Goal: Task Accomplishment & Management: Complete application form

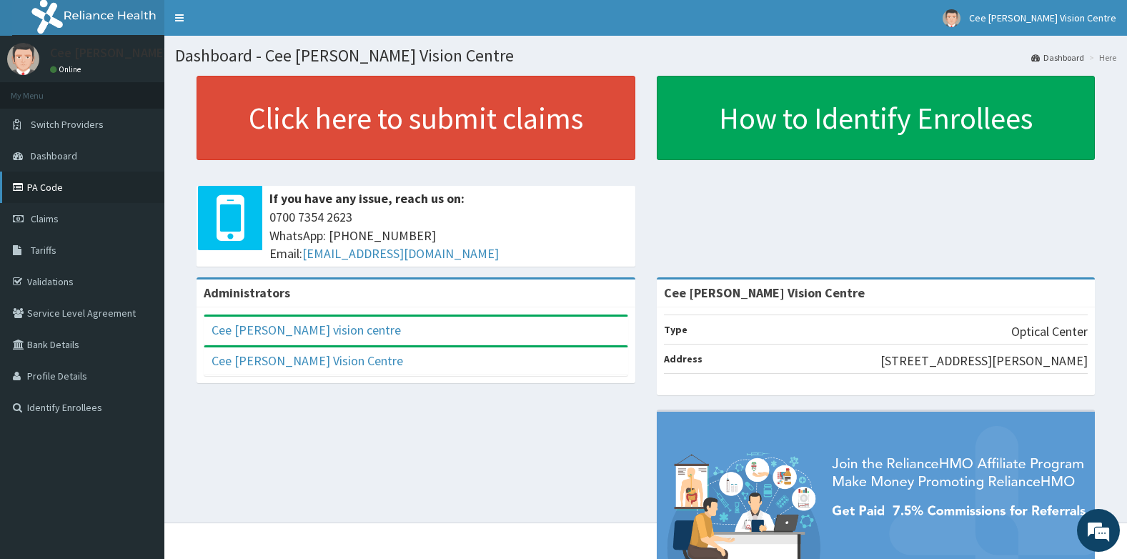
click at [56, 189] on link "PA Code" at bounding box center [82, 187] width 164 height 31
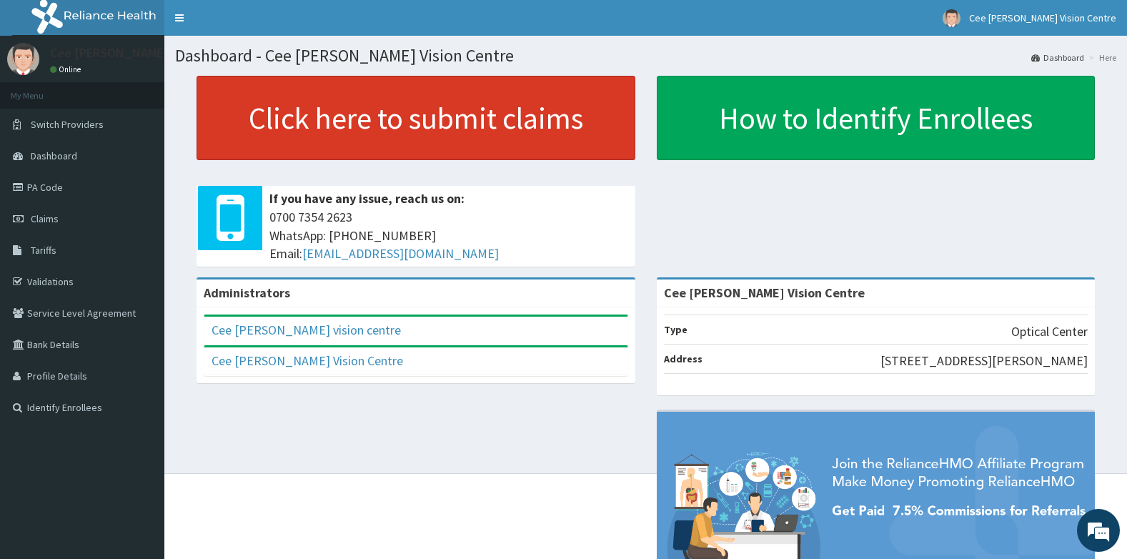
click at [489, 131] on link "Click here to submit claims" at bounding box center [416, 118] width 439 height 84
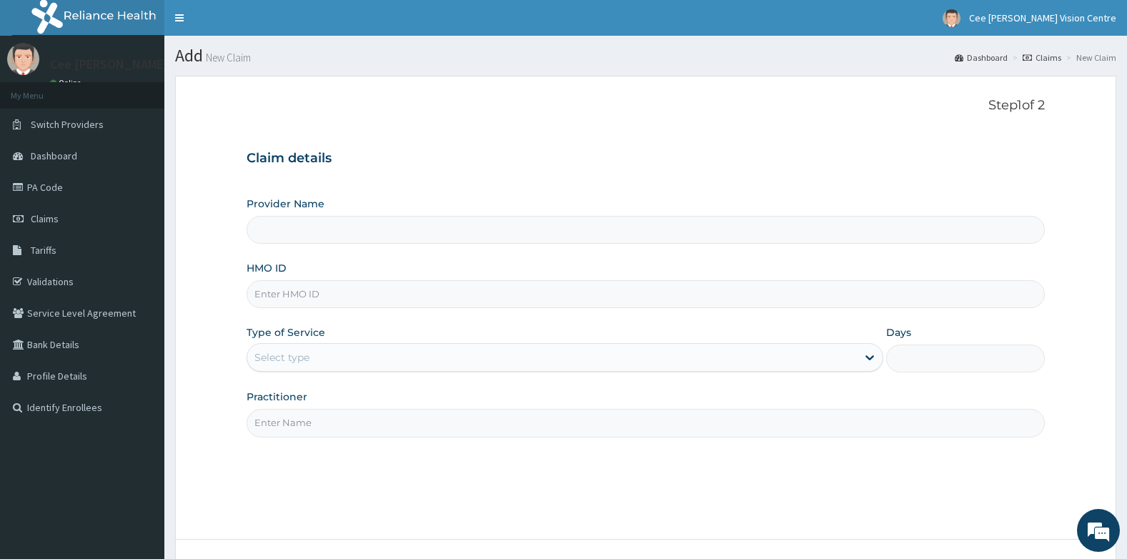
type input "Cee [PERSON_NAME] Vision Centre"
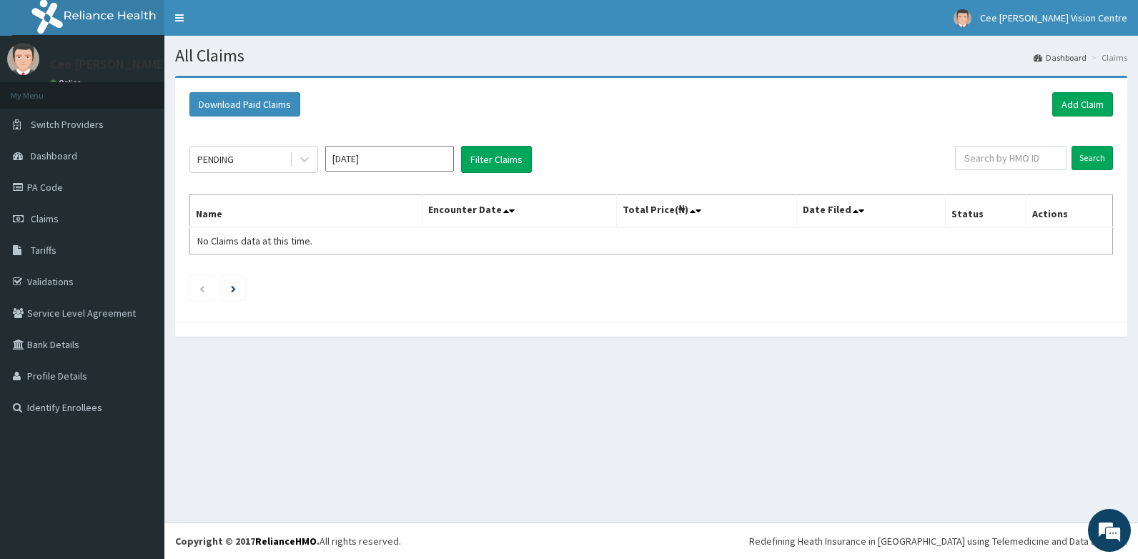
click at [345, 158] on input "Aug 2025" at bounding box center [389, 159] width 129 height 26
click at [353, 277] on div "Jul" at bounding box center [347, 277] width 29 height 26
type input "Jul 2025"
click at [500, 156] on button "Filter Claims" at bounding box center [496, 159] width 71 height 27
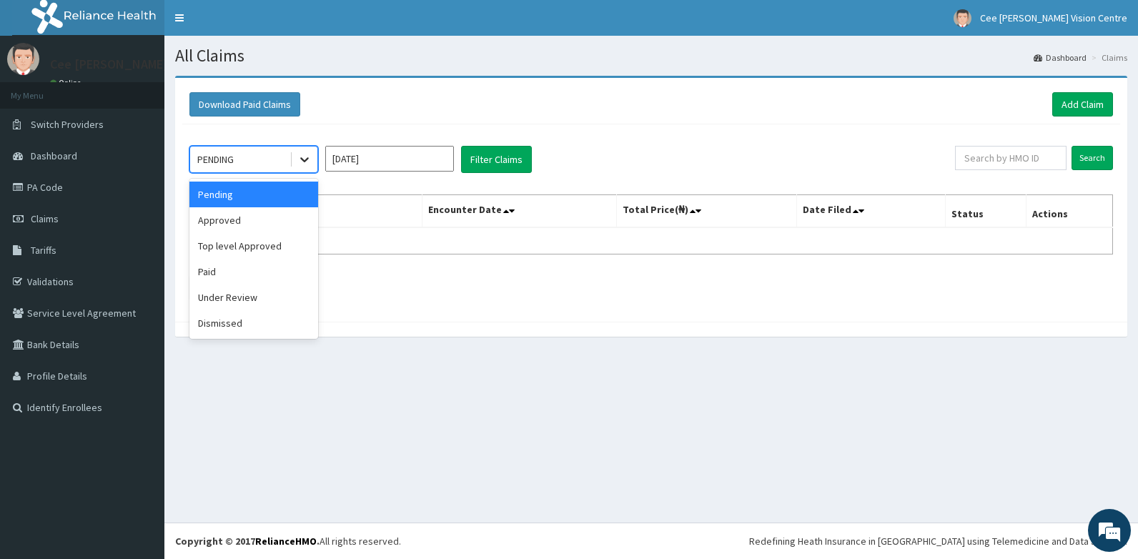
click at [302, 163] on icon at bounding box center [304, 159] width 14 height 14
click at [240, 220] on div "Approved" at bounding box center [253, 220] width 129 height 26
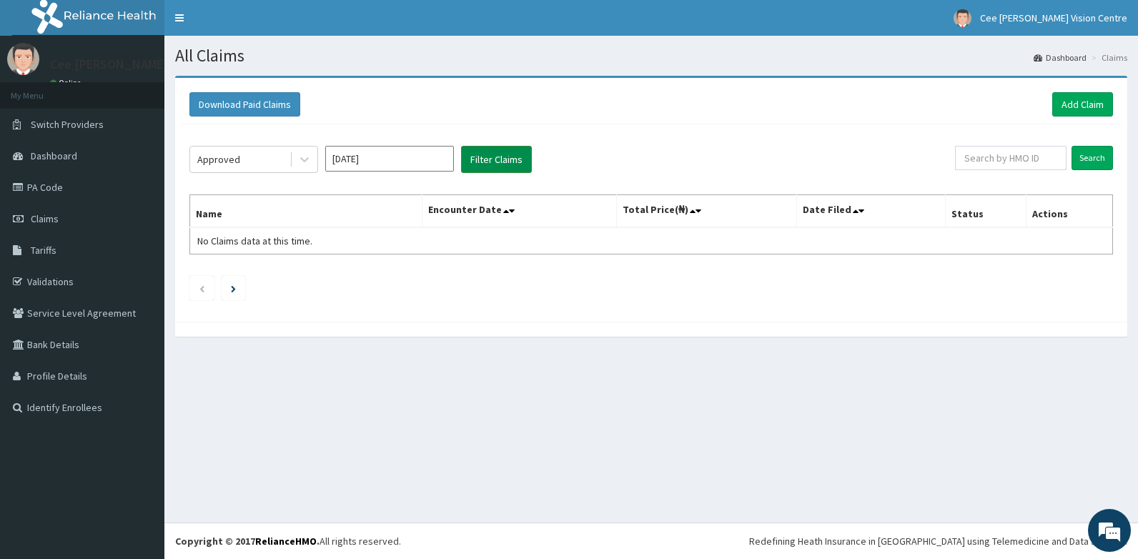
click at [486, 152] on button "Filter Claims" at bounding box center [496, 159] width 71 height 27
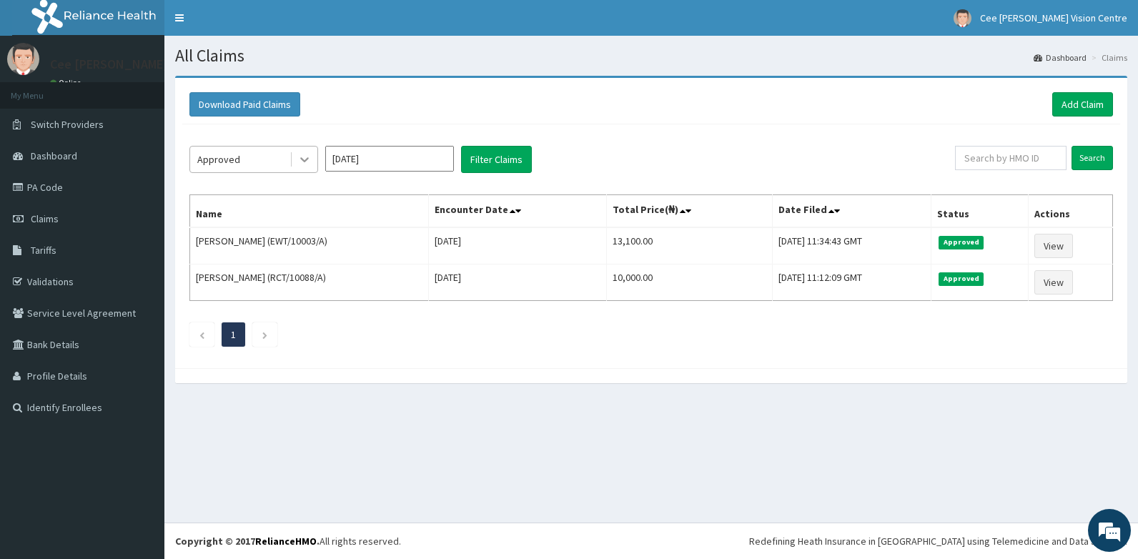
click at [309, 158] on icon at bounding box center [304, 159] width 14 height 14
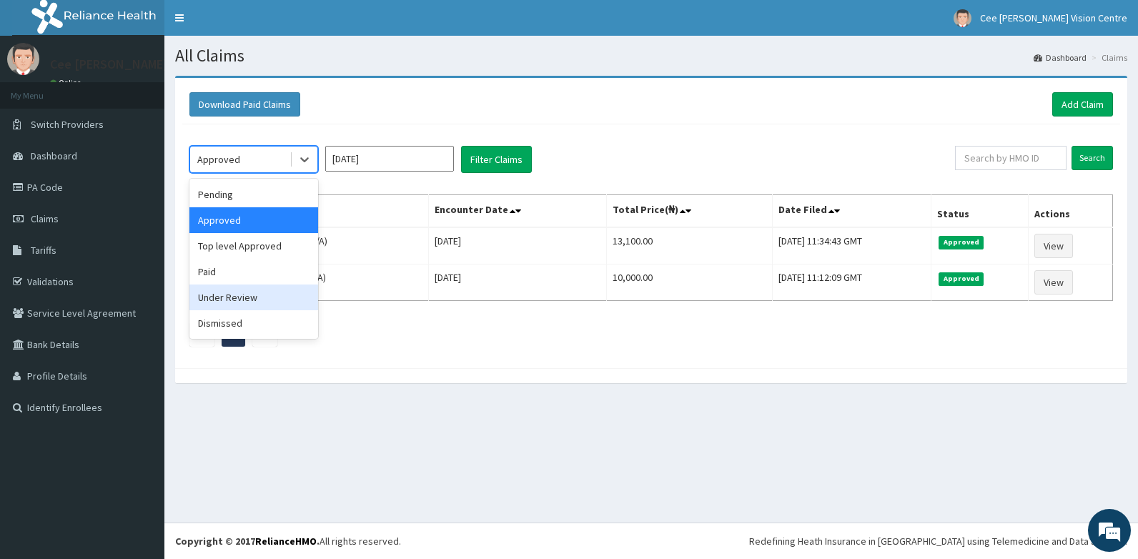
click at [237, 297] on div "Under Review" at bounding box center [253, 297] width 129 height 26
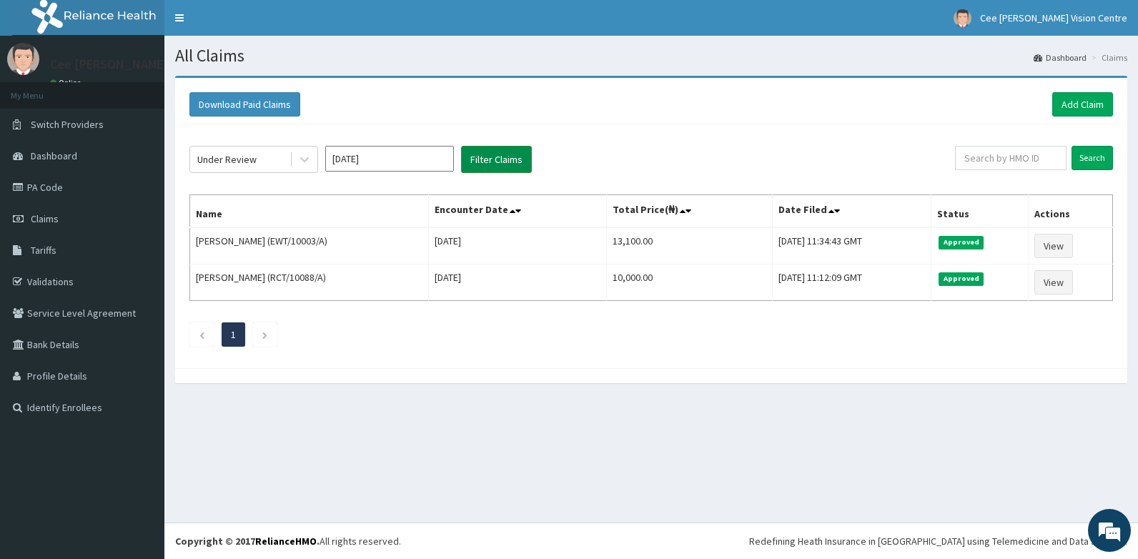
click at [485, 158] on button "Filter Claims" at bounding box center [496, 159] width 71 height 27
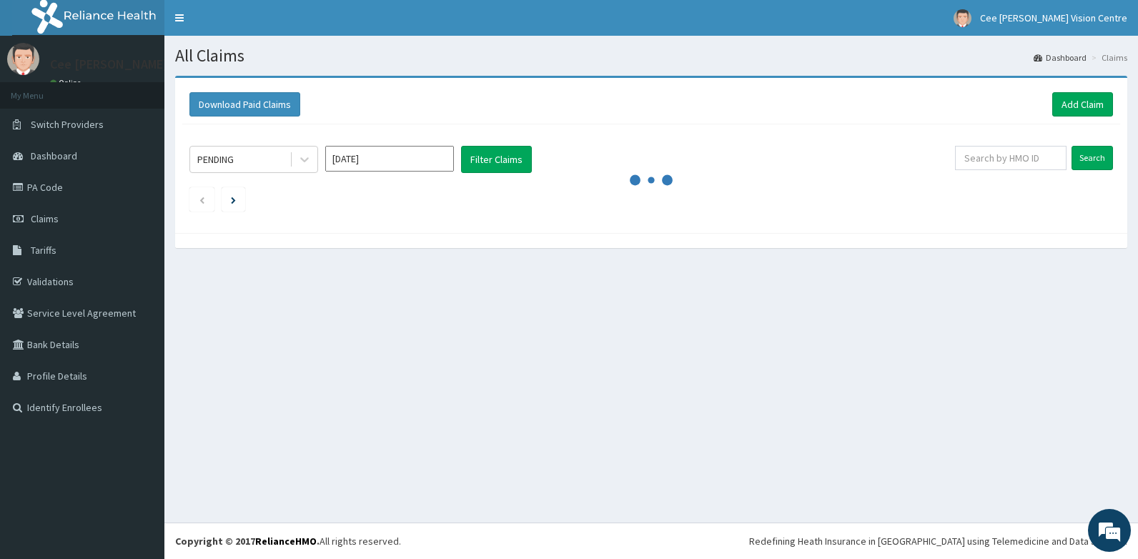
click at [819, 406] on div "All Claims Dashboard Claims Download Paid Claims Add Claim × Note you can only …" at bounding box center [650, 279] width 973 height 487
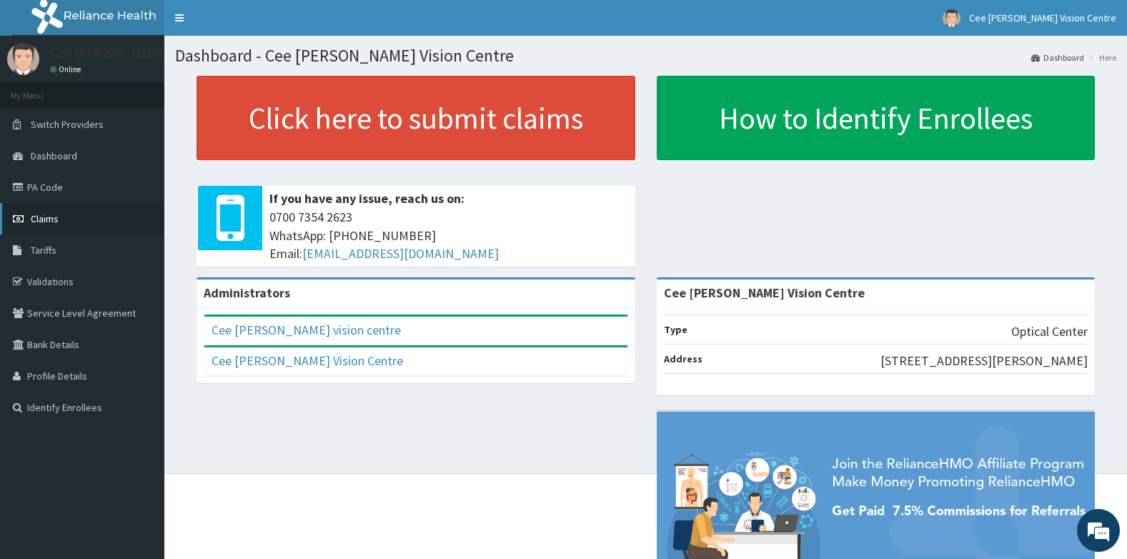
click at [46, 216] on span "Claims" at bounding box center [45, 218] width 28 height 13
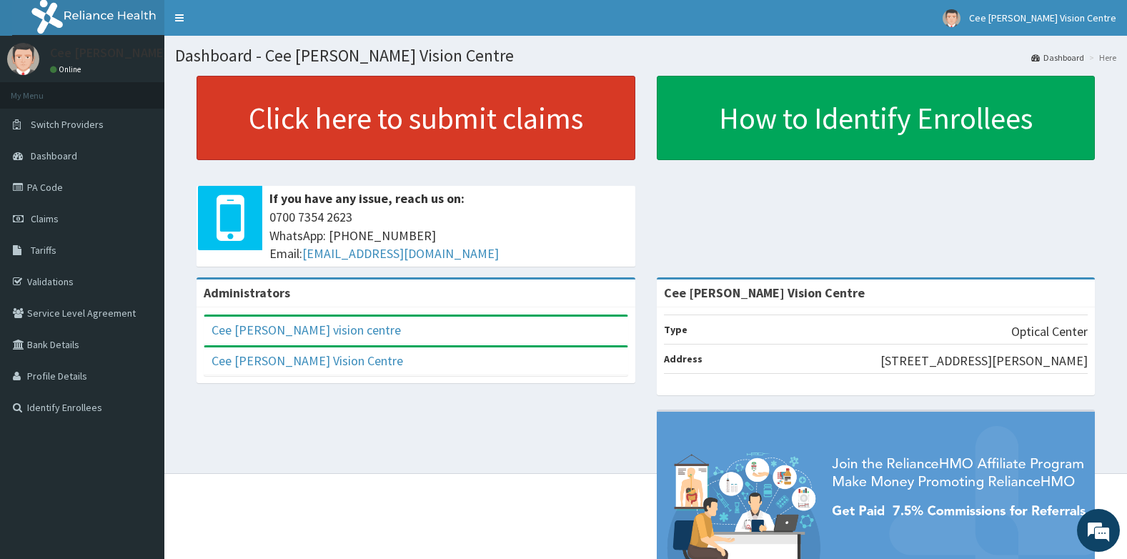
click at [542, 128] on link "Click here to submit claims" at bounding box center [416, 118] width 439 height 84
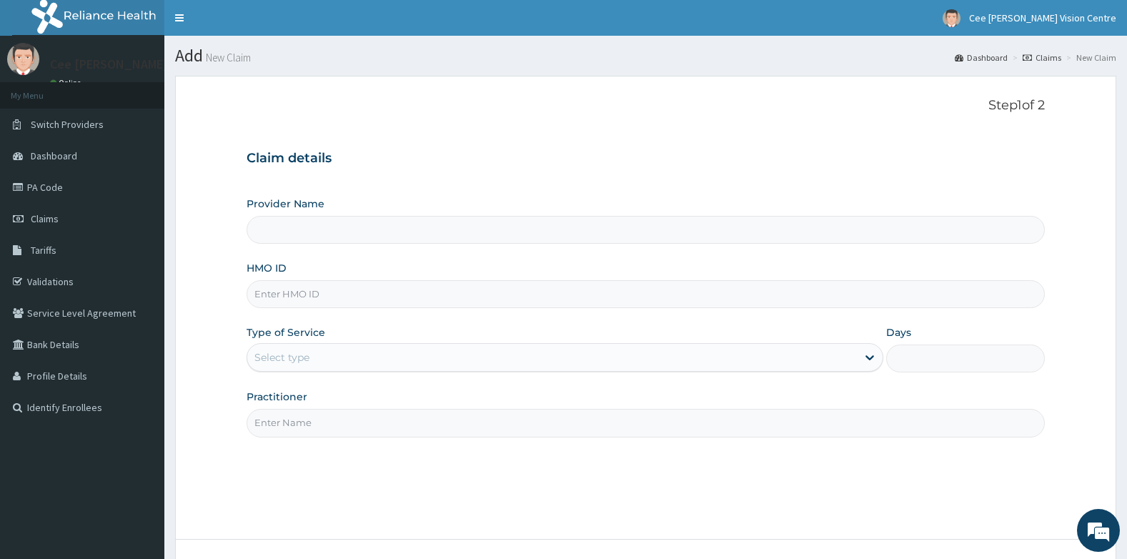
type input "Cee [PERSON_NAME] Vision Centre"
click at [322, 284] on input "HMO ID" at bounding box center [646, 294] width 799 height 28
type input "NPM/10281/A"
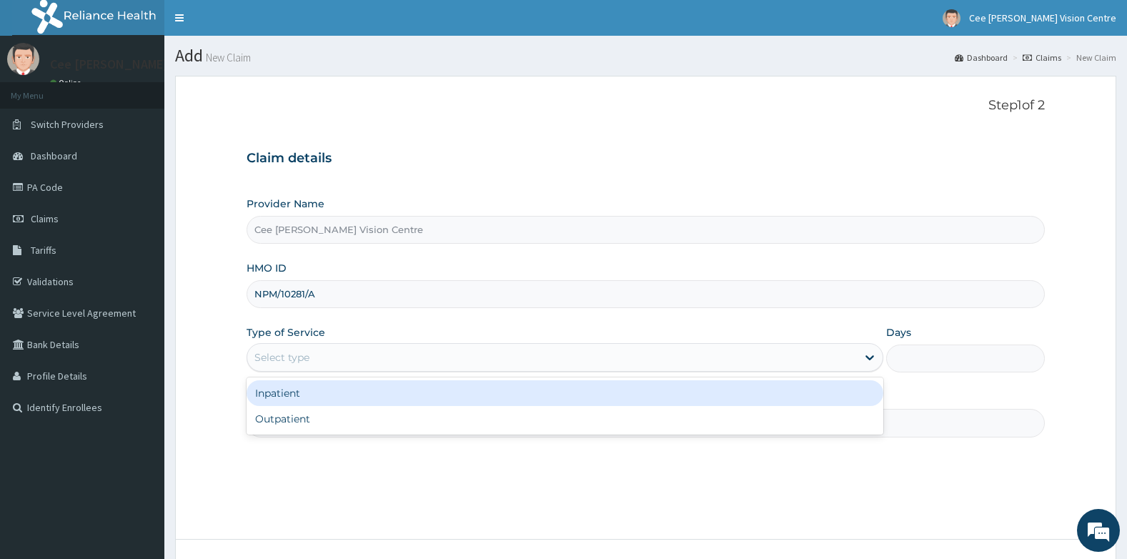
click at [278, 350] on div "Select type" at bounding box center [281, 357] width 55 height 14
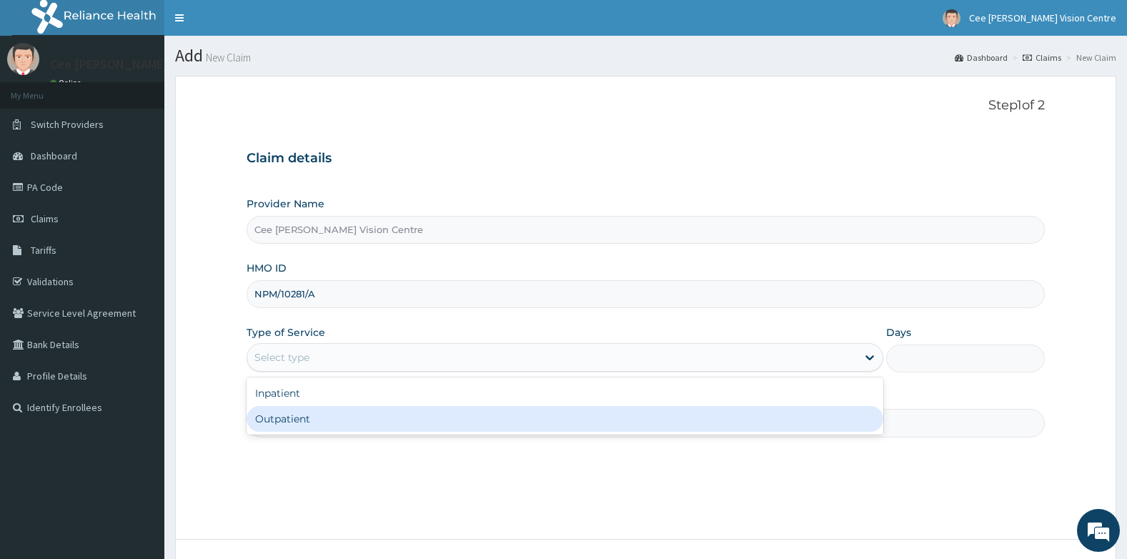
click at [263, 417] on div "Outpatient" at bounding box center [565, 419] width 637 height 26
type input "1"
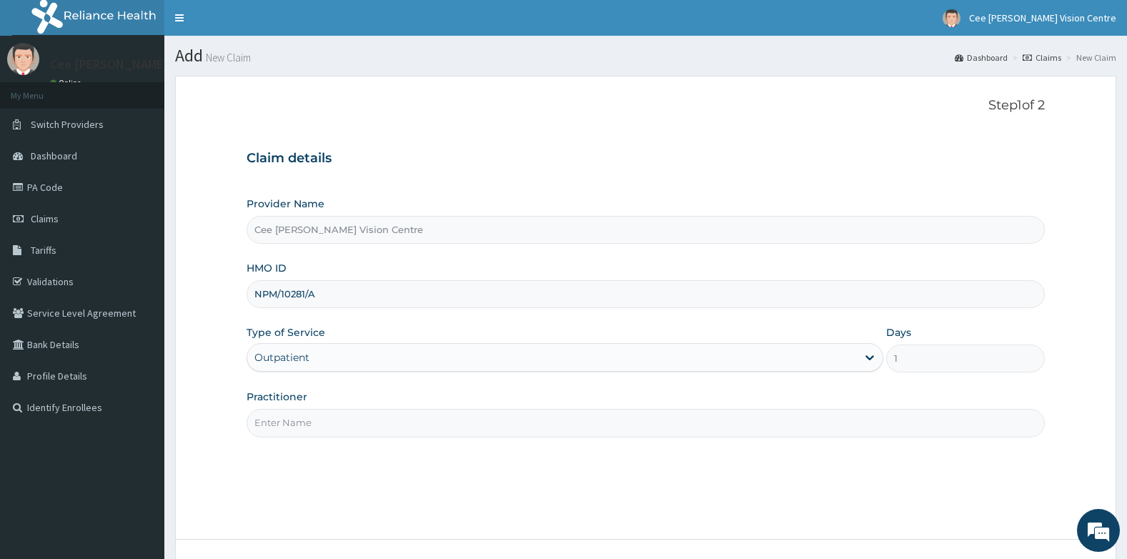
click at [286, 427] on input "Practitioner" at bounding box center [646, 423] width 799 height 28
type input "DR. SAMUEL"
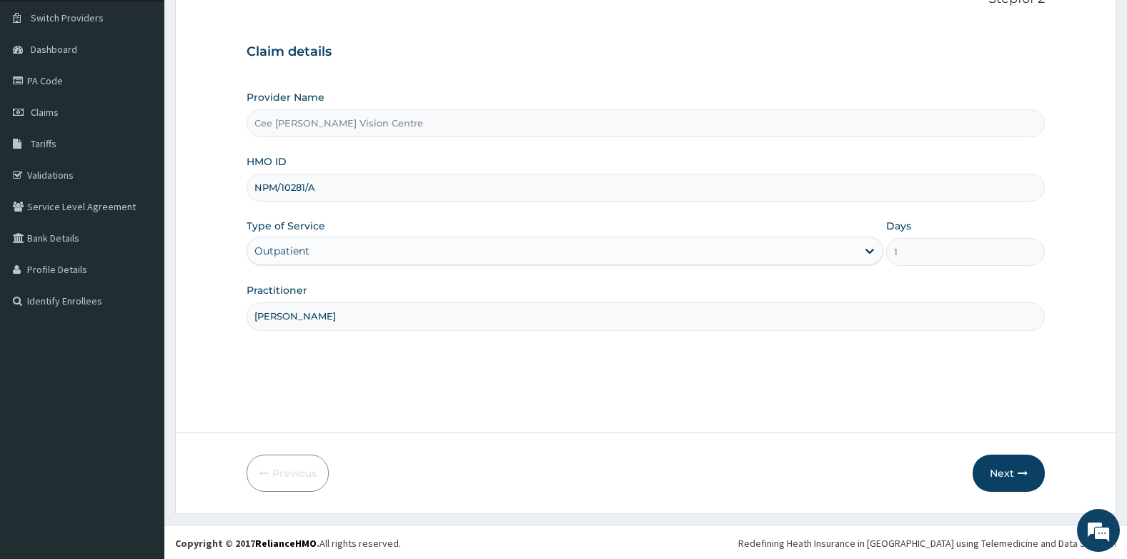
scroll to position [109, 0]
click at [1004, 462] on button "Next" at bounding box center [1009, 470] width 72 height 37
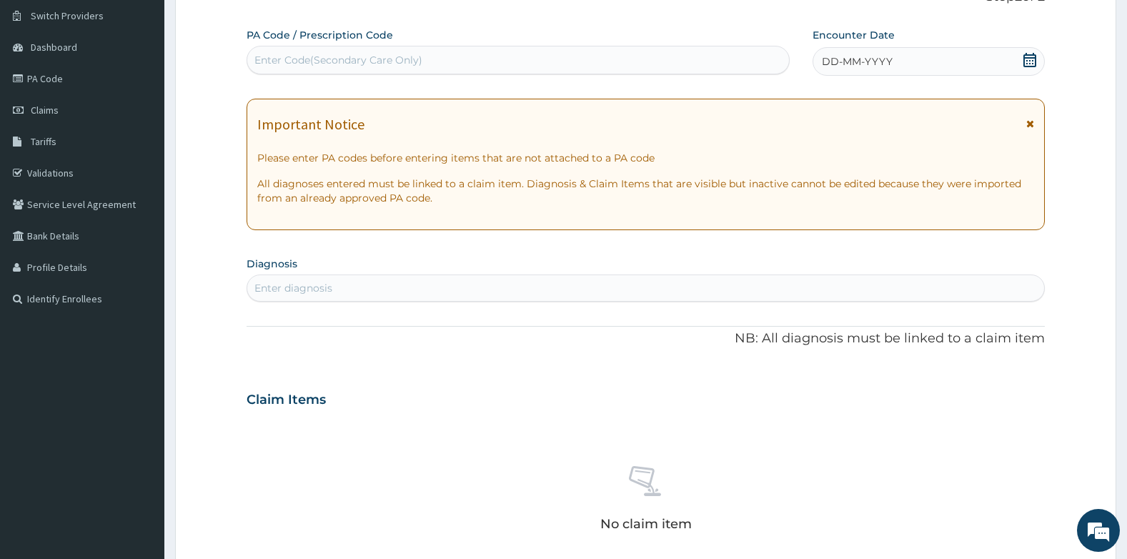
click at [389, 50] on div "Enter Code(Secondary Care Only)" at bounding box center [518, 60] width 542 height 23
type input "PA/B06727"
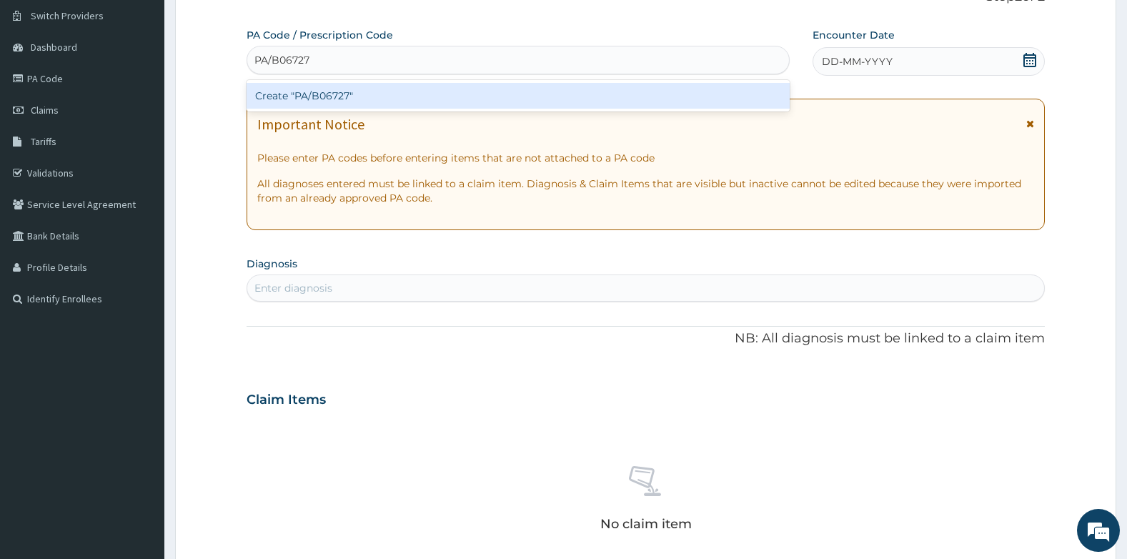
click at [373, 87] on div "Create "PA/B06727"" at bounding box center [518, 96] width 543 height 26
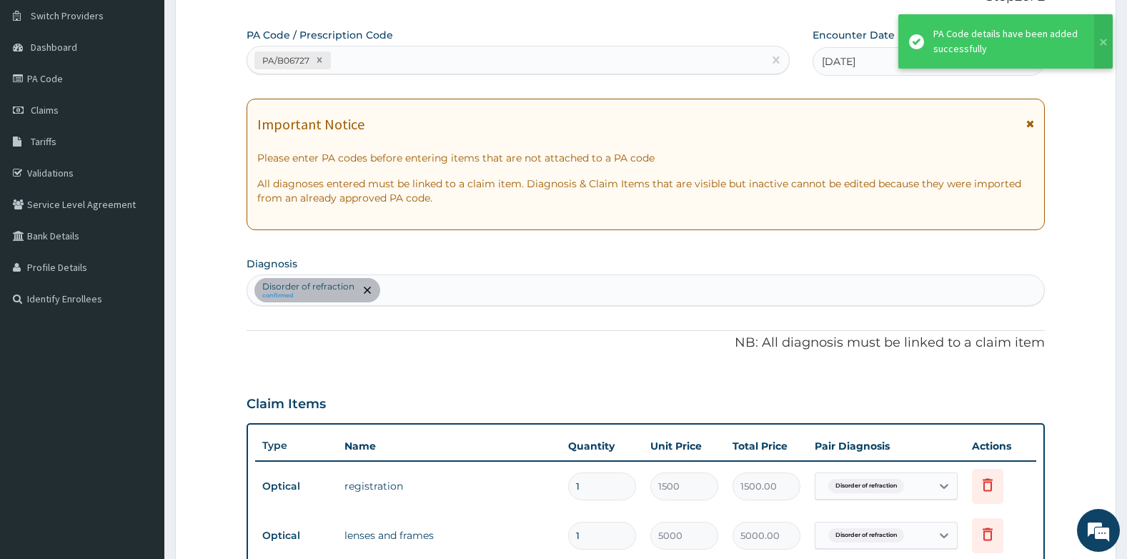
scroll to position [562, 0]
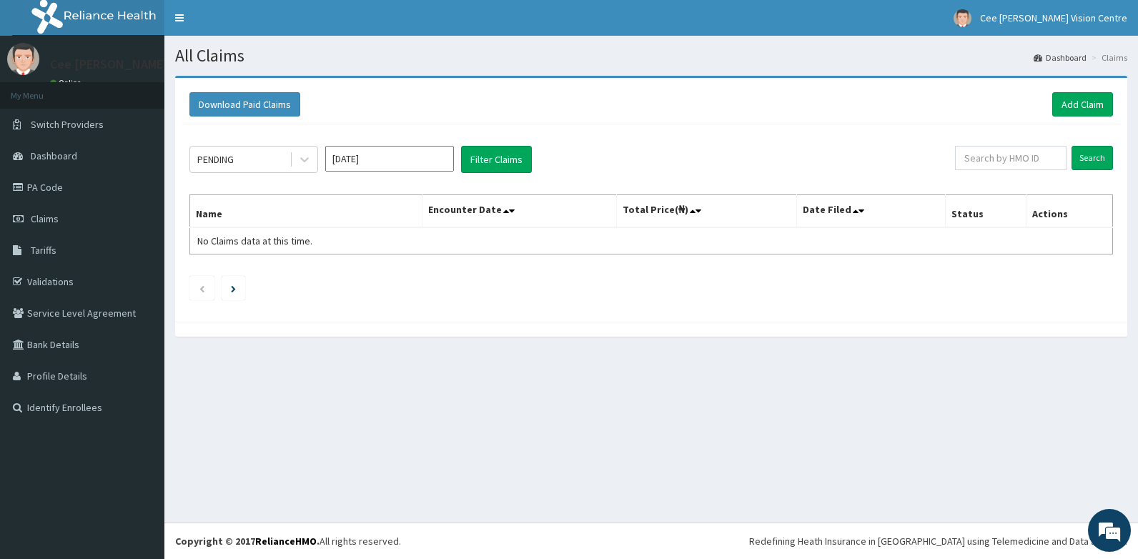
click at [365, 167] on input "[DATE]" at bounding box center [389, 159] width 129 height 26
click at [335, 277] on div "[DATE]" at bounding box center [347, 277] width 29 height 26
type input "[DATE]"
click at [475, 162] on button "Filter Claims" at bounding box center [496, 159] width 71 height 27
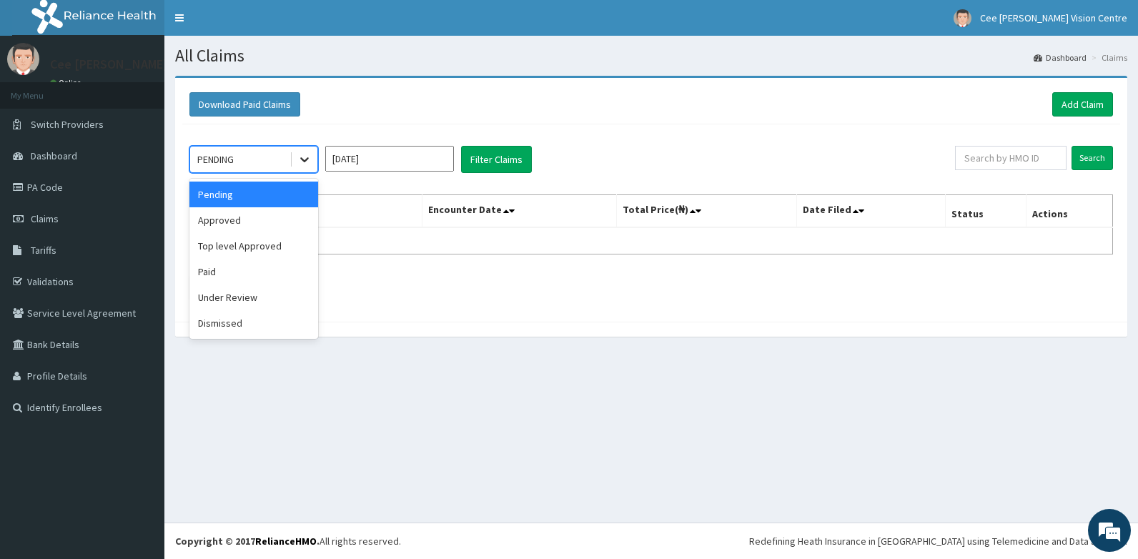
click at [304, 164] on icon at bounding box center [304, 159] width 14 height 14
click at [247, 296] on div "Under Review" at bounding box center [253, 297] width 129 height 26
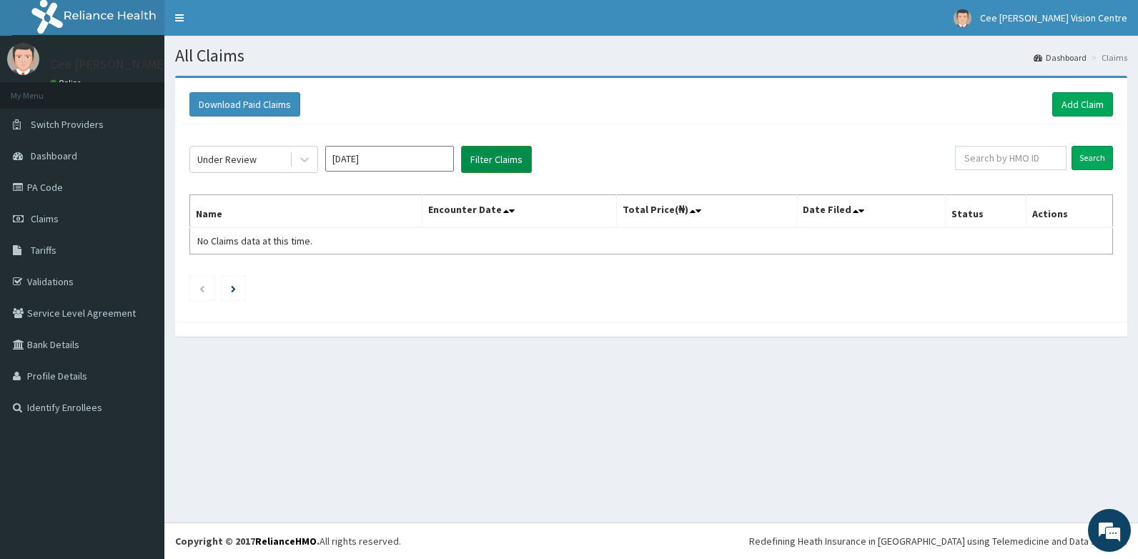
click at [469, 162] on button "Filter Claims" at bounding box center [496, 159] width 71 height 27
click at [495, 157] on button "Filter Claims" at bounding box center [496, 159] width 71 height 27
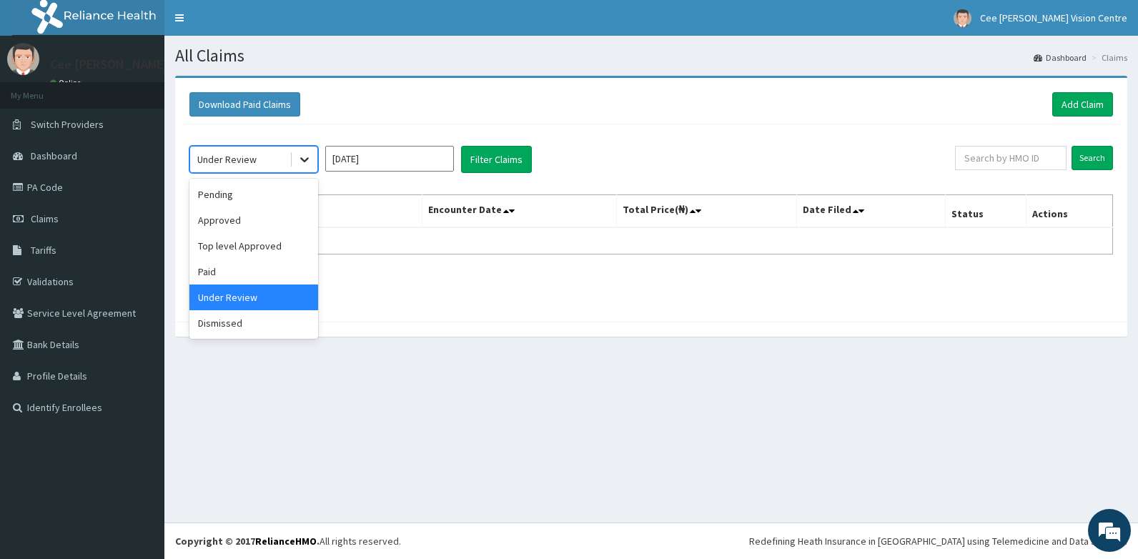
click at [308, 156] on icon at bounding box center [304, 159] width 14 height 14
click at [254, 214] on div "Approved" at bounding box center [253, 220] width 129 height 26
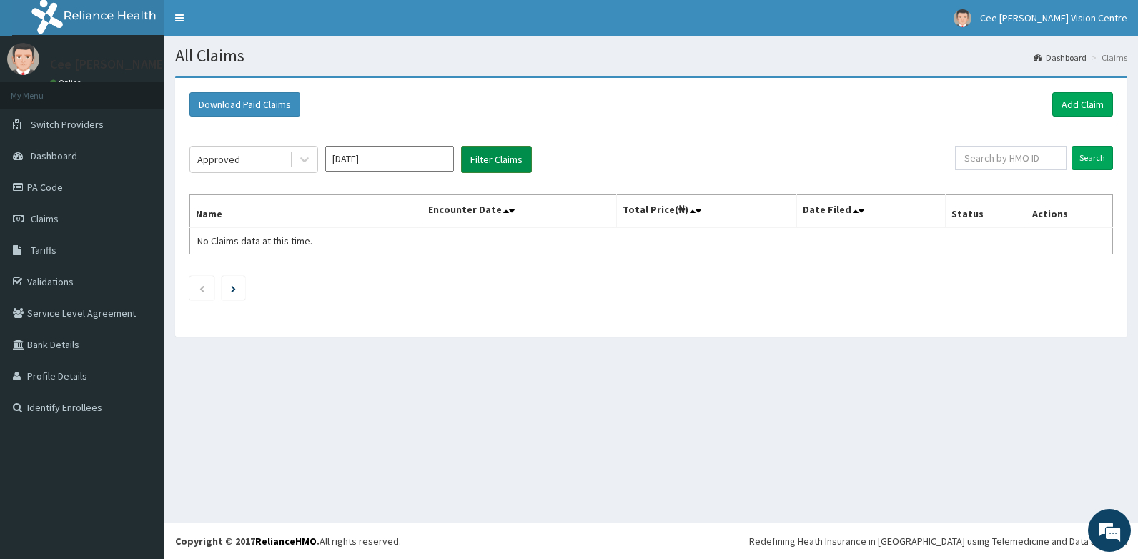
click at [500, 154] on button "Filter Claims" at bounding box center [496, 159] width 71 height 27
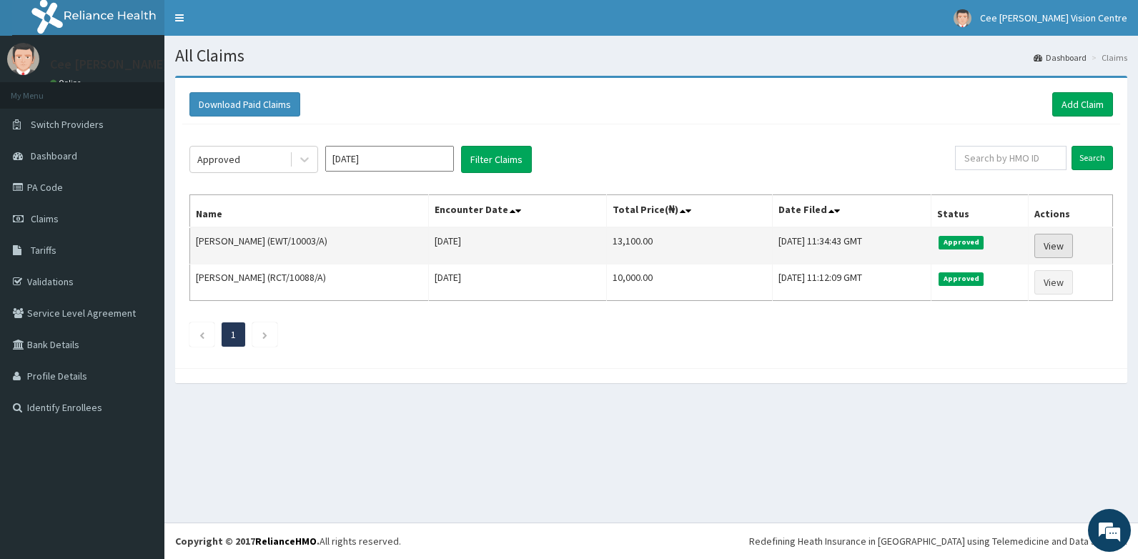
click at [1066, 246] on link "View" at bounding box center [1053, 246] width 39 height 24
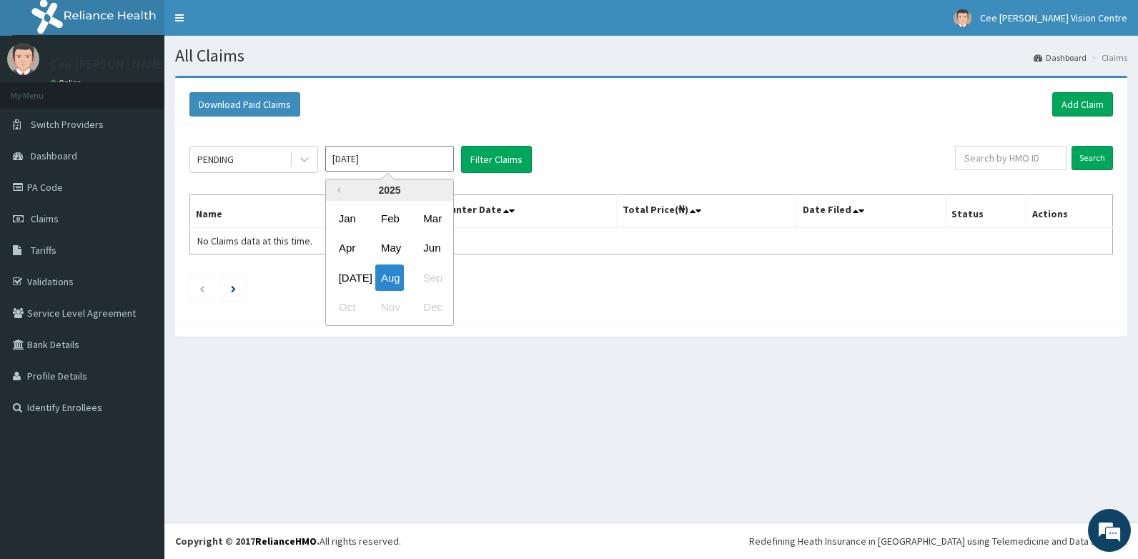
click at [393, 165] on input "Aug 2025" at bounding box center [389, 159] width 129 height 26
click at [354, 273] on div "Jul" at bounding box center [347, 277] width 29 height 26
type input "Jul 2025"
click at [305, 164] on icon at bounding box center [304, 159] width 14 height 14
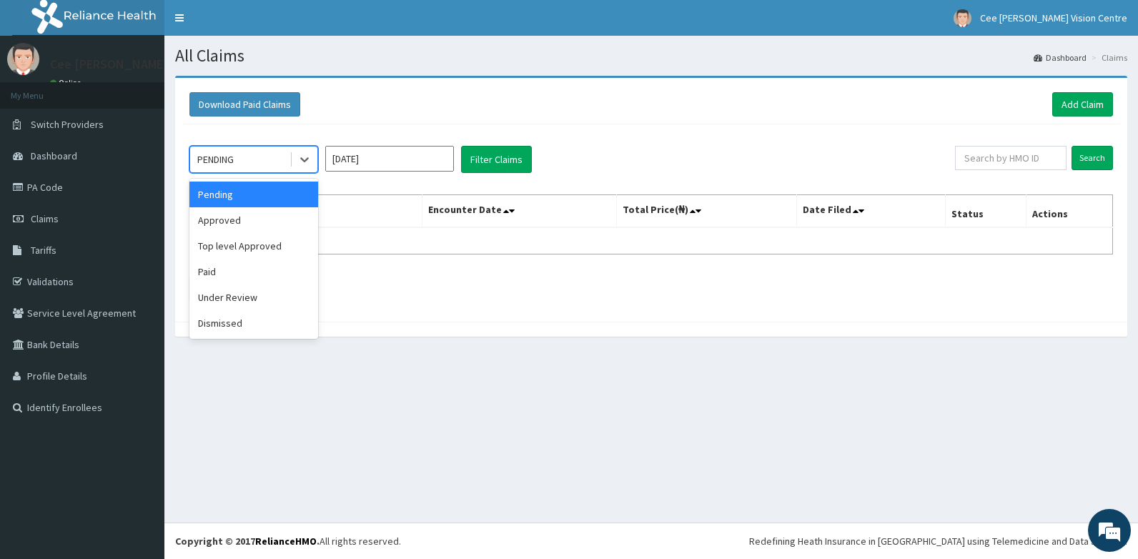
click at [252, 194] on div "Pending" at bounding box center [253, 195] width 129 height 26
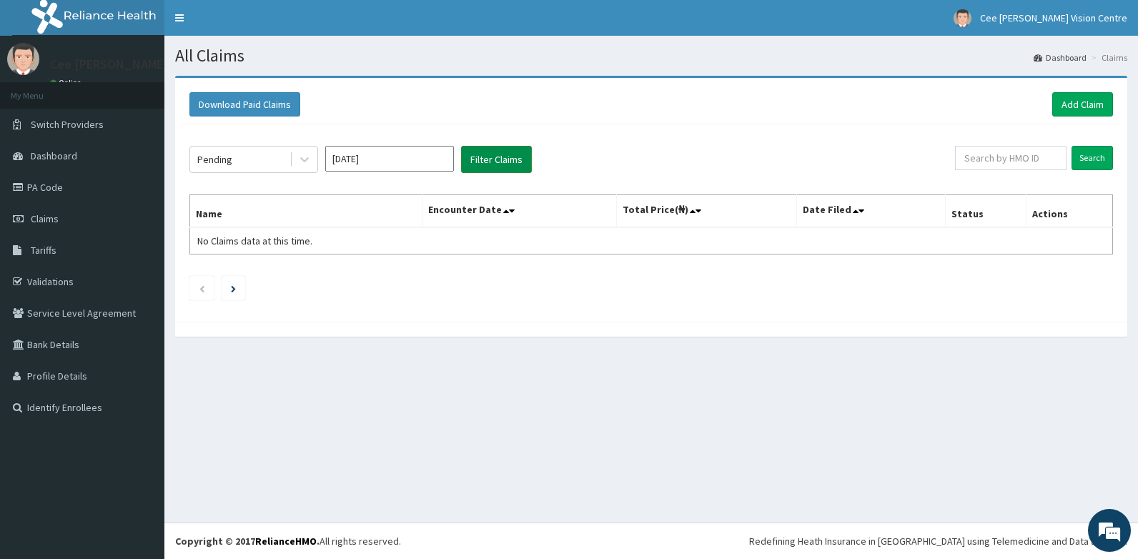
click at [507, 158] on button "Filter Claims" at bounding box center [496, 159] width 71 height 27
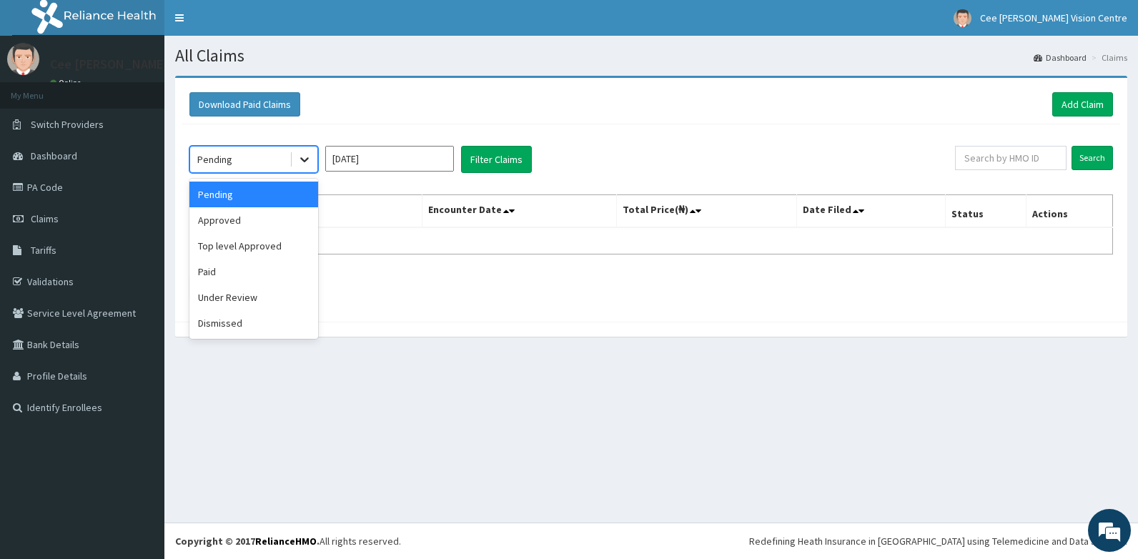
click at [302, 163] on icon at bounding box center [304, 159] width 14 height 14
click at [262, 263] on div "Paid" at bounding box center [253, 272] width 129 height 26
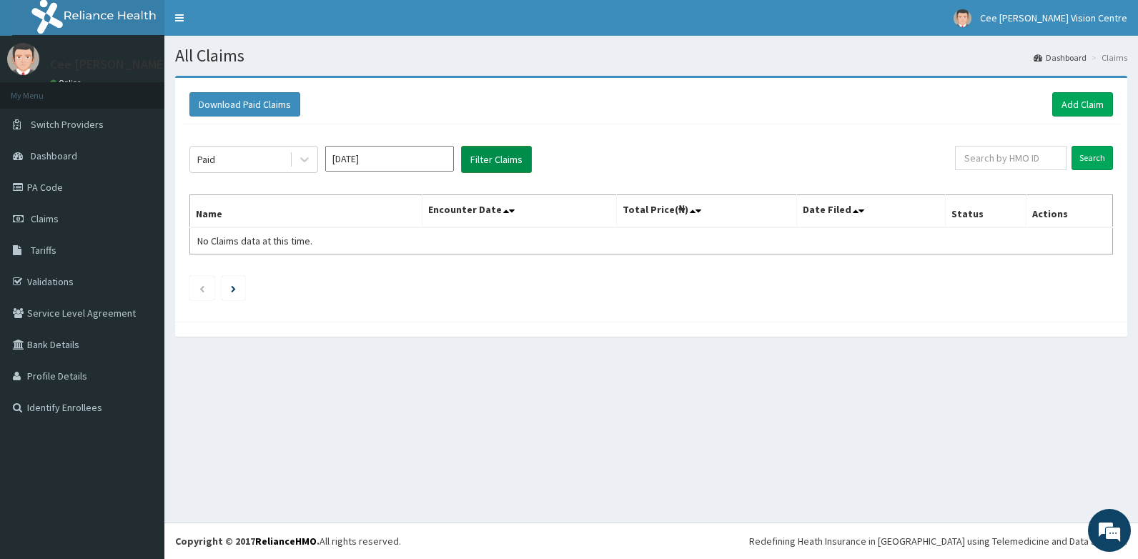
click at [474, 162] on button "Filter Claims" at bounding box center [496, 159] width 71 height 27
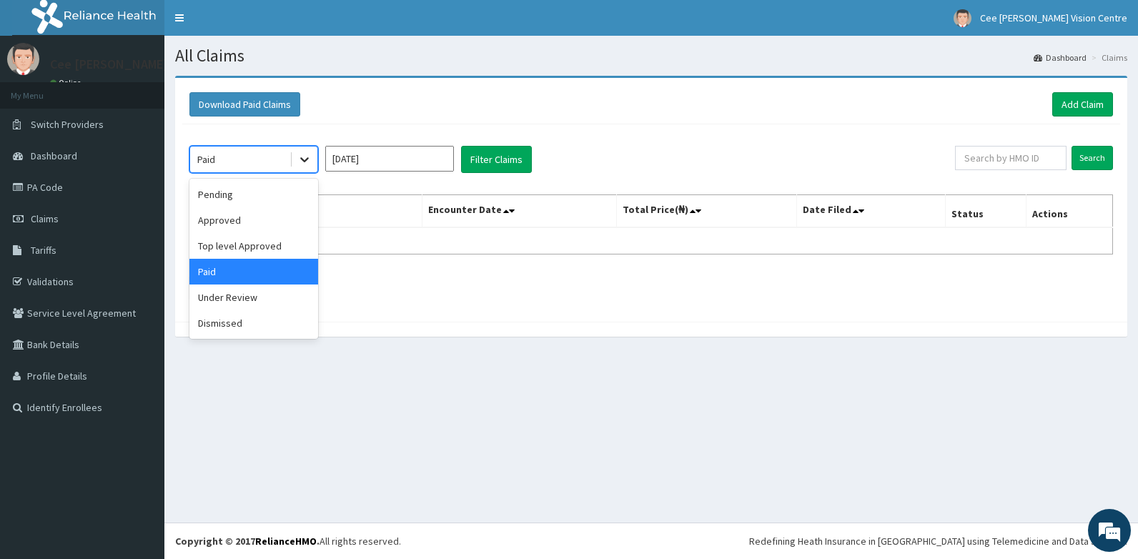
click at [305, 158] on icon at bounding box center [304, 159] width 14 height 14
click at [249, 244] on div "Top level Approved" at bounding box center [253, 246] width 129 height 26
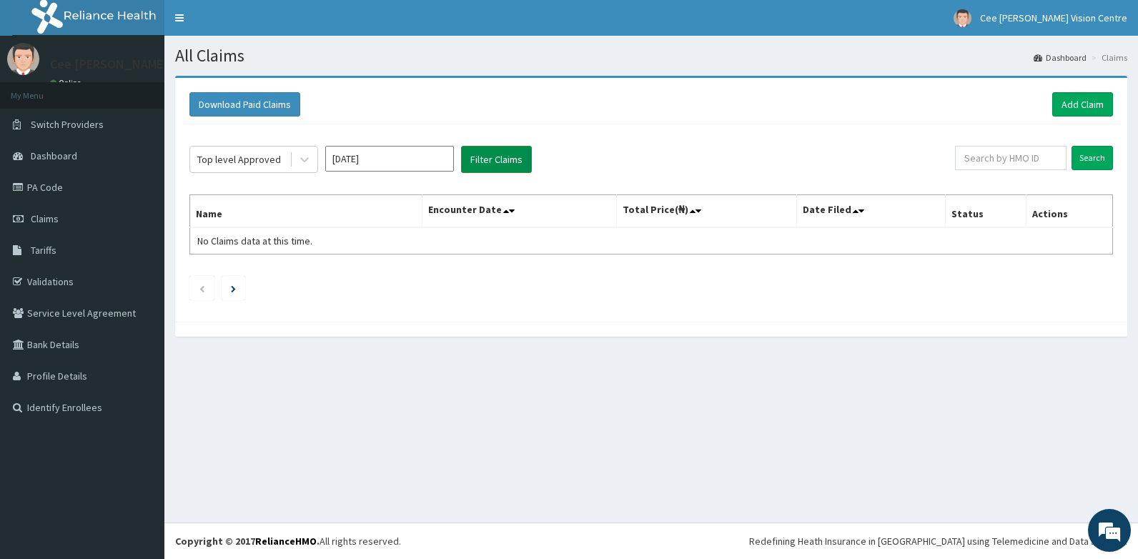
click at [488, 154] on button "Filter Claims" at bounding box center [496, 159] width 71 height 27
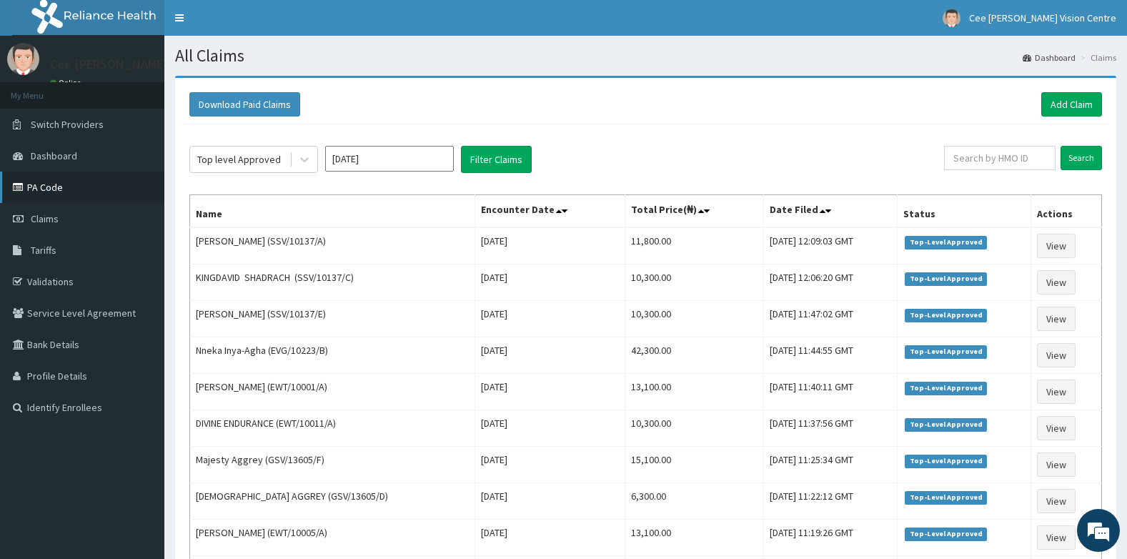
click at [71, 191] on link "PA Code" at bounding box center [82, 187] width 164 height 31
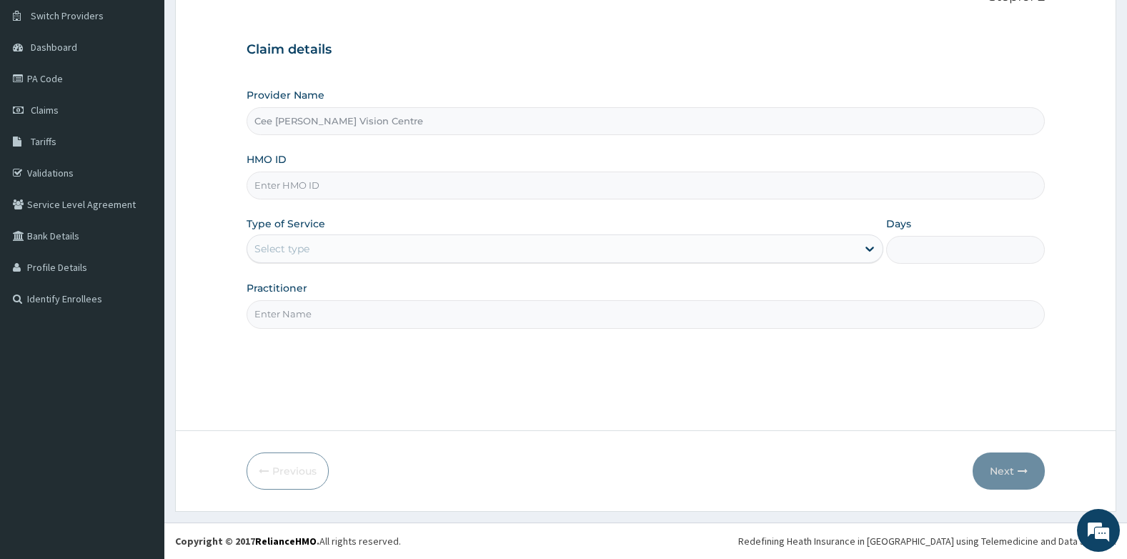
click at [337, 188] on input "HMO ID" at bounding box center [646, 186] width 799 height 28
type input "NPM/10281/A"
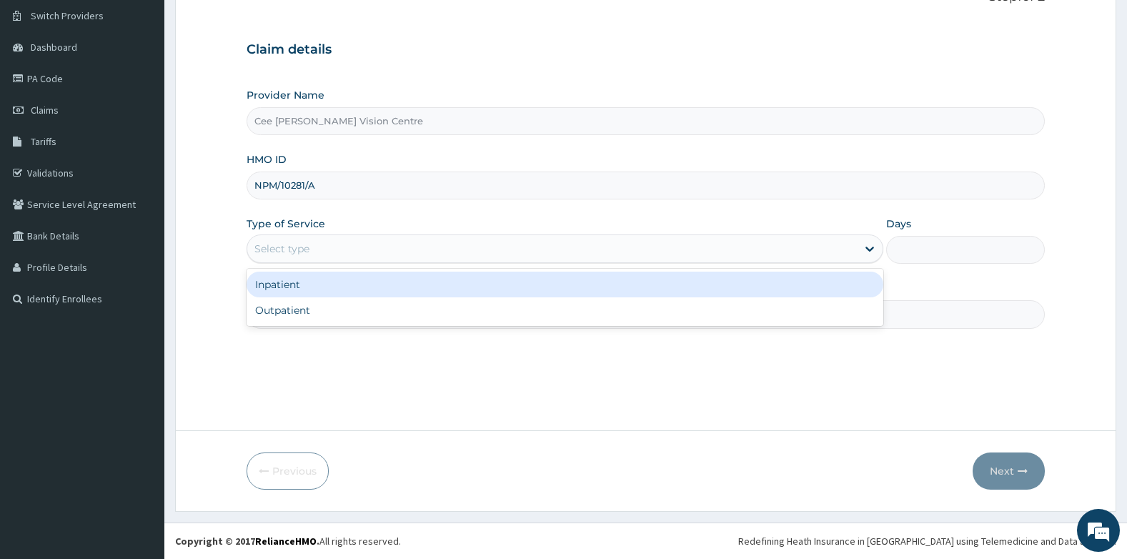
click at [303, 254] on div "Select type" at bounding box center [281, 249] width 55 height 14
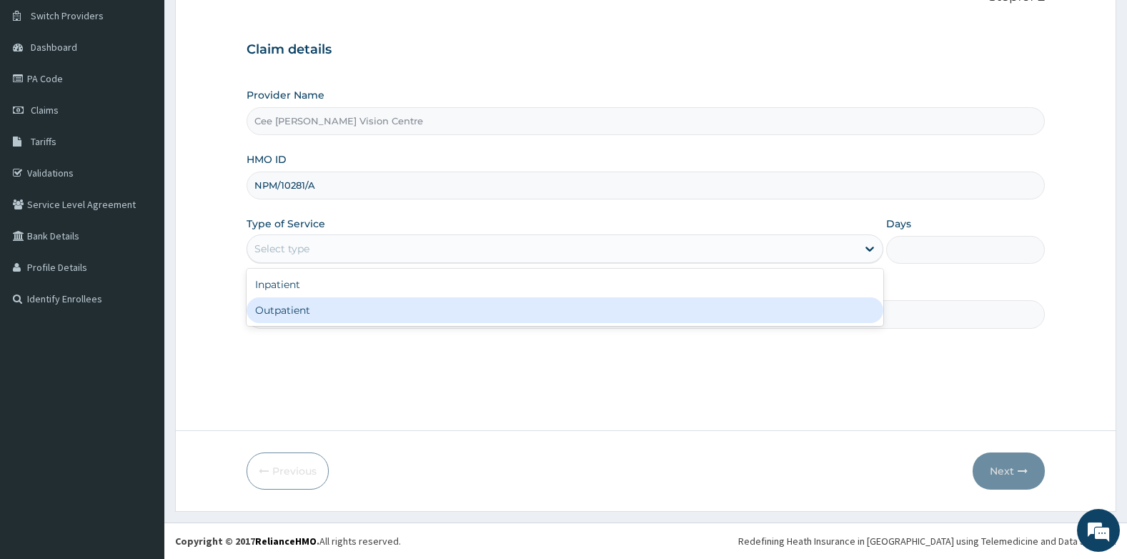
click at [295, 308] on div "Outpatient" at bounding box center [565, 310] width 637 height 26
type input "1"
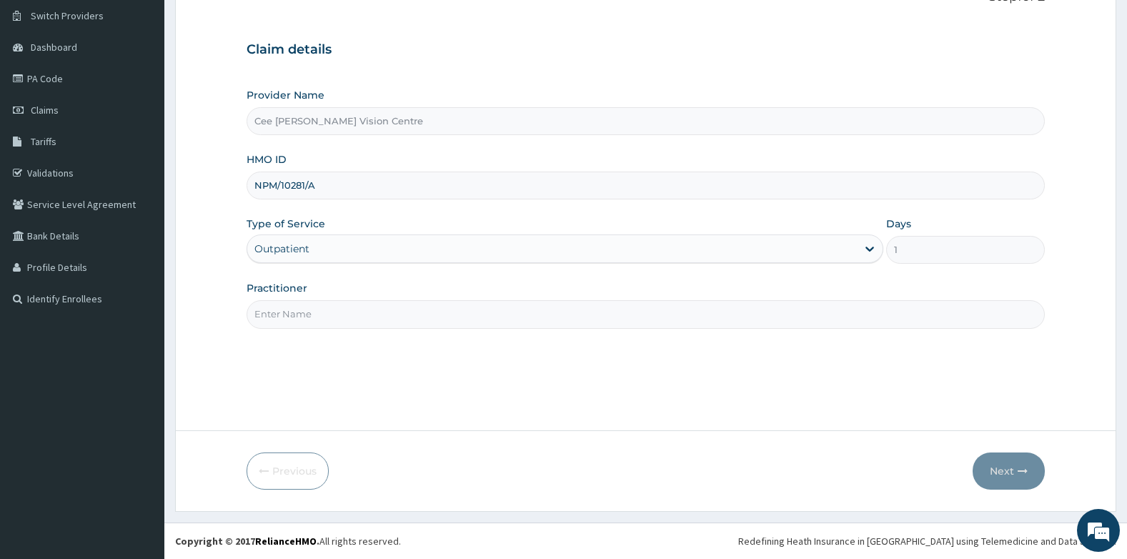
click at [300, 319] on input "Practitioner" at bounding box center [646, 314] width 799 height 28
type input "DR. SAMUEL"
click at [997, 472] on button "Next" at bounding box center [1009, 470] width 72 height 37
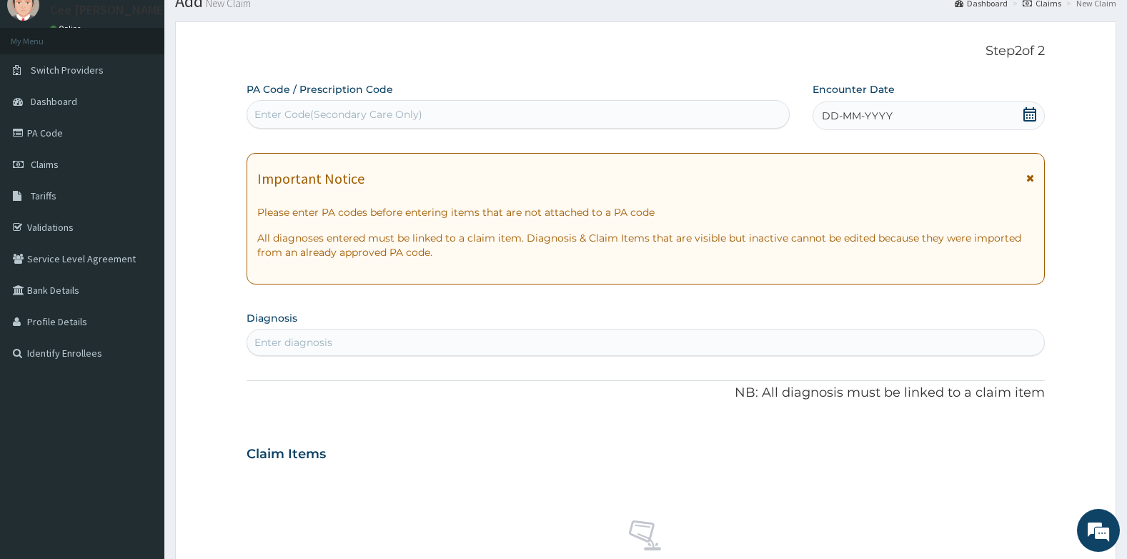
scroll to position [143, 0]
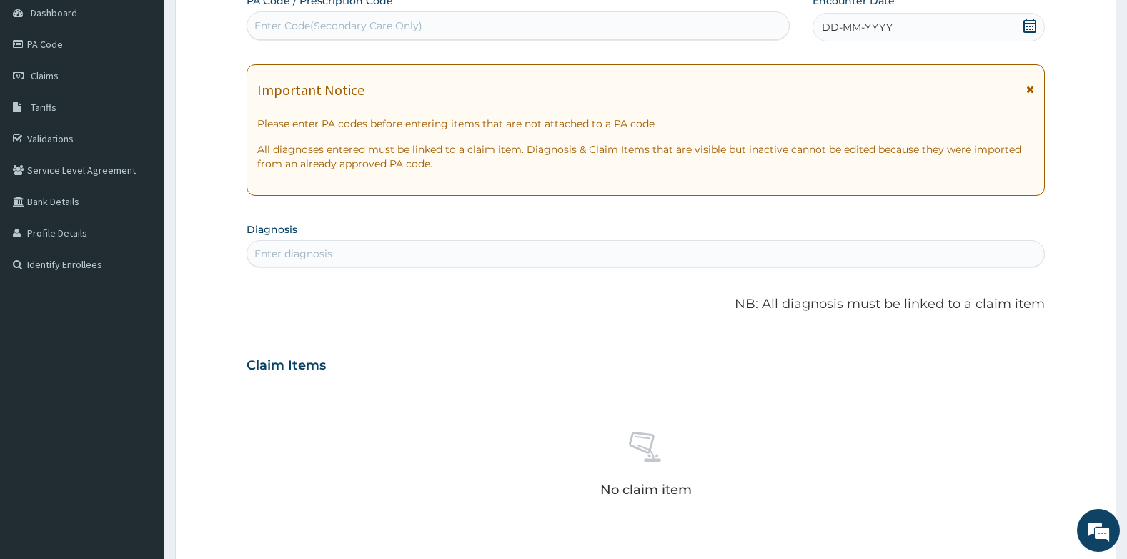
click at [338, 252] on div "Enter diagnosis" at bounding box center [646, 253] width 798 height 23
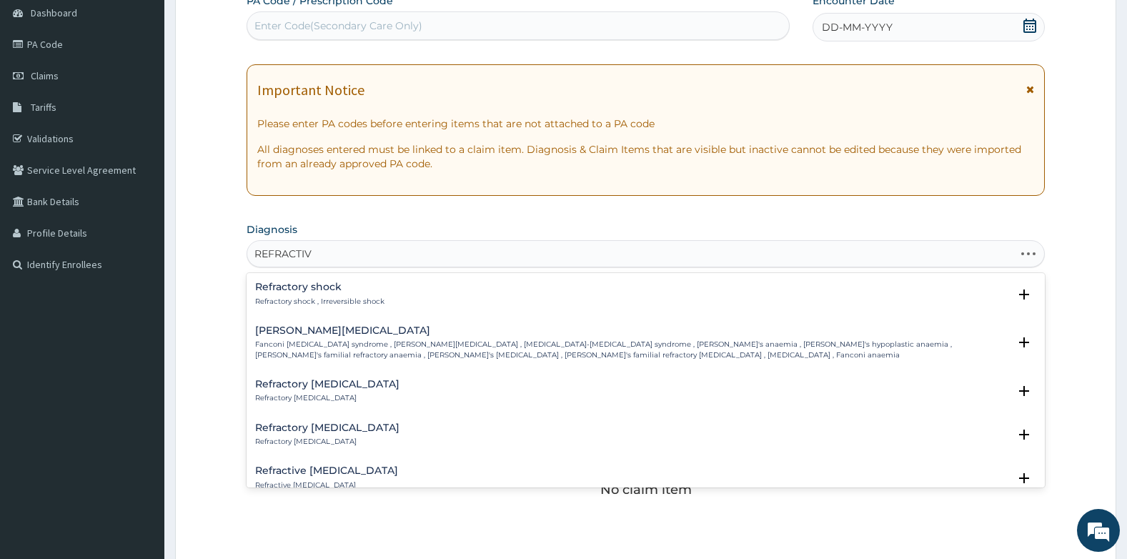
type input "REFRACTIVE"
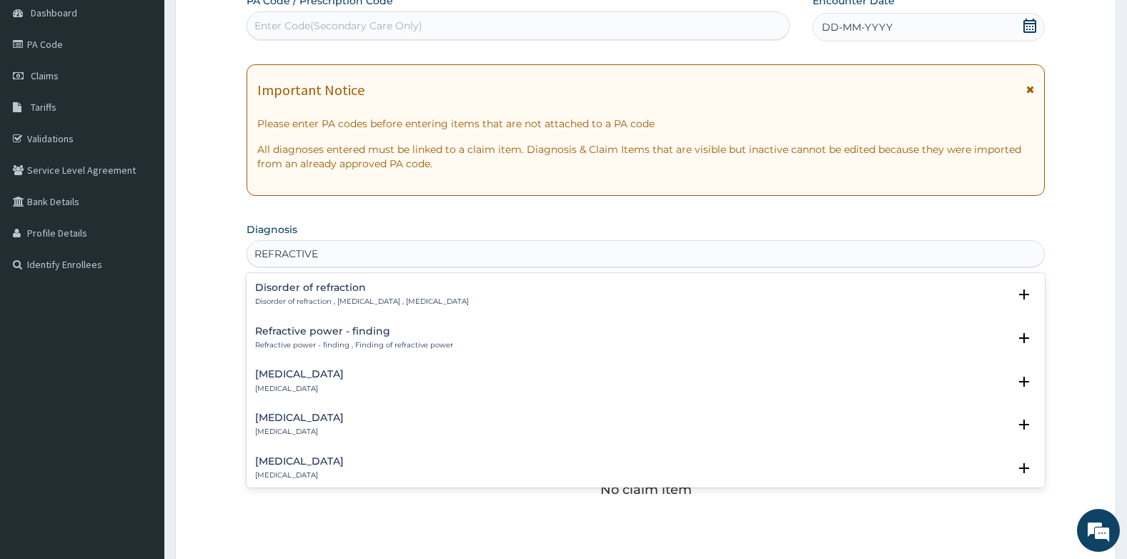
scroll to position [113, 0]
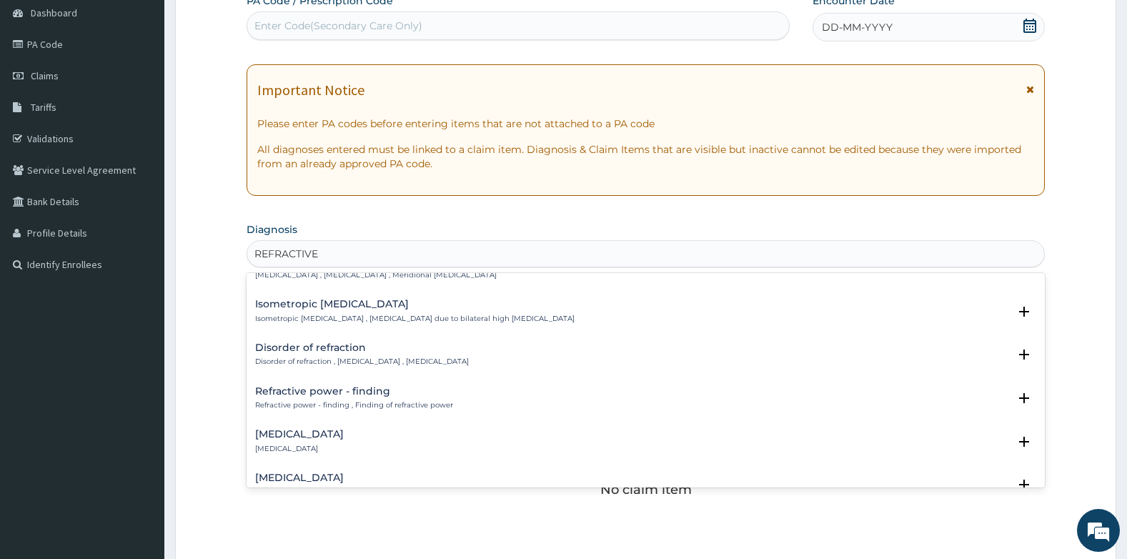
click at [304, 347] on h4 "Disorder of refraction" at bounding box center [362, 347] width 214 height 11
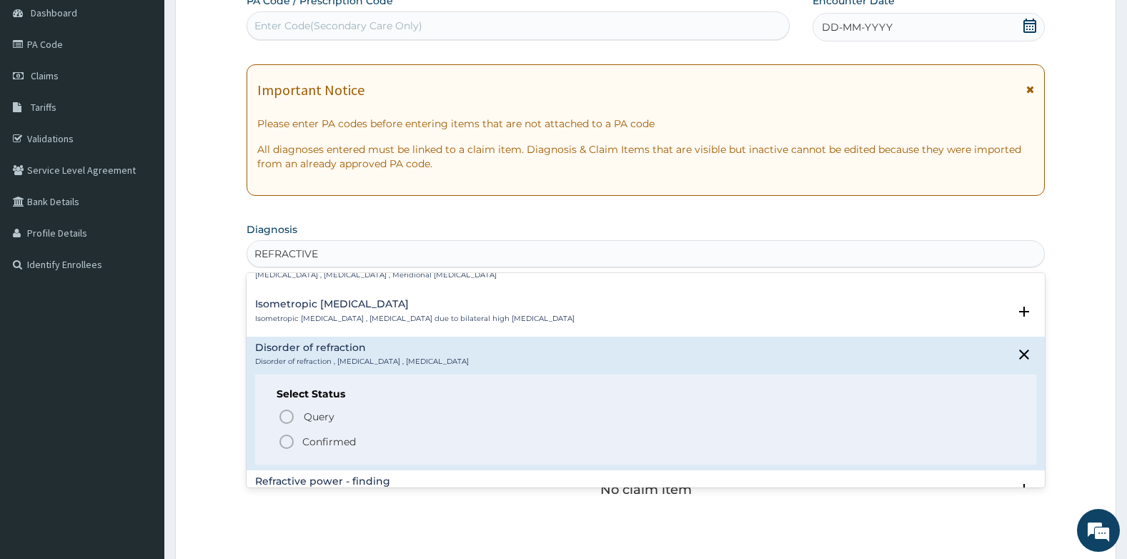
click at [289, 440] on icon "status option filled" at bounding box center [286, 441] width 17 height 17
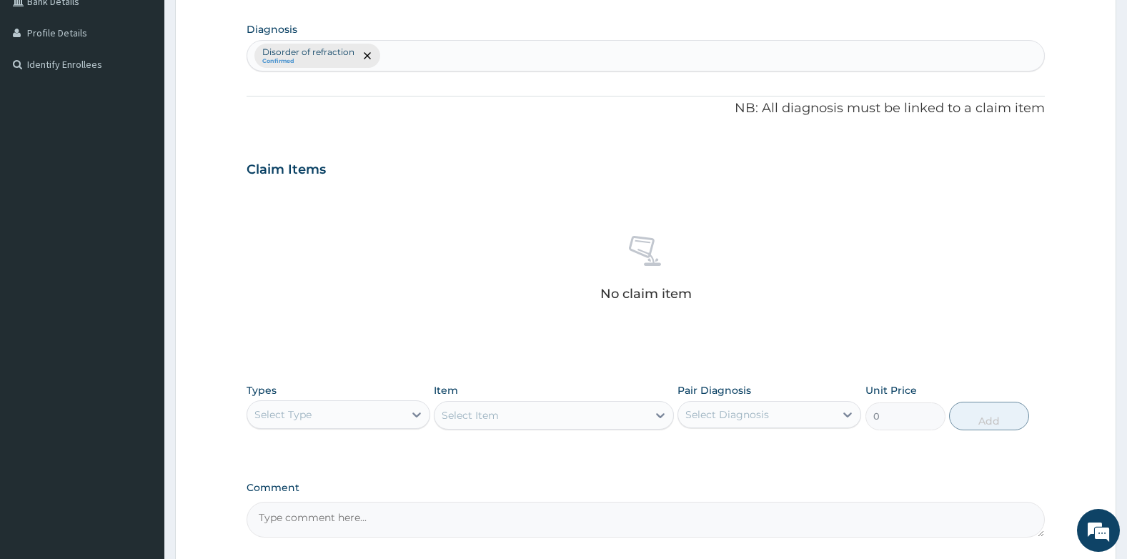
scroll to position [429, 0]
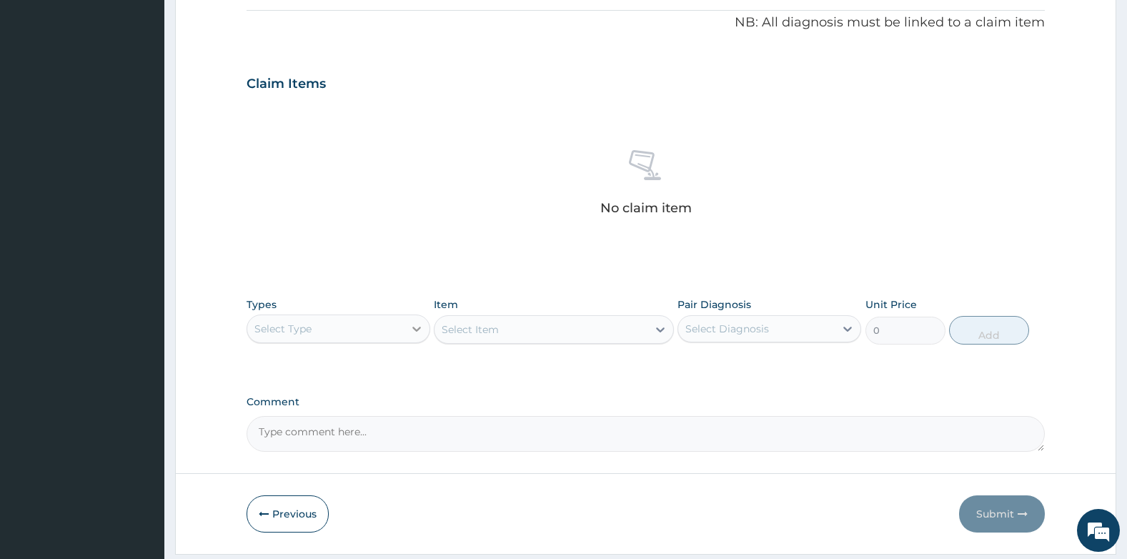
click at [410, 329] on icon at bounding box center [417, 329] width 14 height 14
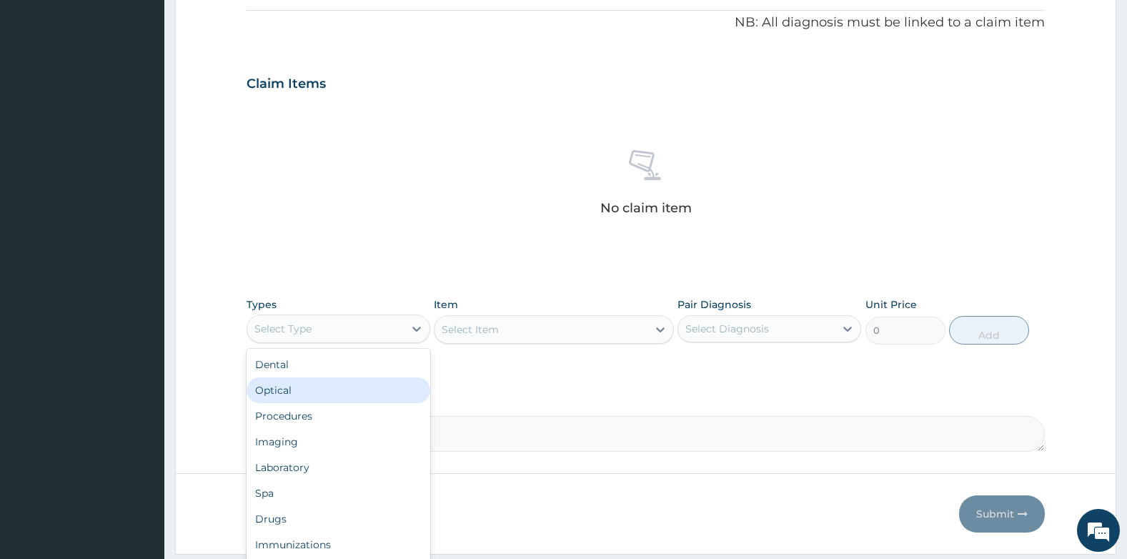
click at [344, 386] on div "Optical" at bounding box center [339, 390] width 184 height 26
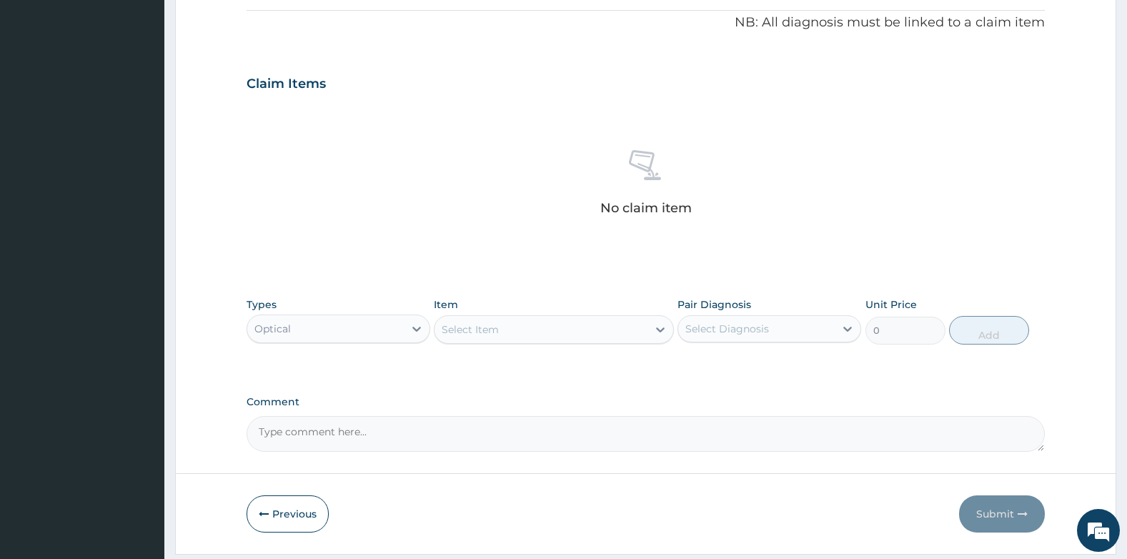
click at [561, 336] on div "Select Item" at bounding box center [541, 329] width 212 height 23
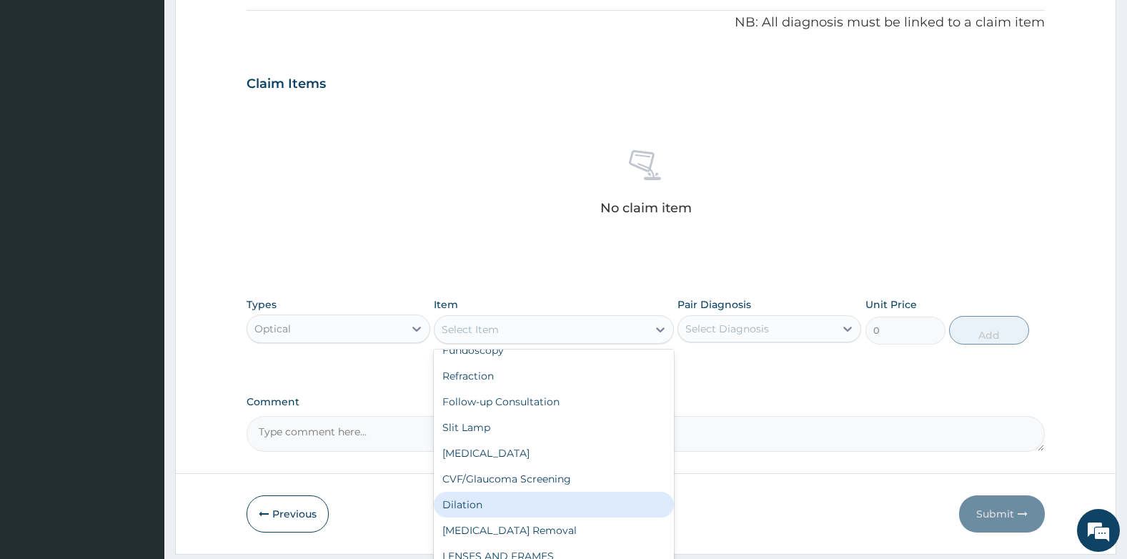
scroll to position [0, 0]
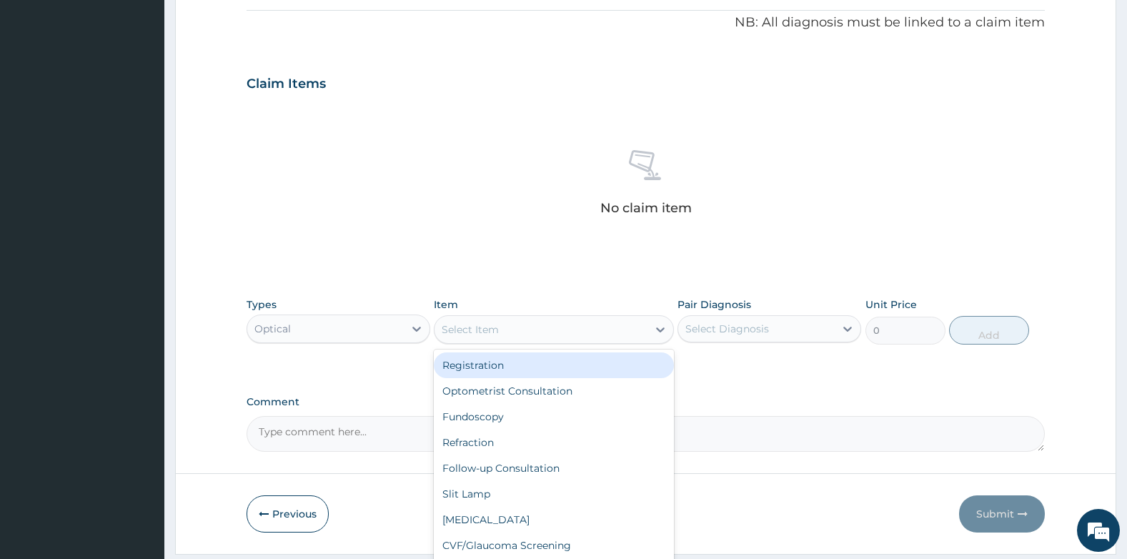
click at [480, 368] on div "Registration" at bounding box center [553, 365] width 239 height 26
type input "1500"
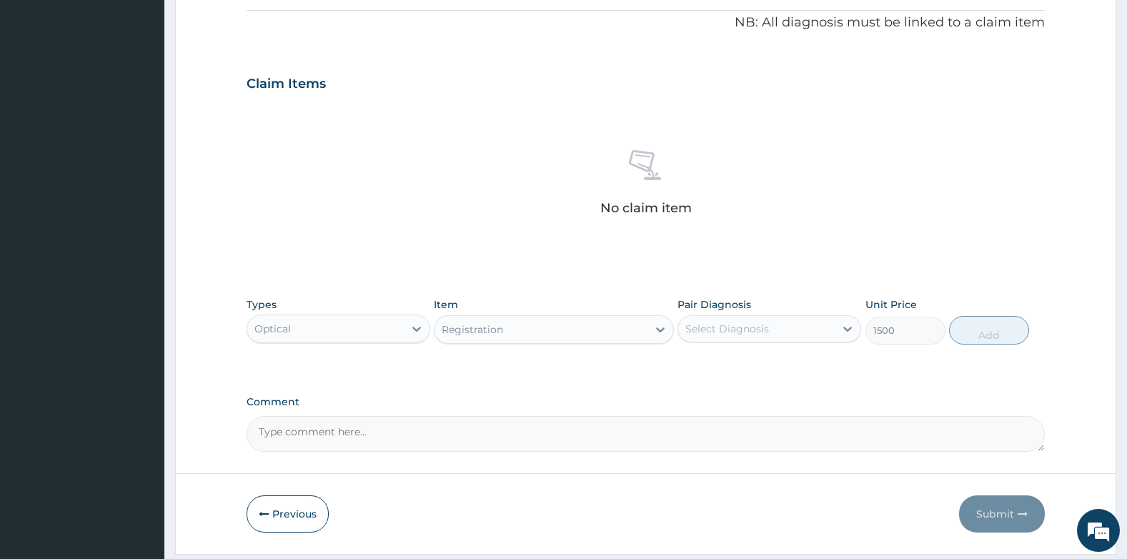
click at [730, 328] on div "Select Diagnosis" at bounding box center [727, 329] width 84 height 14
click at [689, 365] on input "checkbox" at bounding box center [690, 364] width 9 height 9
checkbox input "true"
click at [931, 375] on div "PA Code / Prescription Code Enter Code(Secondary Care Only) Encounter Date DD-M…" at bounding box center [646, 80] width 799 height 744
click at [974, 332] on button "Add" at bounding box center [989, 330] width 80 height 29
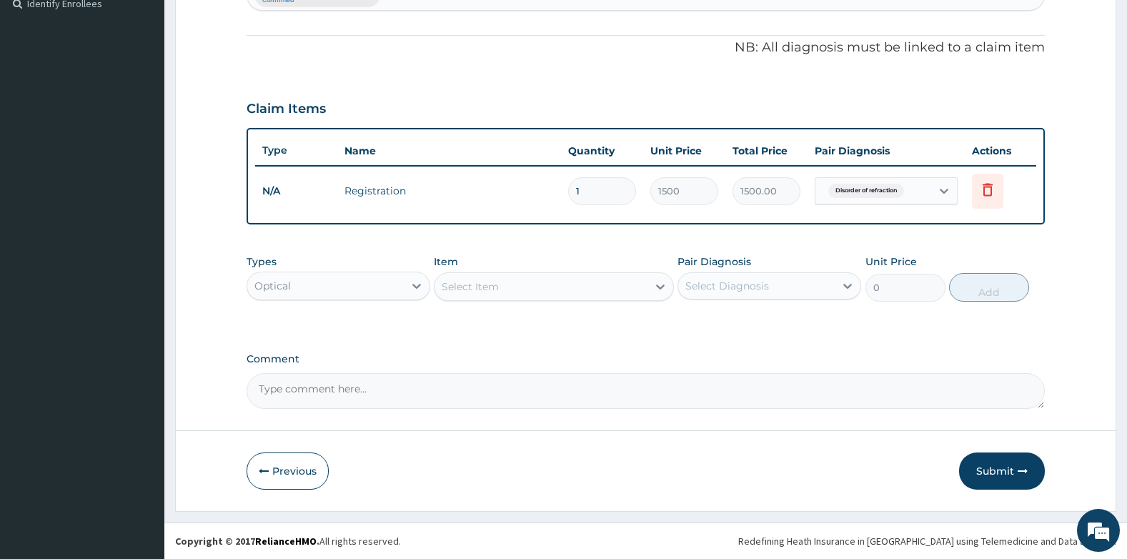
scroll to position [404, 0]
click at [381, 283] on div "Optical" at bounding box center [325, 285] width 157 height 23
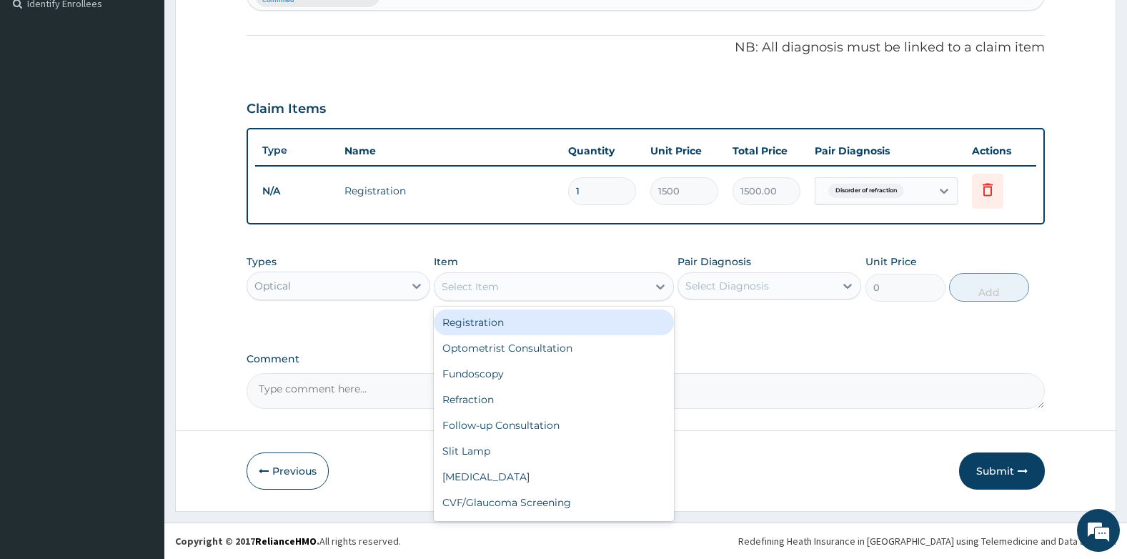
click at [454, 289] on div "Select Item" at bounding box center [470, 286] width 57 height 14
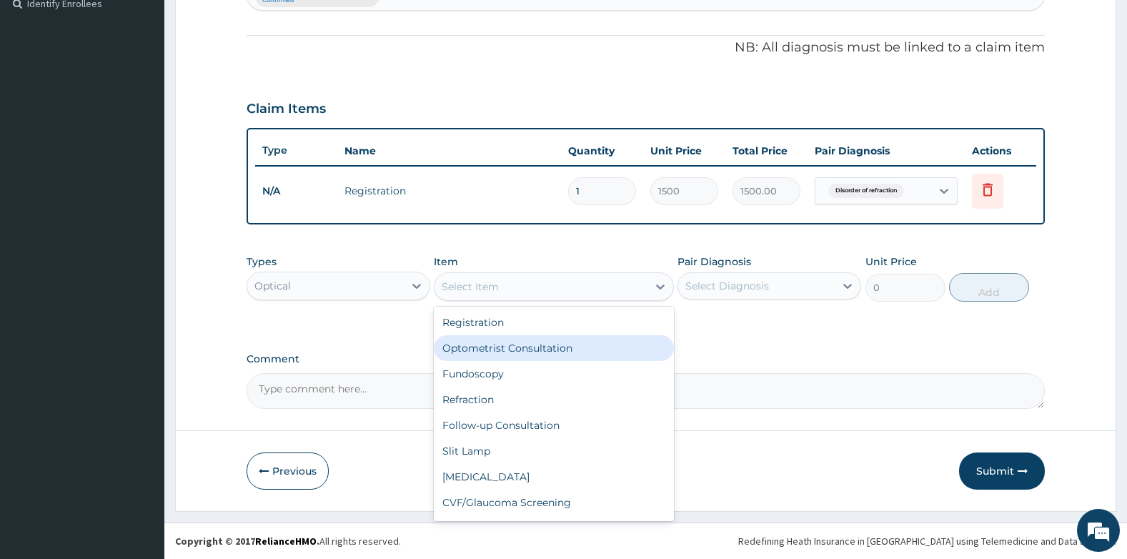
click at [535, 348] on div "Optometrist Consultation" at bounding box center [553, 348] width 239 height 26
type input "2000"
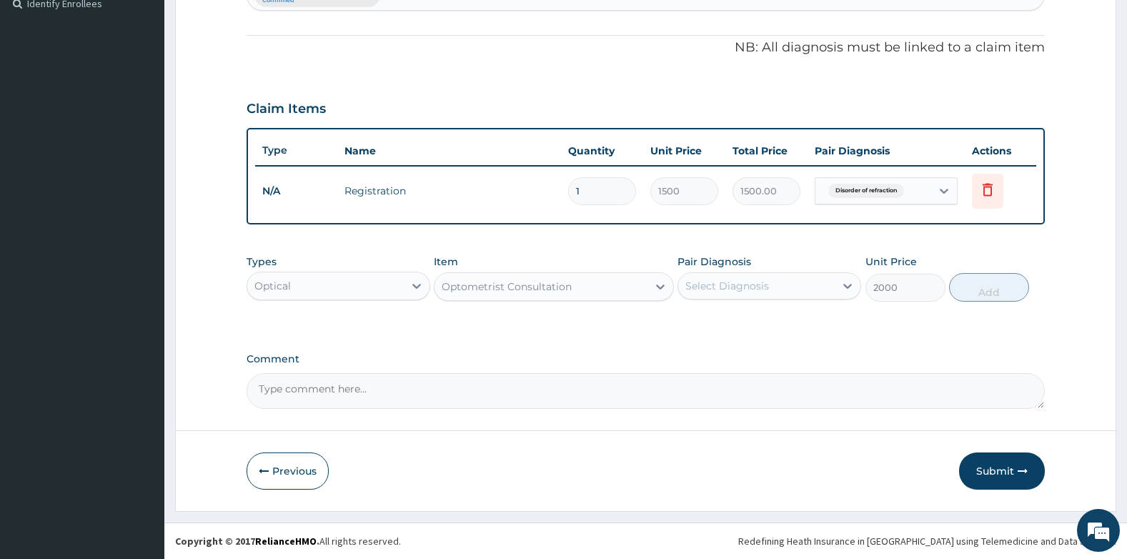
click at [796, 290] on div "Select Diagnosis" at bounding box center [756, 285] width 157 height 23
click at [693, 322] on input "checkbox" at bounding box center [690, 321] width 9 height 9
checkbox input "true"
click at [995, 289] on button "Add" at bounding box center [989, 287] width 80 height 29
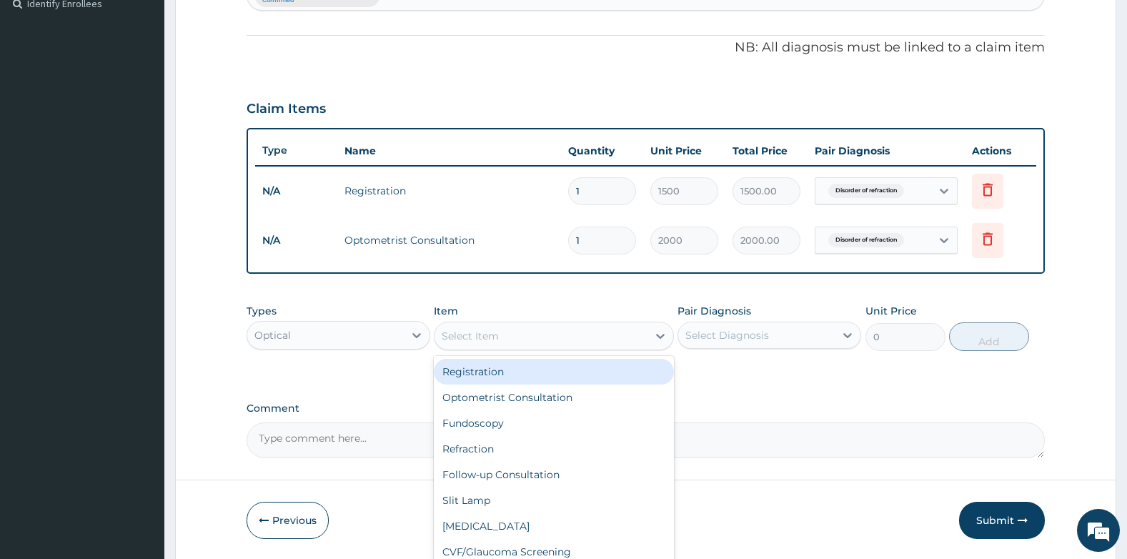
click at [540, 332] on div "Select Item" at bounding box center [541, 335] width 212 height 23
click at [543, 339] on div "Select Item" at bounding box center [541, 335] width 212 height 23
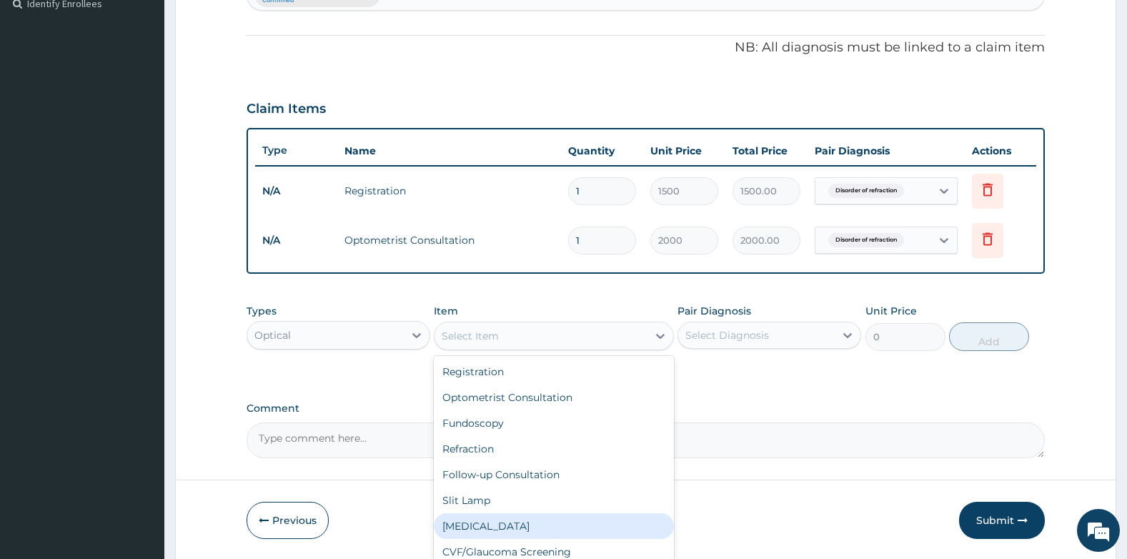
click at [486, 525] on div "Tonometry" at bounding box center [553, 526] width 239 height 26
type input "2000"
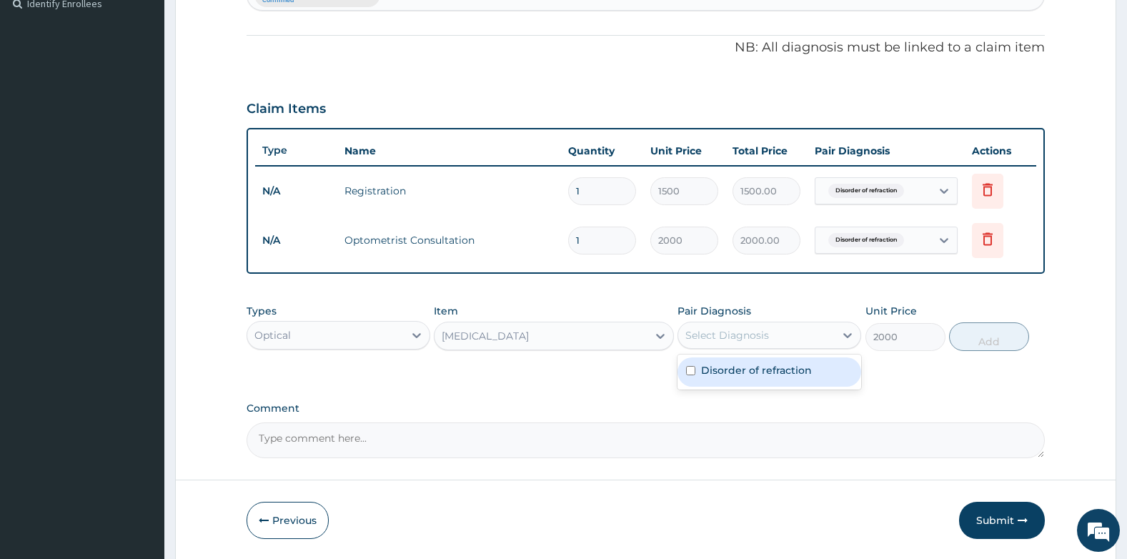
click at [778, 341] on div "Select Diagnosis" at bounding box center [756, 335] width 157 height 23
click at [687, 370] on input "checkbox" at bounding box center [690, 370] width 9 height 9
checkbox input "true"
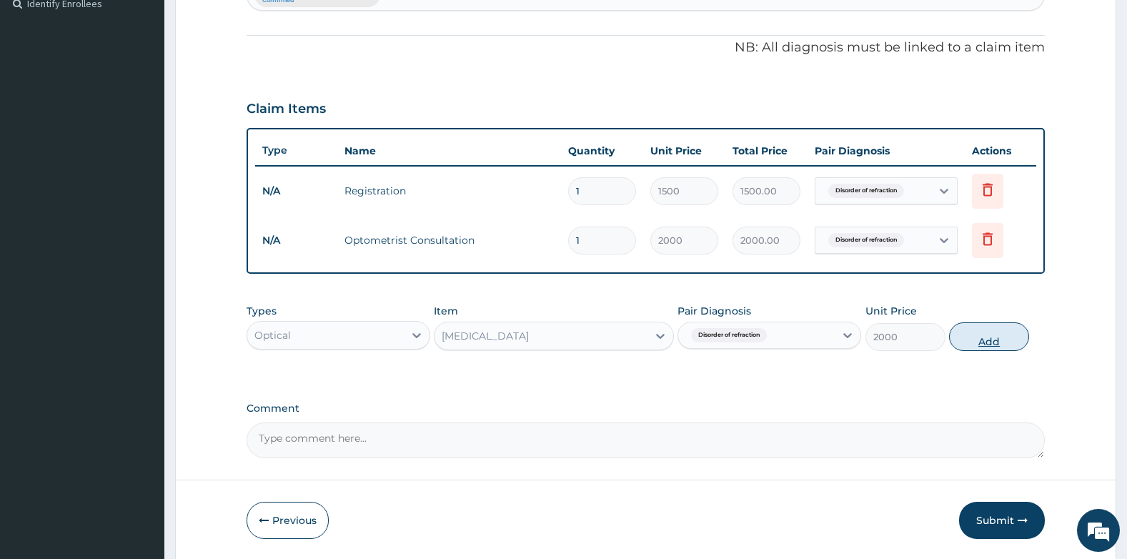
click at [982, 337] on button "Add" at bounding box center [989, 336] width 80 height 29
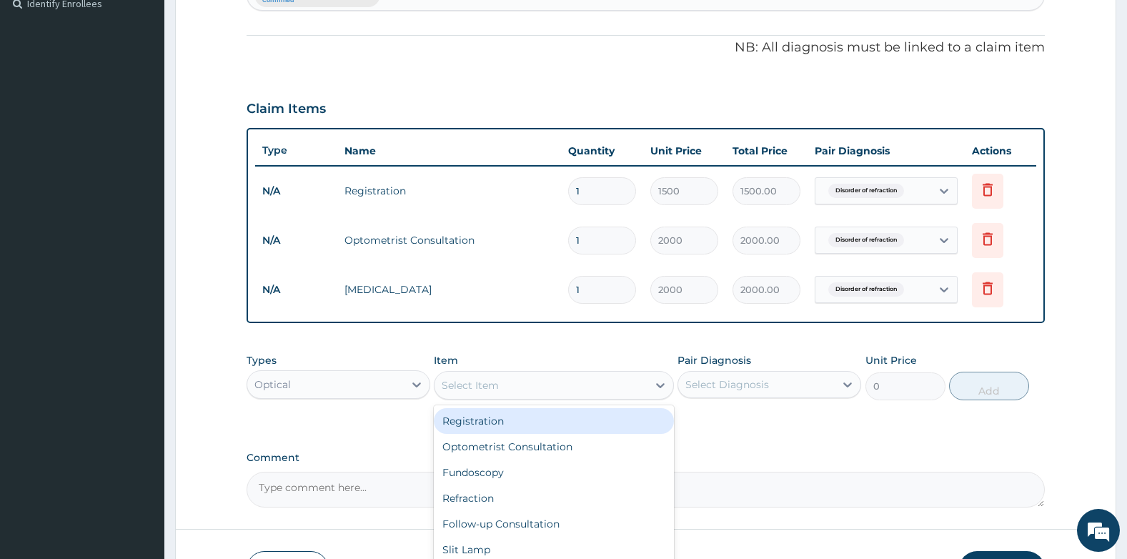
click at [515, 389] on div "Select Item" at bounding box center [541, 385] width 212 height 23
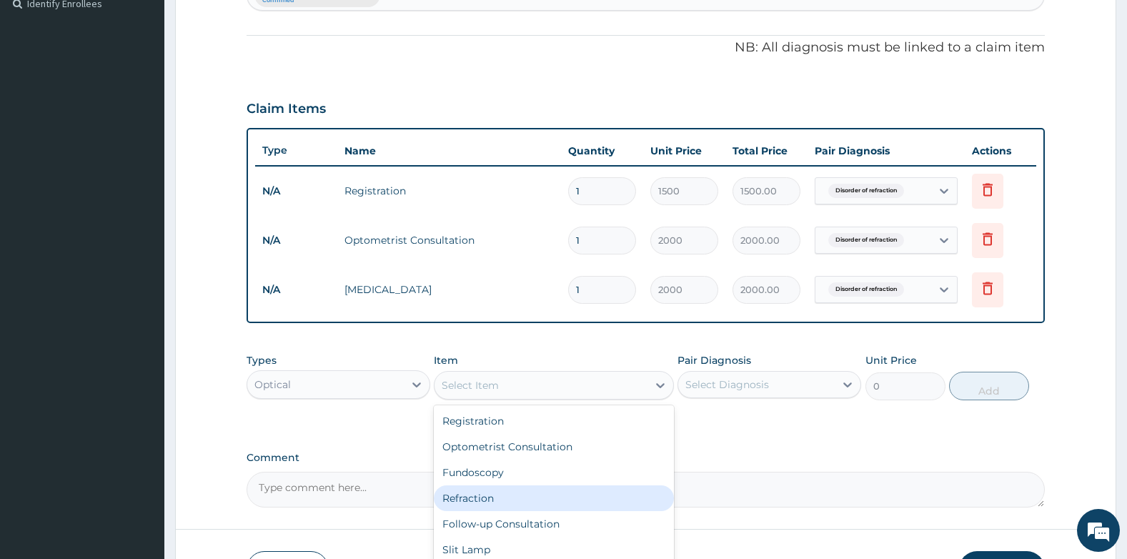
click at [517, 492] on div "Refraction" at bounding box center [553, 498] width 239 height 26
type input "2000"
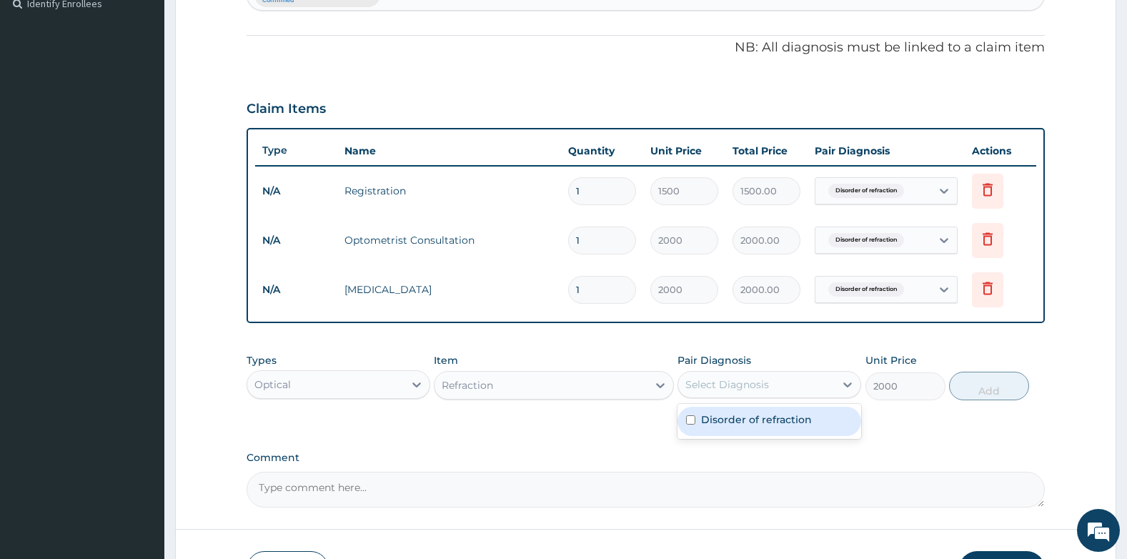
click at [830, 380] on div "Select Diagnosis" at bounding box center [756, 384] width 157 height 23
click at [713, 422] on label "Disorder of refraction" at bounding box center [756, 419] width 111 height 14
checkbox input "true"
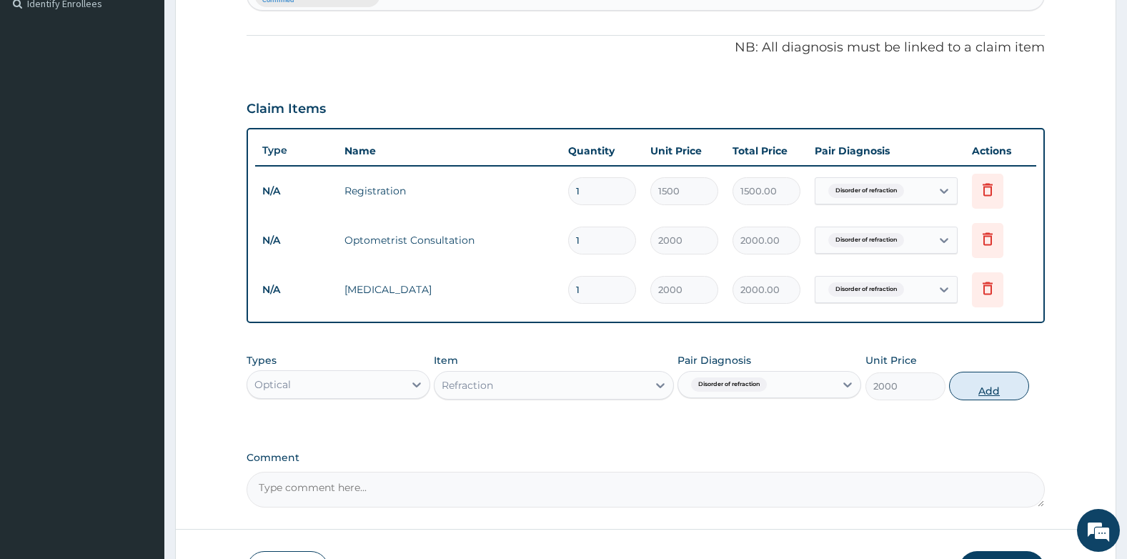
click at [981, 384] on button "Add" at bounding box center [989, 386] width 80 height 29
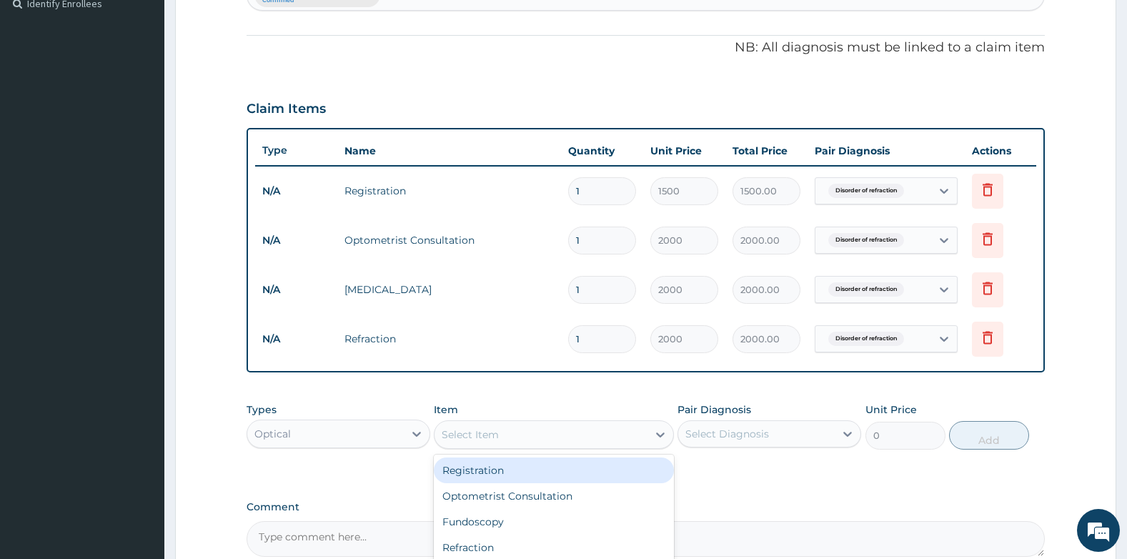
click at [521, 439] on div "Select Item" at bounding box center [541, 434] width 212 height 23
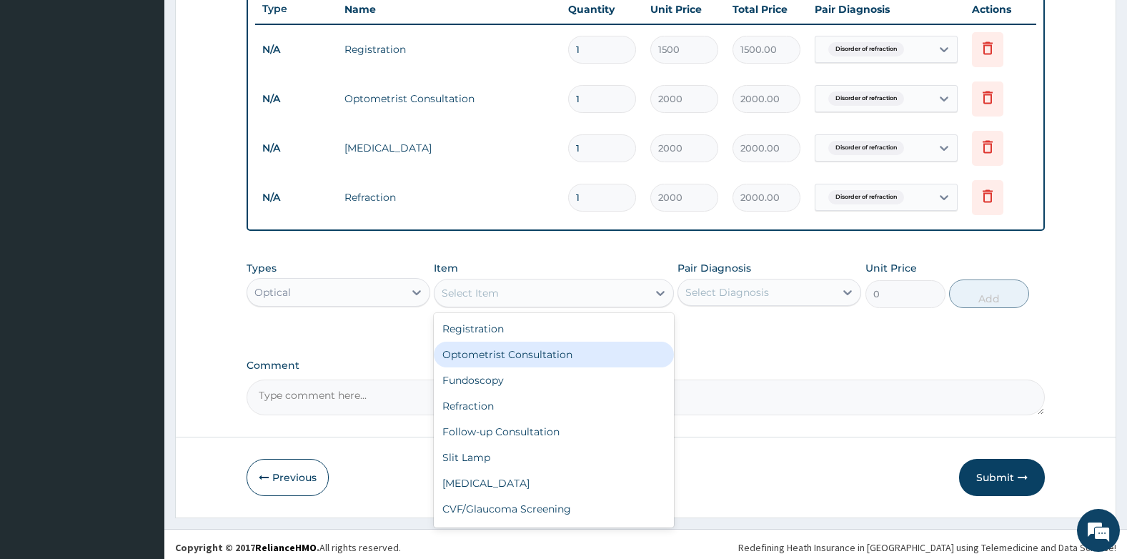
scroll to position [547, 0]
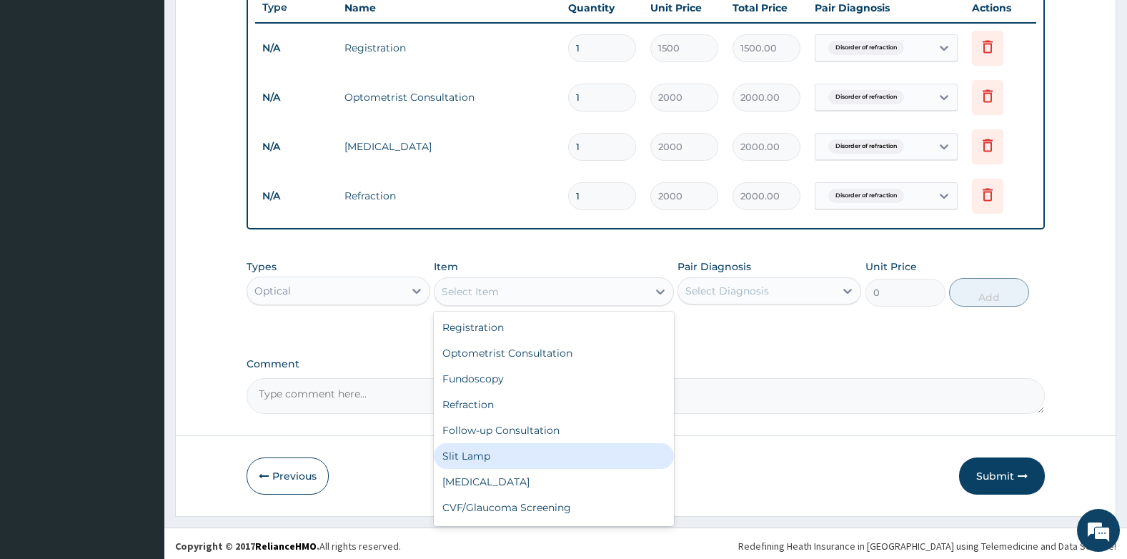
click at [549, 460] on div "Slit Lamp" at bounding box center [553, 456] width 239 height 26
type input "1000"
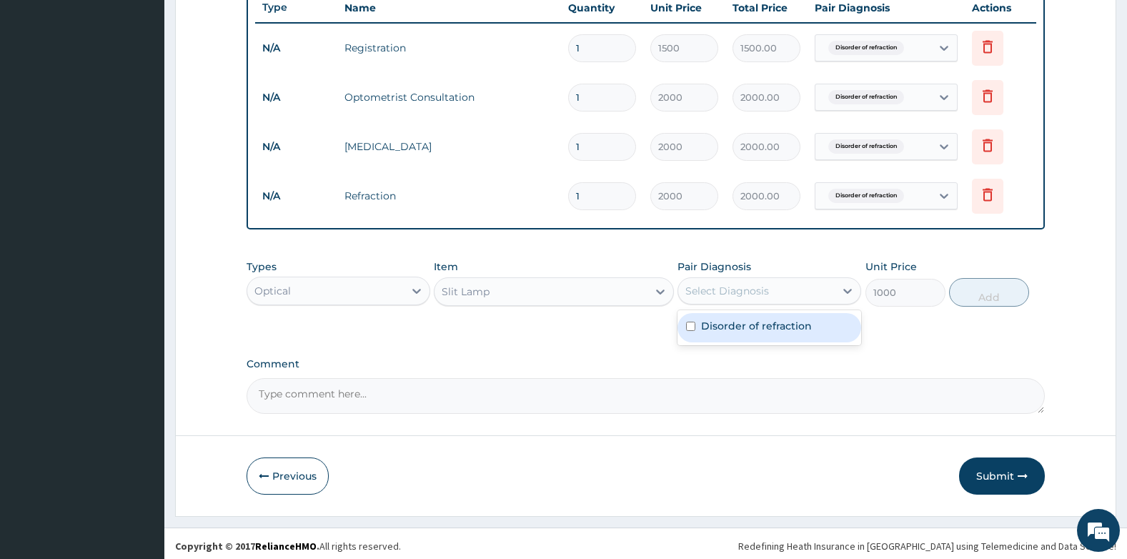
click at [738, 292] on div "Select Diagnosis" at bounding box center [727, 291] width 84 height 14
click at [685, 328] on div "Disorder of refraction" at bounding box center [770, 327] width 184 height 29
checkbox input "true"
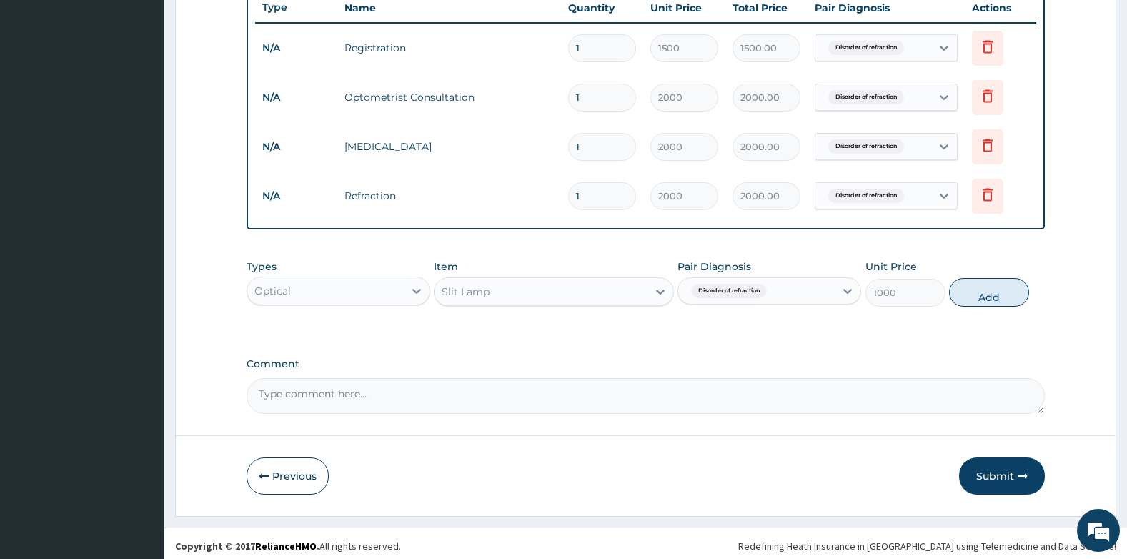
click at [977, 297] on button "Add" at bounding box center [989, 292] width 80 height 29
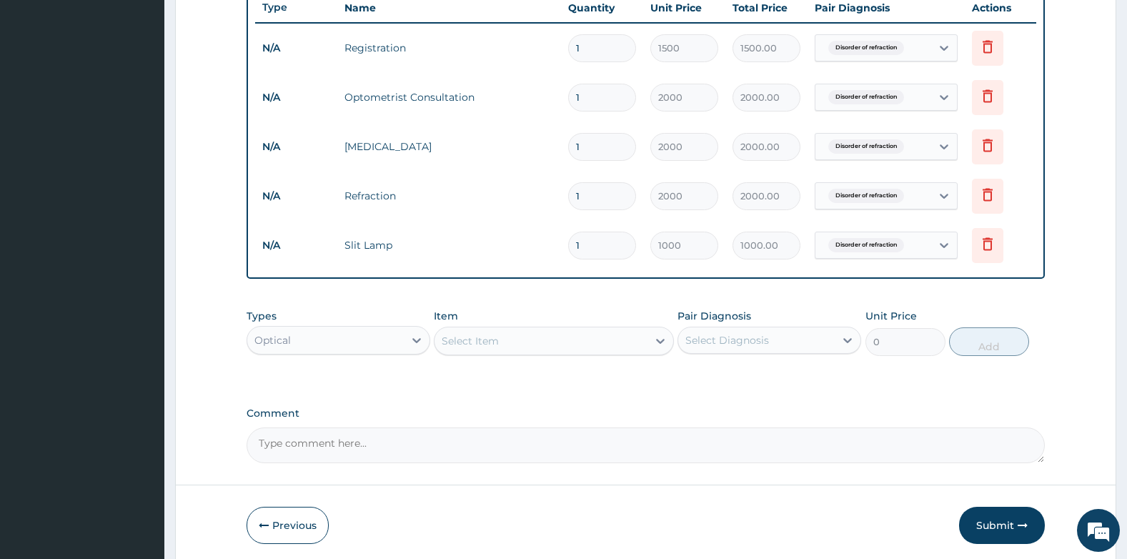
click at [529, 336] on div "Select Item" at bounding box center [541, 341] width 212 height 23
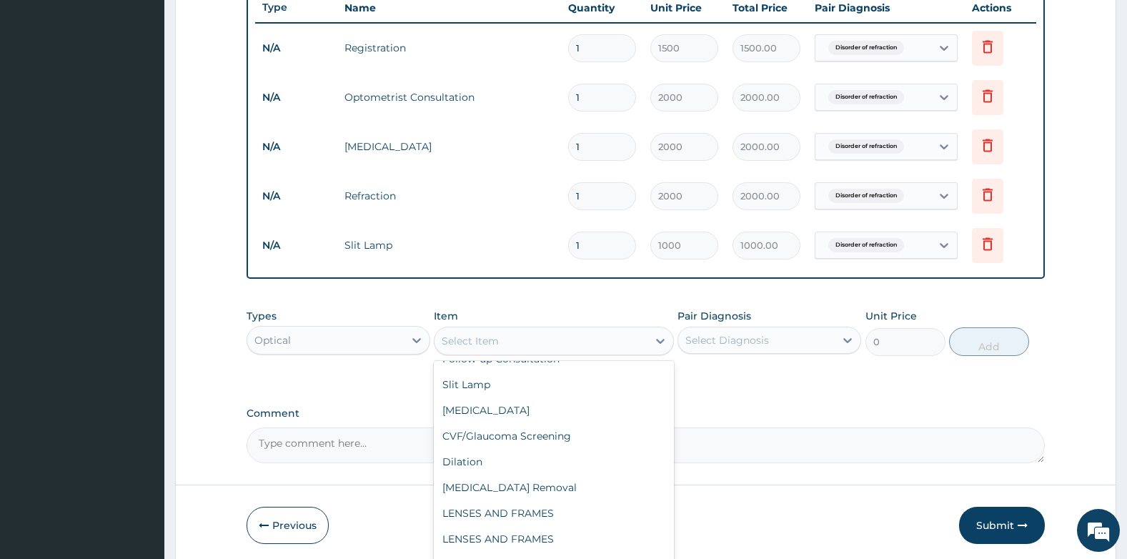
scroll to position [126, 0]
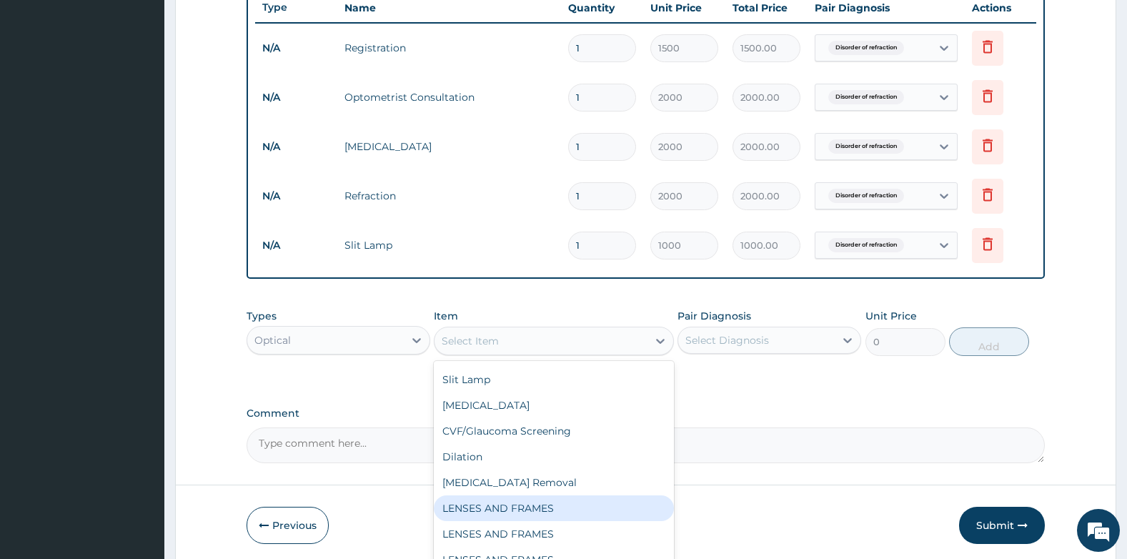
click at [510, 505] on div "LENSES AND FRAMES" at bounding box center [553, 508] width 239 height 26
type input "5000"
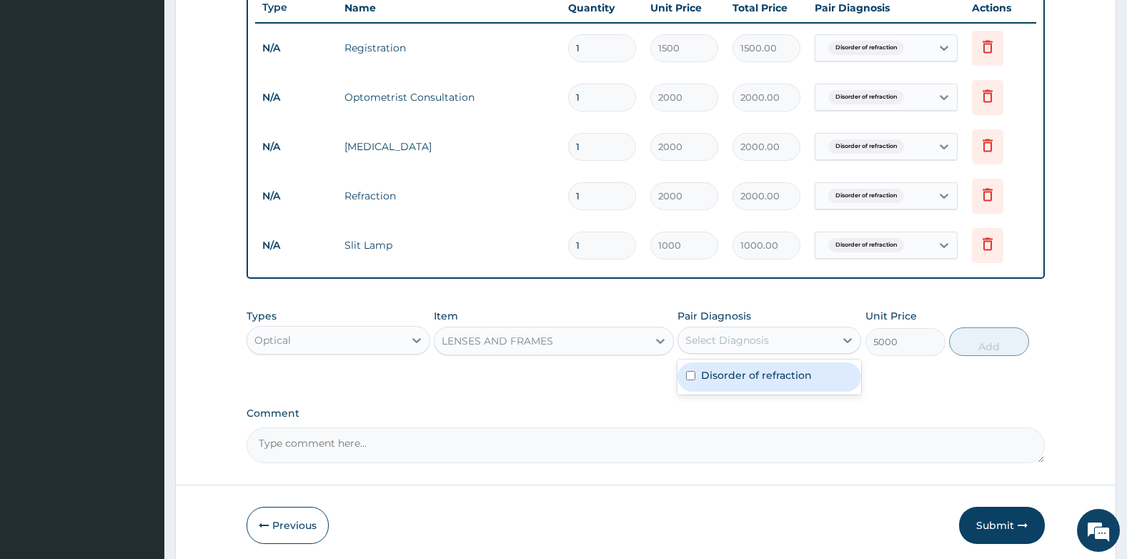
click at [713, 339] on div "Select Diagnosis" at bounding box center [727, 340] width 84 height 14
click at [691, 378] on input "checkbox" at bounding box center [690, 375] width 9 height 9
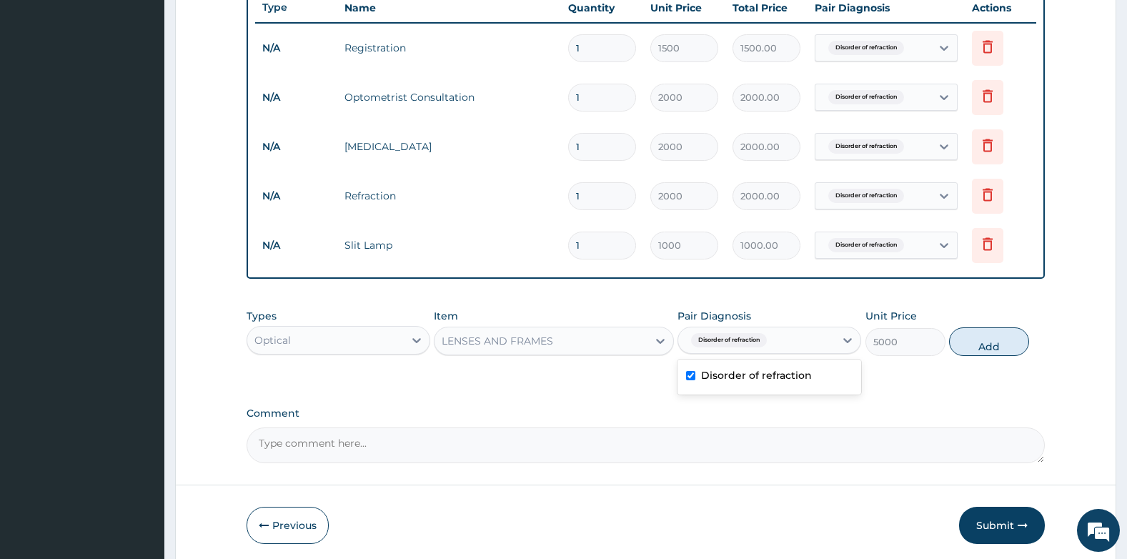
click at [828, 367] on div "Disorder of refraction" at bounding box center [770, 376] width 184 height 29
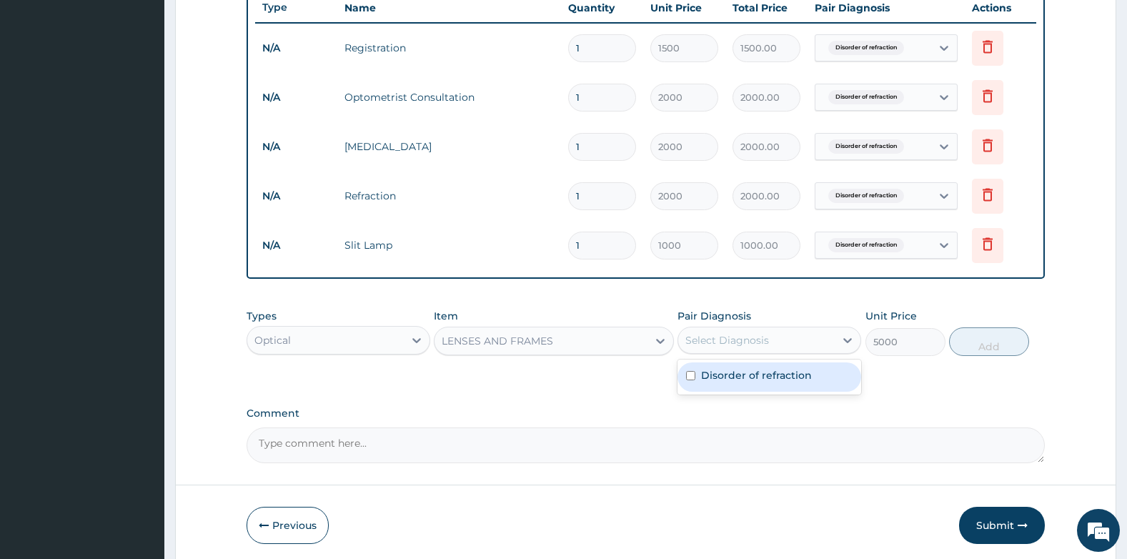
click at [708, 370] on label "Disorder of refraction" at bounding box center [756, 375] width 111 height 14
checkbox input "true"
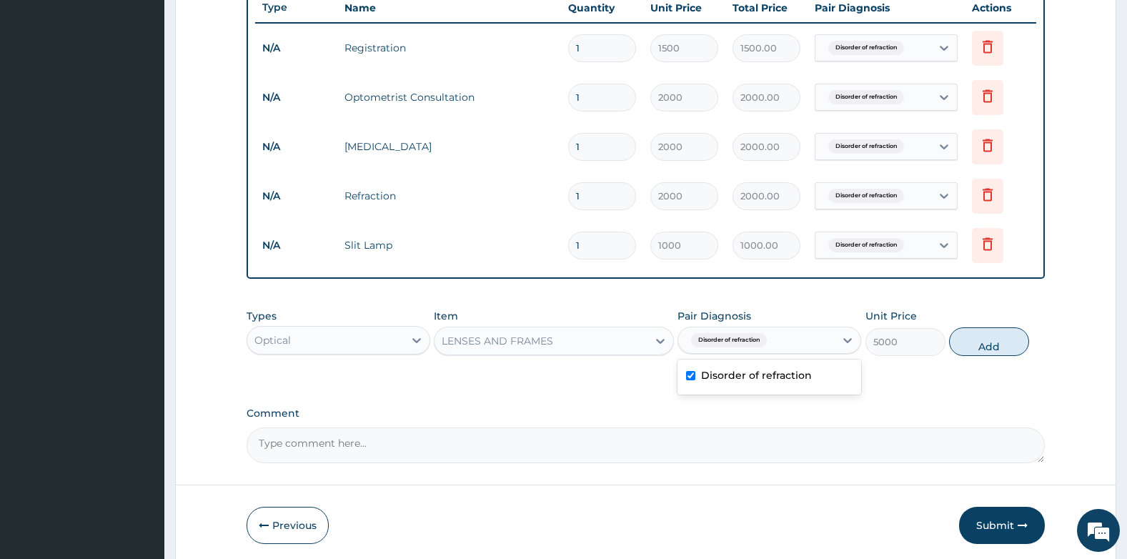
drag, startPoint x: 899, startPoint y: 375, endPoint x: 918, endPoint y: 367, distance: 20.2
click at [900, 375] on div "Types Optical Item LENSES AND FRAMES Pair Diagnosis option Disorder of refracti…" at bounding box center [646, 343] width 799 height 83
click at [969, 344] on button "Add" at bounding box center [989, 341] width 80 height 29
type input "0"
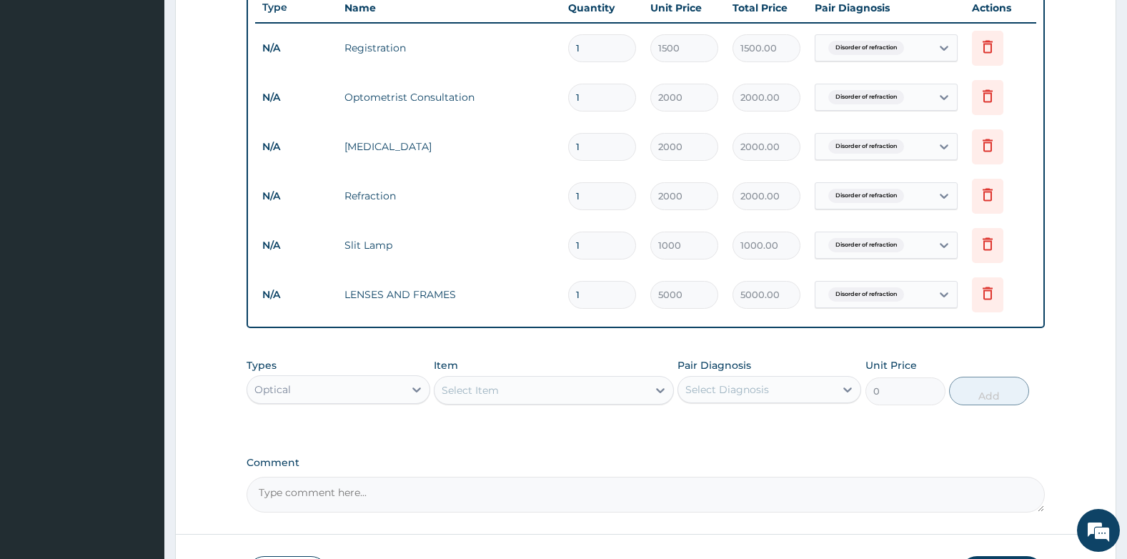
click at [584, 302] on input "1" at bounding box center [602, 295] width 68 height 28
type input "0.00"
type input "4"
type input "20000.00"
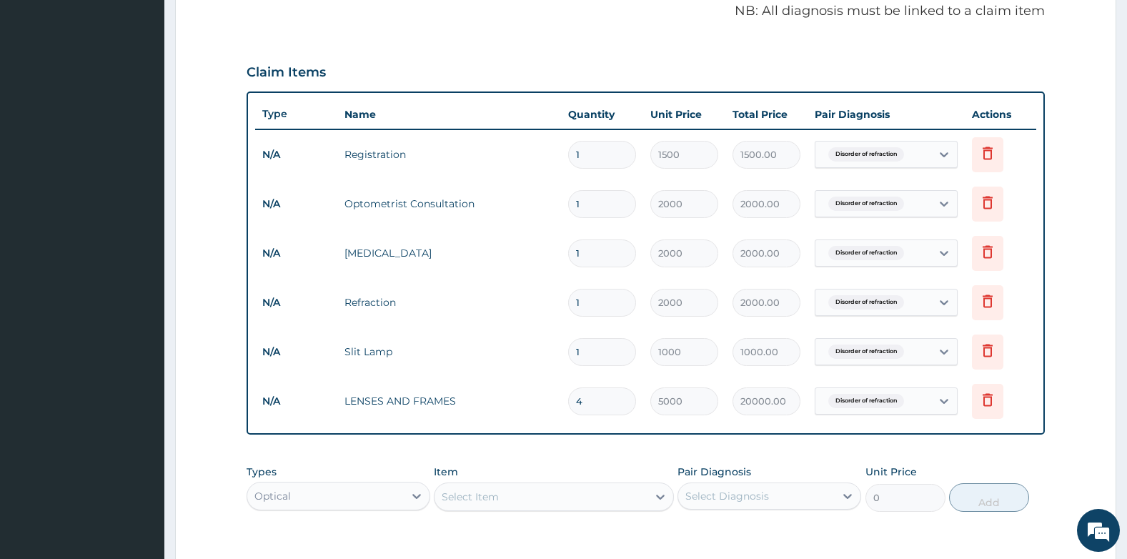
scroll to position [650, 0]
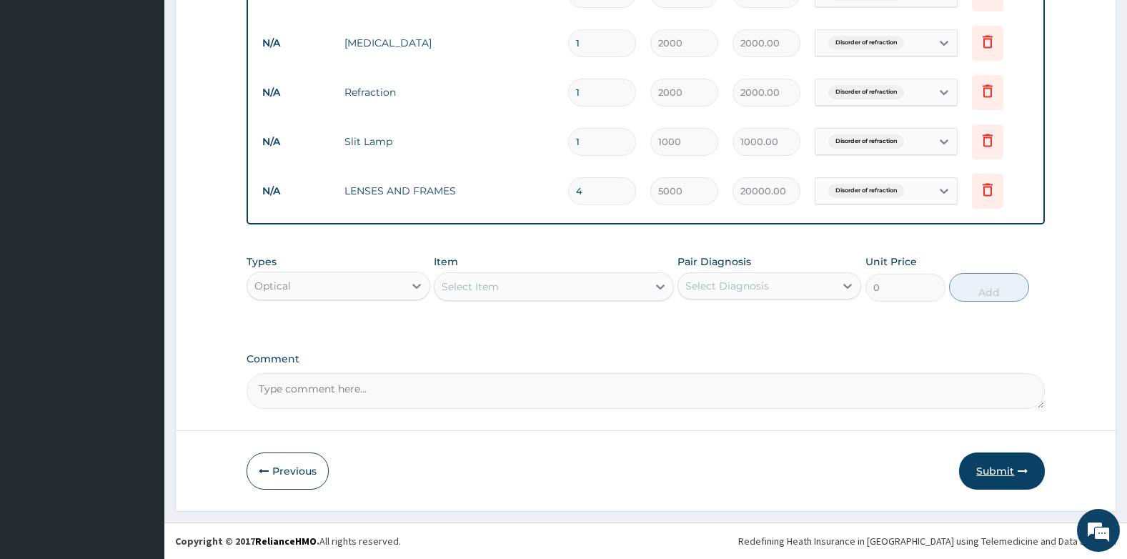
type input "4"
click at [1004, 469] on button "Submit" at bounding box center [1002, 470] width 86 height 37
click at [1000, 466] on button "Submit" at bounding box center [1002, 470] width 86 height 37
click at [991, 470] on button "Submit" at bounding box center [1002, 470] width 86 height 37
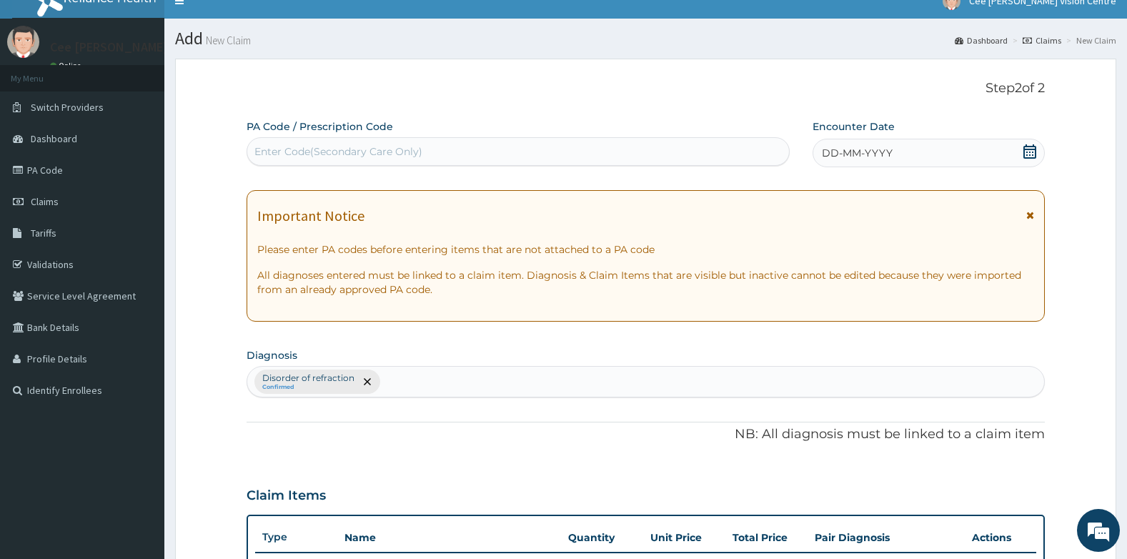
scroll to position [0, 0]
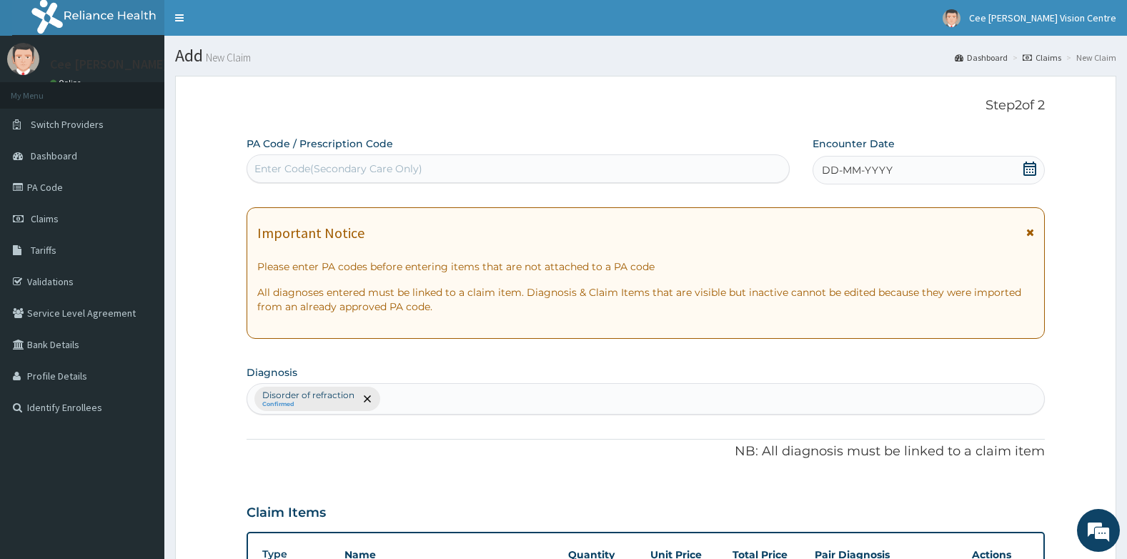
click at [294, 173] on div "Enter Code(Secondary Care Only)" at bounding box center [338, 169] width 168 height 14
type input "PA/"
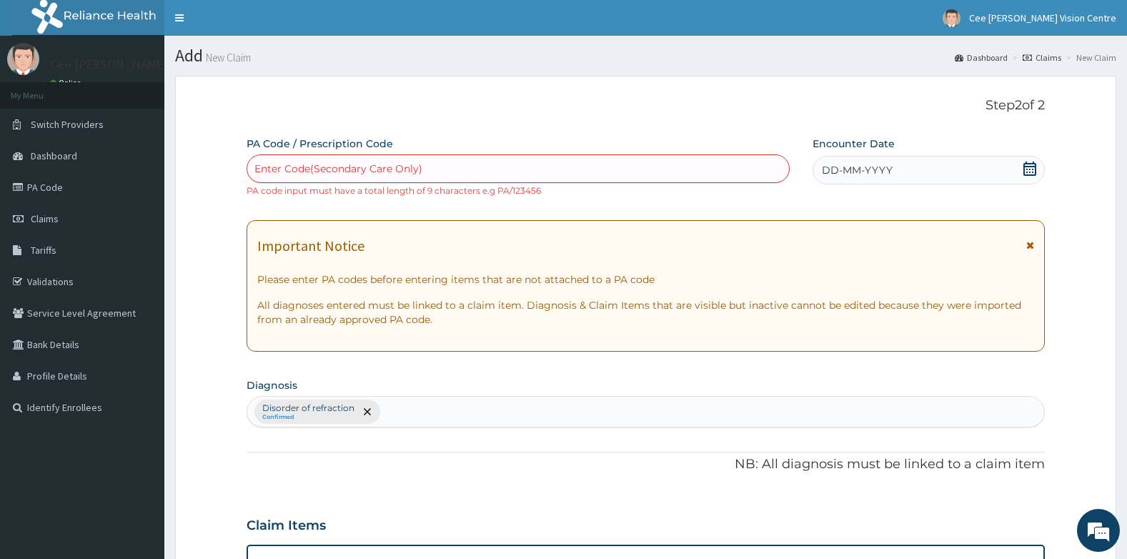
click at [323, 167] on div "Enter Code(Secondary Care Only)" at bounding box center [338, 169] width 168 height 14
click at [311, 172] on div "Enter Code(Secondary Care Only)" at bounding box center [338, 169] width 168 height 14
type input "PA/B06727"
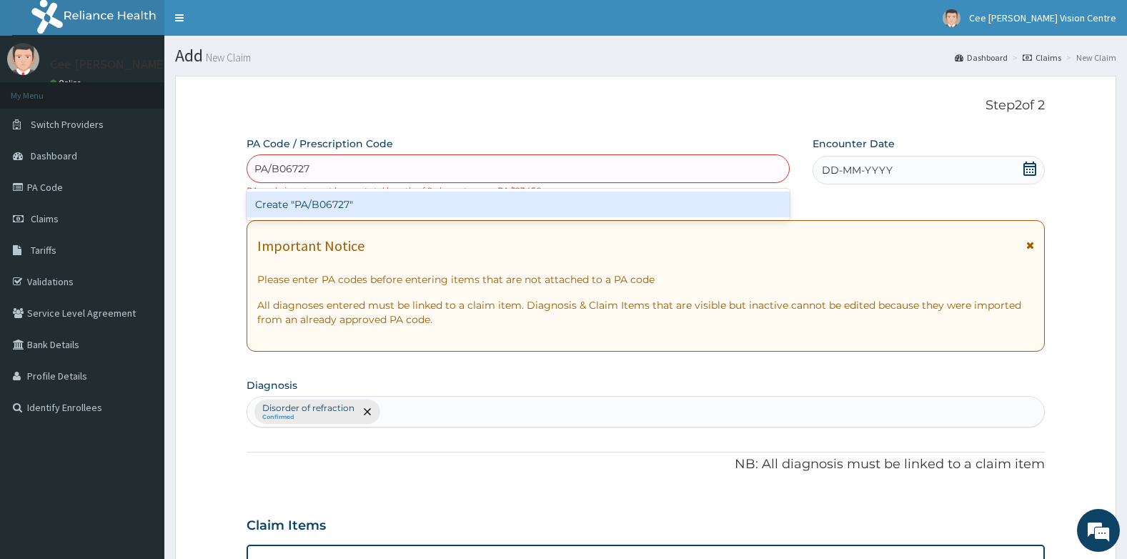
click at [319, 210] on div "Create "PA/B06727"" at bounding box center [518, 205] width 543 height 26
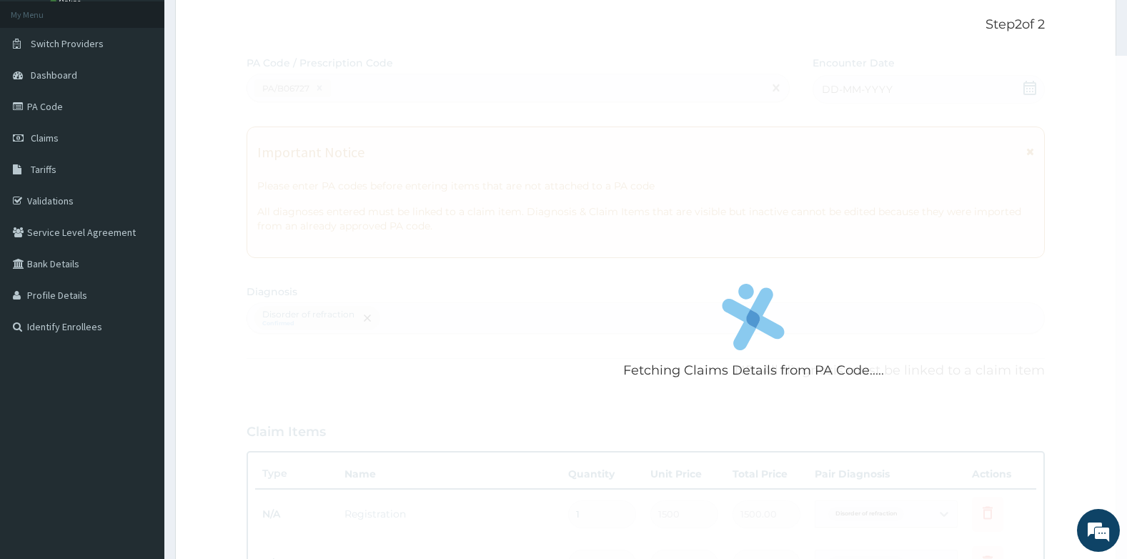
scroll to position [79, 0]
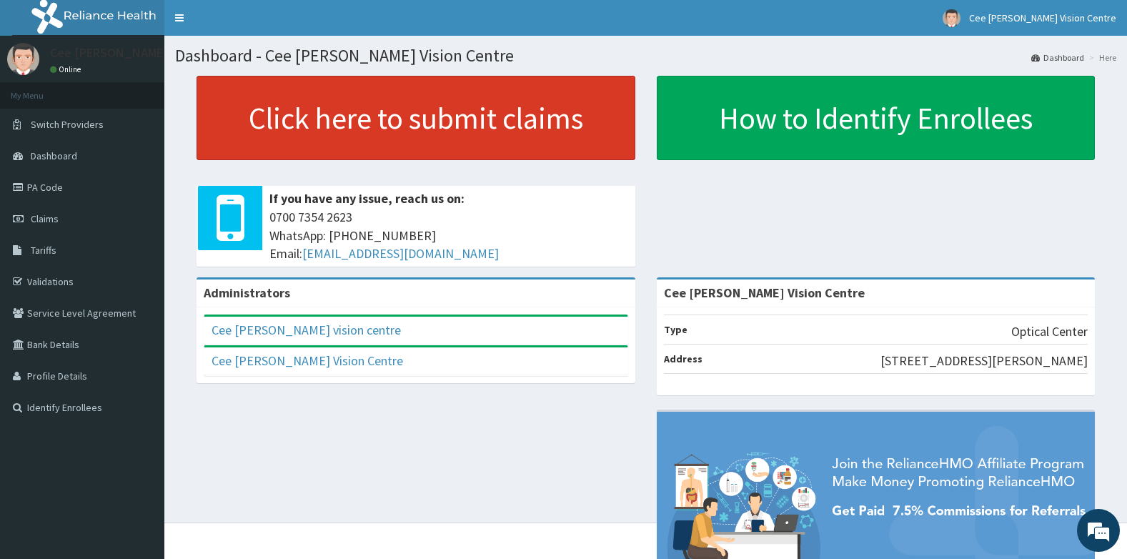
click at [358, 119] on link "Click here to submit claims" at bounding box center [416, 118] width 439 height 84
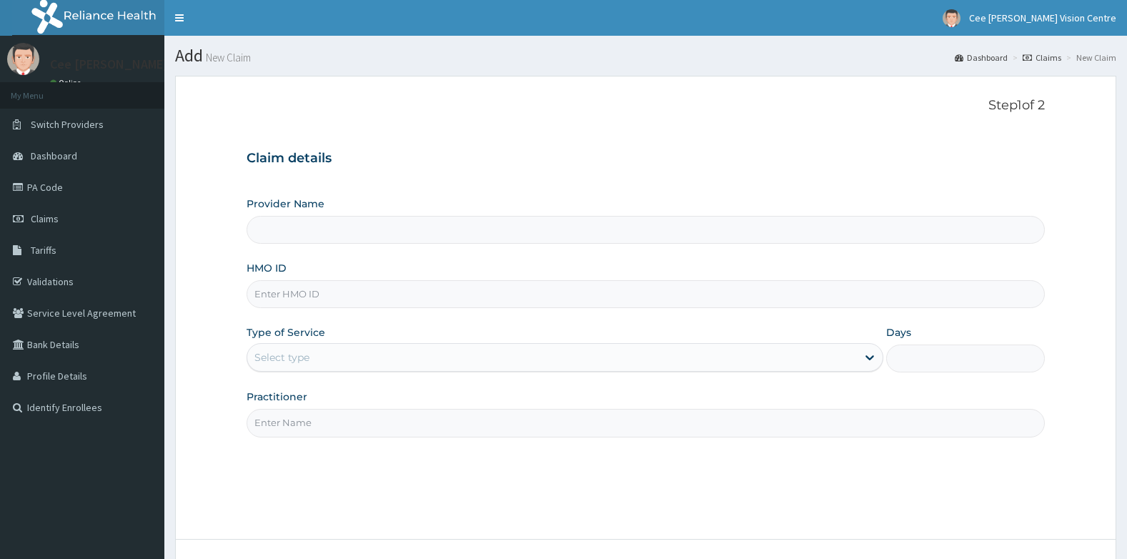
type input "Cee [PERSON_NAME] Vision Centre"
click at [310, 298] on input "HMO ID" at bounding box center [646, 294] width 799 height 28
type input "NPM/10281/A"
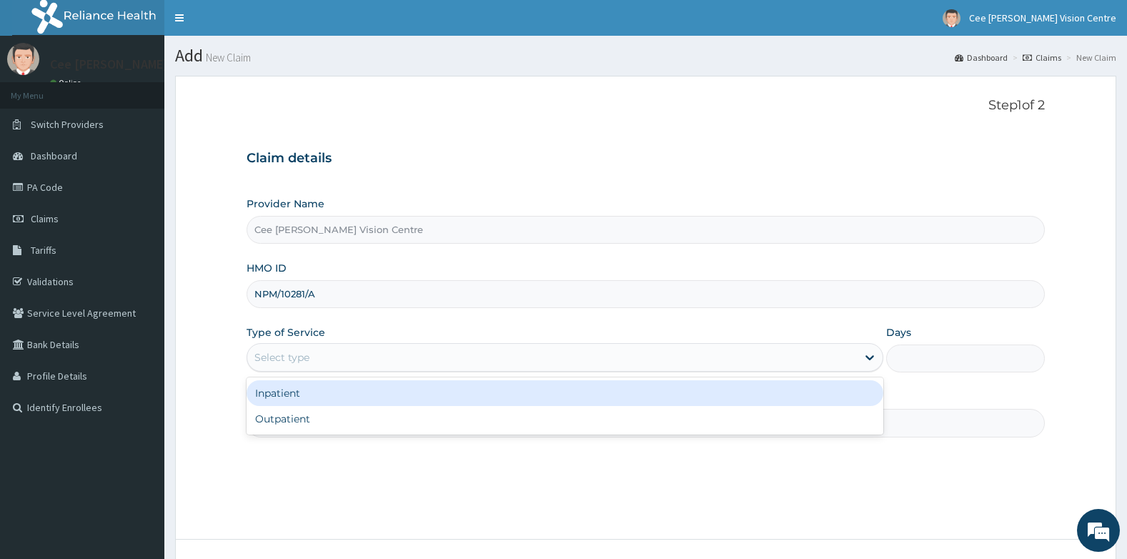
click at [329, 359] on div "Select type" at bounding box center [552, 357] width 610 height 23
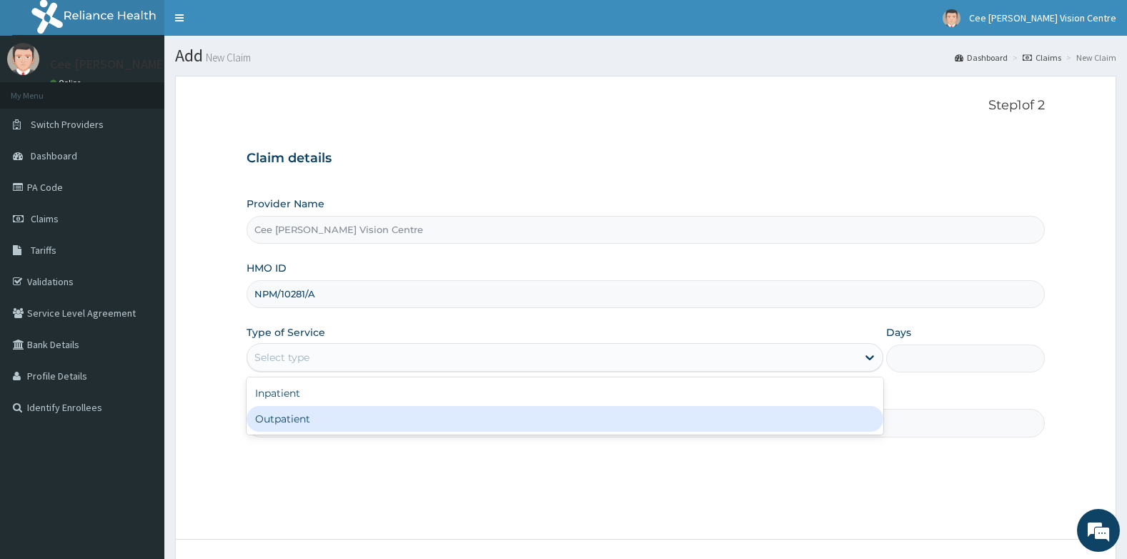
click at [311, 423] on div "Outpatient" at bounding box center [565, 419] width 637 height 26
type input "1"
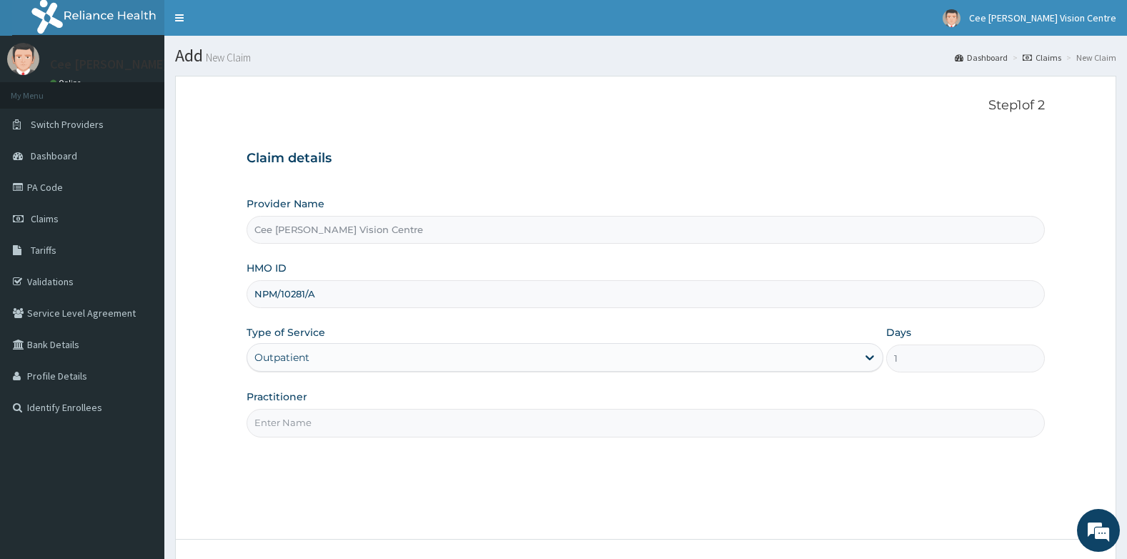
click at [309, 420] on input "Practitioner" at bounding box center [646, 423] width 799 height 28
type input "[PERSON_NAME]"
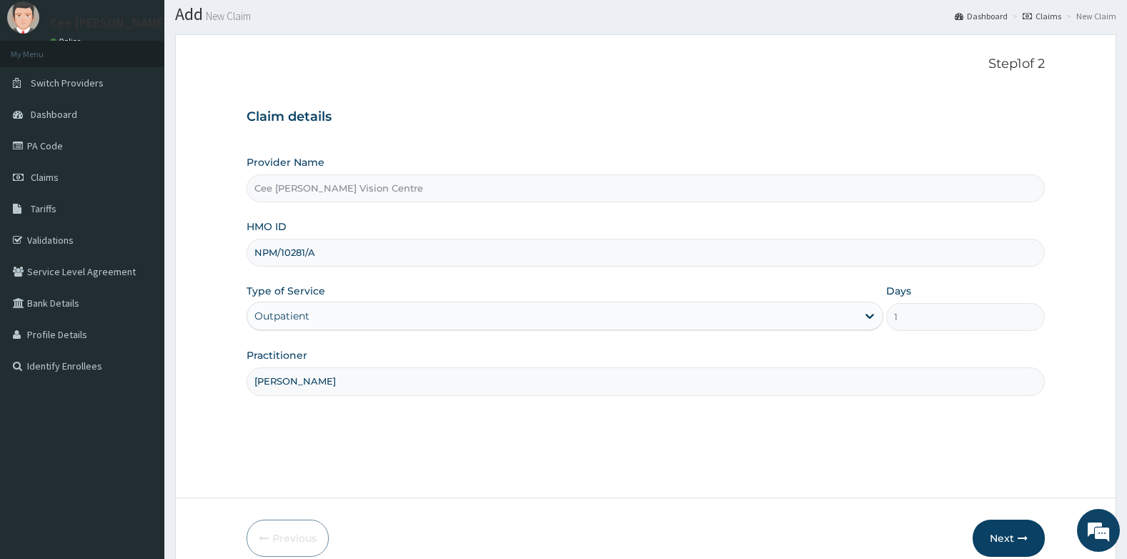
scroll to position [109, 0]
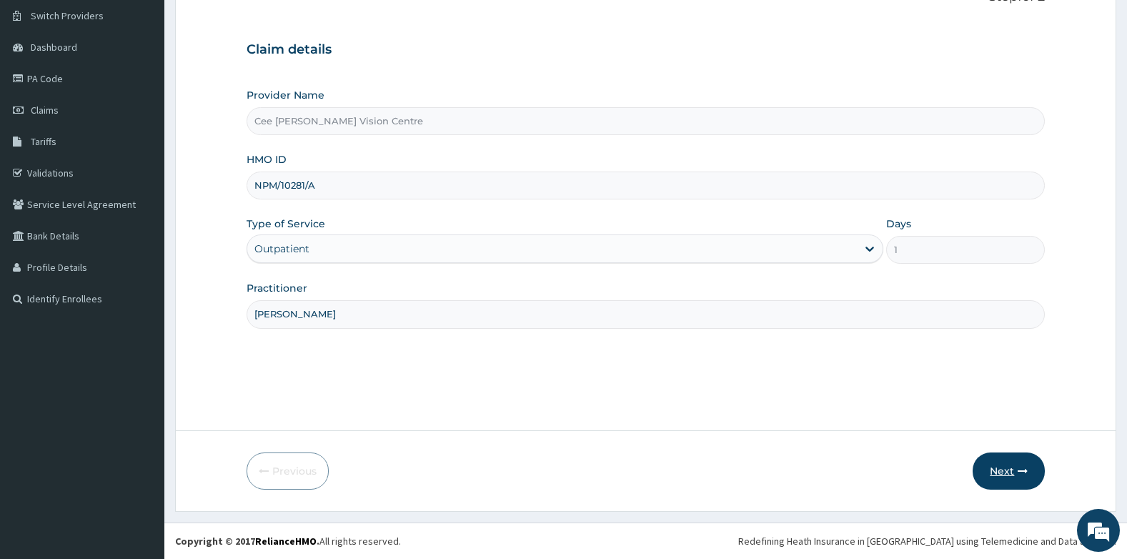
click at [1012, 472] on button "Next" at bounding box center [1009, 470] width 72 height 37
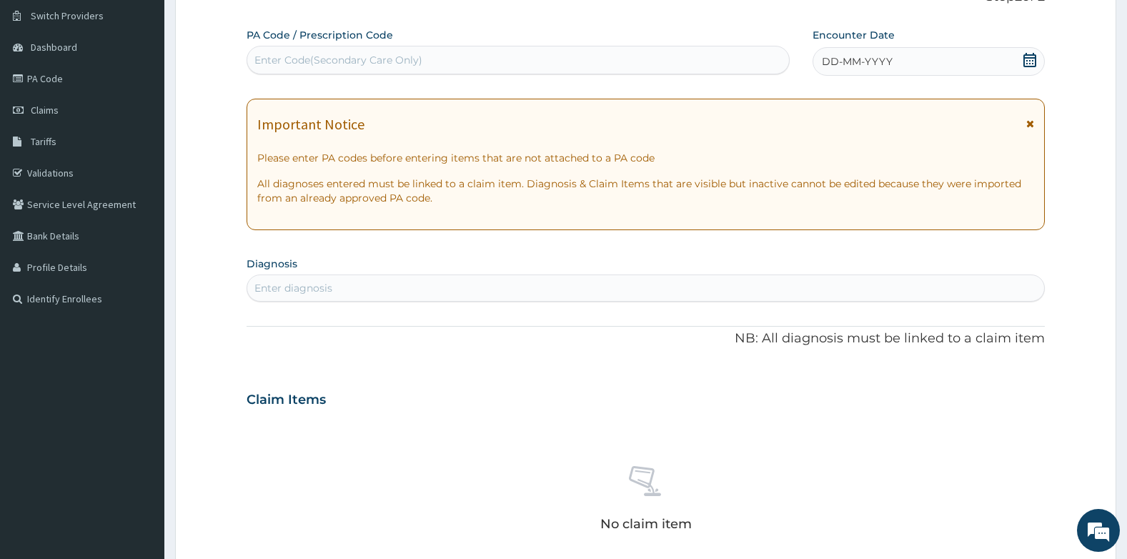
click at [301, 54] on div "Enter Code(Secondary Care Only)" at bounding box center [338, 60] width 168 height 14
type input "PA/B06727"
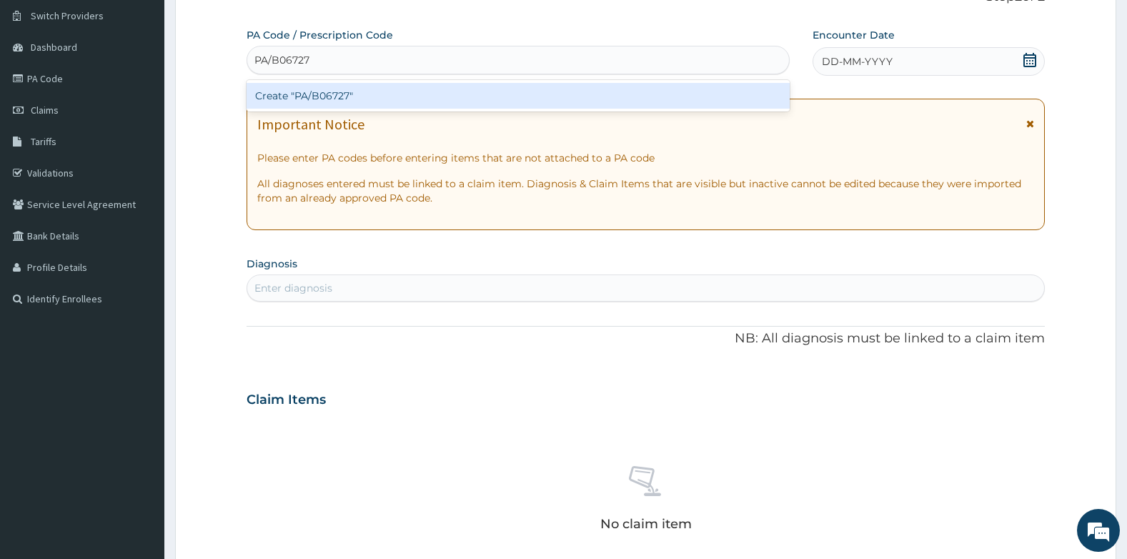
click at [330, 101] on div "Create "PA/B06727"" at bounding box center [518, 96] width 543 height 26
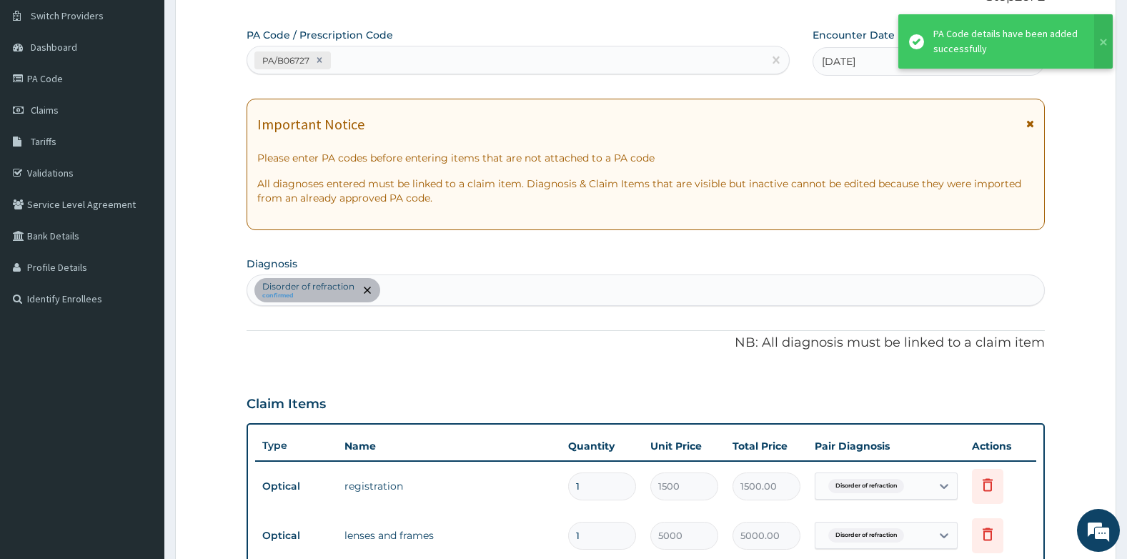
scroll to position [562, 0]
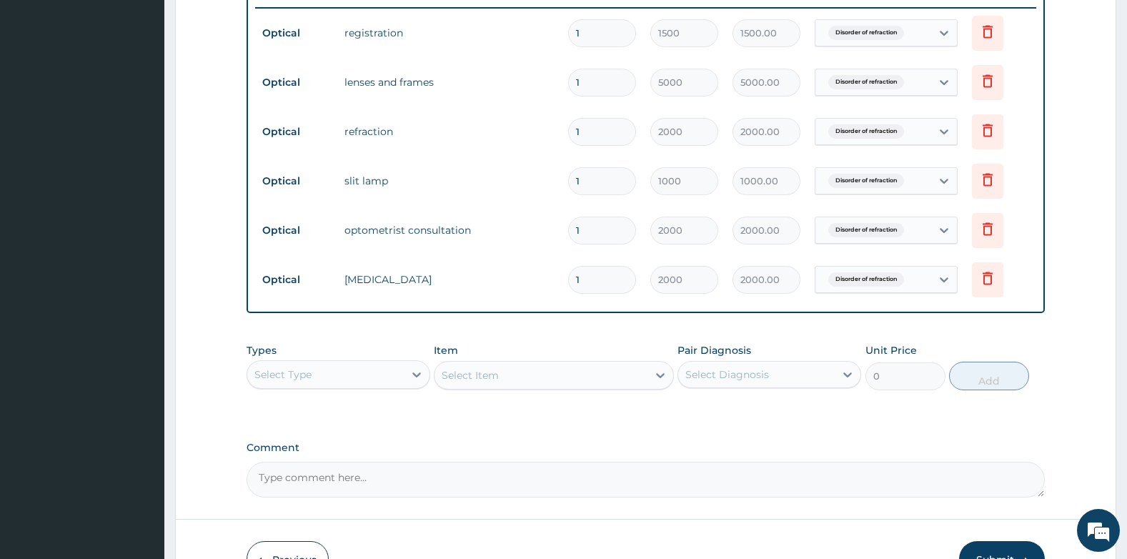
drag, startPoint x: 589, startPoint y: 88, endPoint x: 560, endPoint y: 86, distance: 28.6
click at [560, 86] on tr "Optical lenses and frames 1 5000 5000.00 Disorder of refraction Delete" at bounding box center [646, 82] width 782 height 49
type input "4"
type input "20000.00"
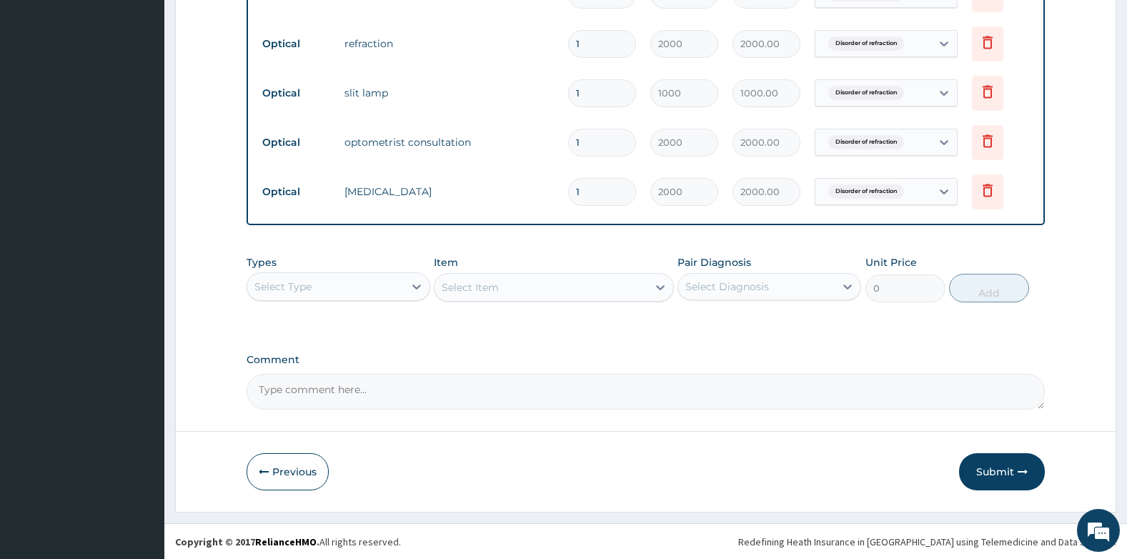
scroll to position [650, 0]
type input "4"
click at [983, 467] on button "Submit" at bounding box center [1002, 470] width 86 height 37
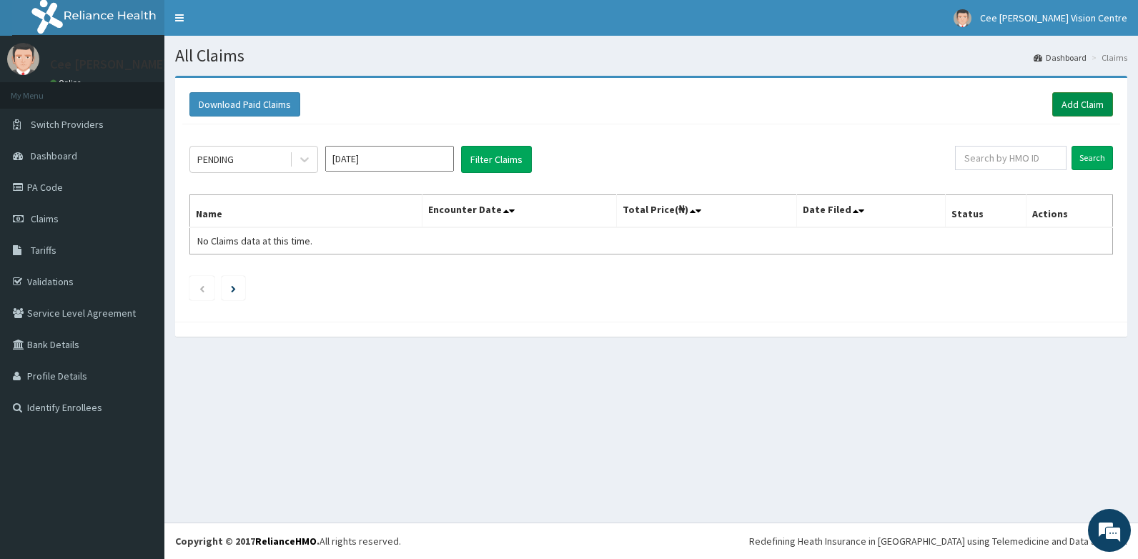
click at [1076, 105] on link "Add Claim" at bounding box center [1082, 104] width 61 height 24
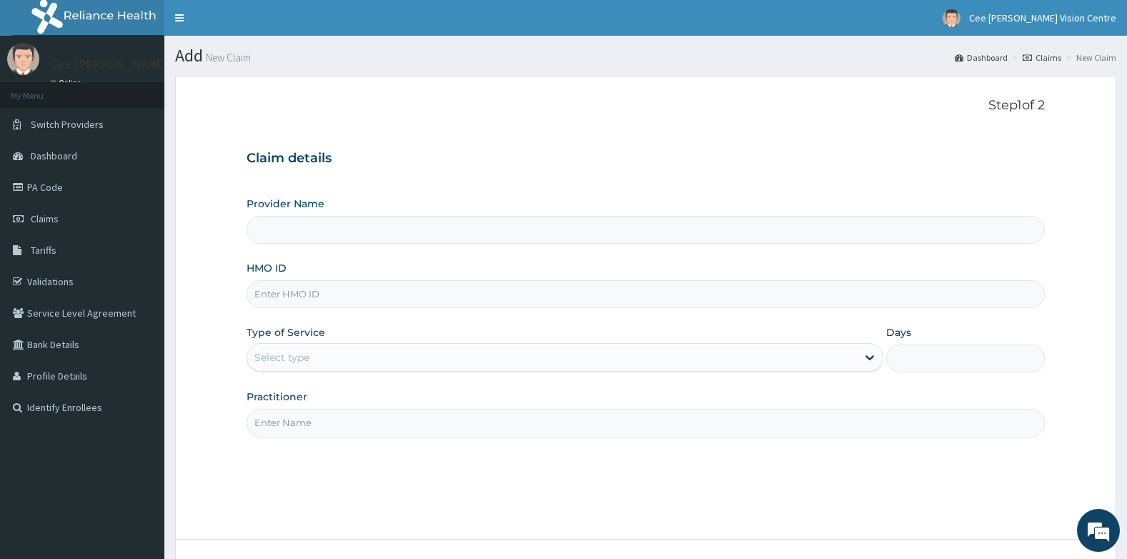
type input "Cee [PERSON_NAME] Vision Centre"
click at [350, 293] on input "HMO ID" at bounding box center [646, 294] width 799 height 28
type input "EWT/10021/A"
click at [319, 344] on div "Select type" at bounding box center [565, 357] width 637 height 29
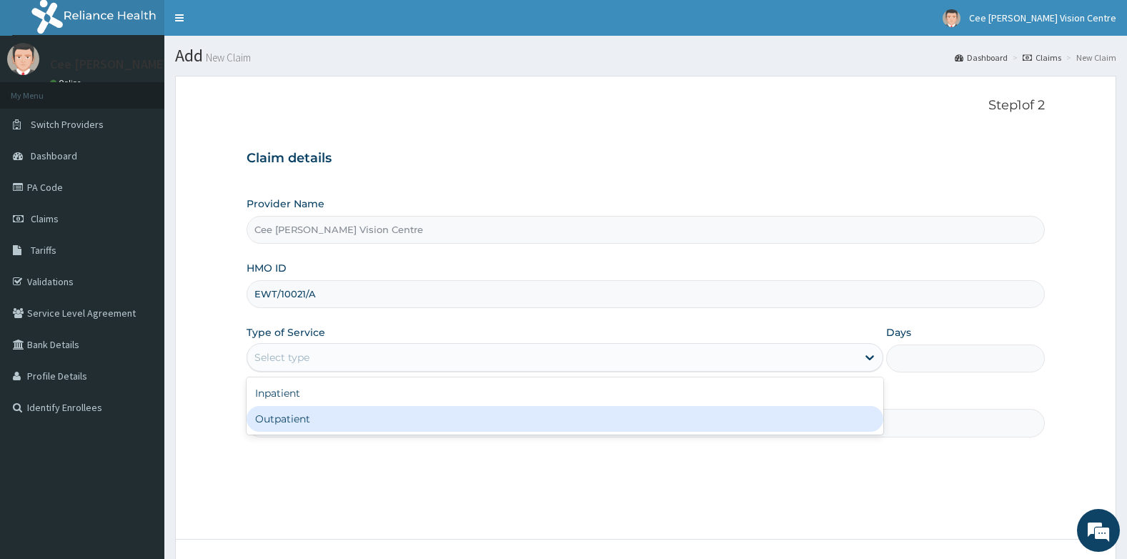
click at [302, 422] on div "Outpatient" at bounding box center [565, 419] width 637 height 26
type input "1"
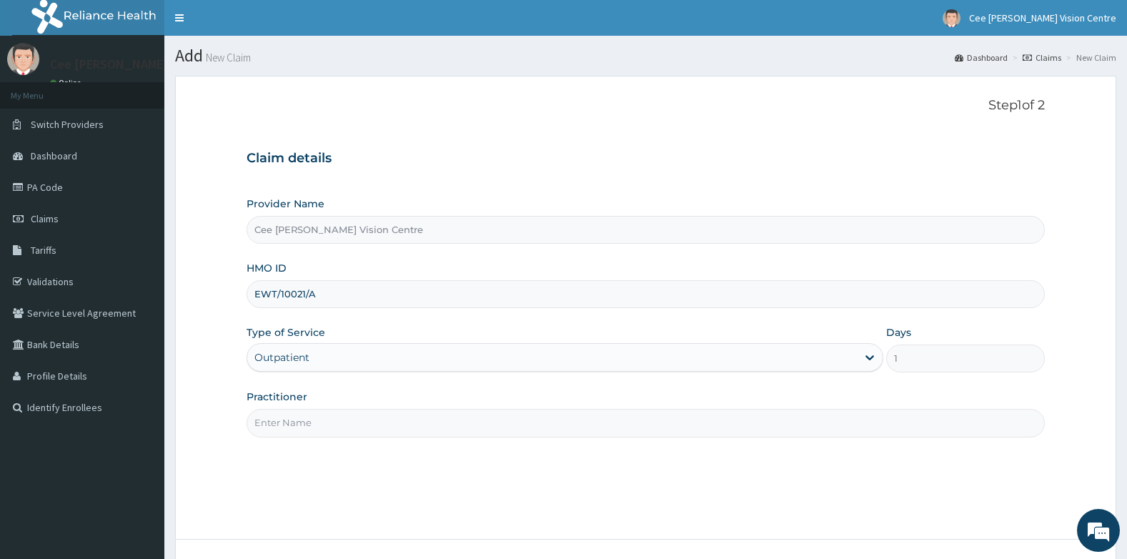
click at [299, 417] on input "Practitioner" at bounding box center [646, 423] width 799 height 28
type input "DR. SAMUEL"
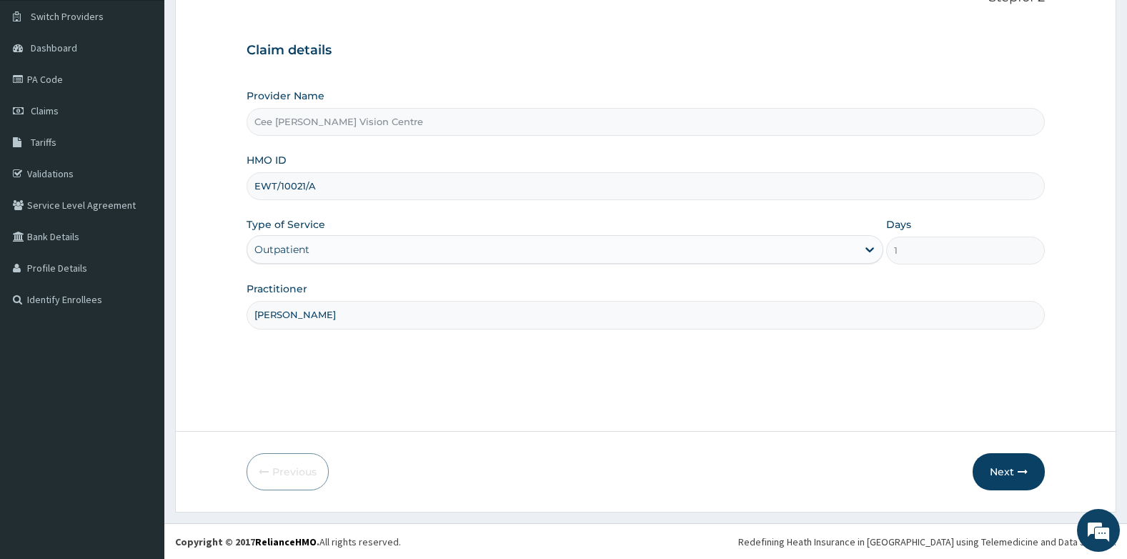
scroll to position [109, 0]
click at [1016, 469] on button "Next" at bounding box center [1009, 470] width 72 height 37
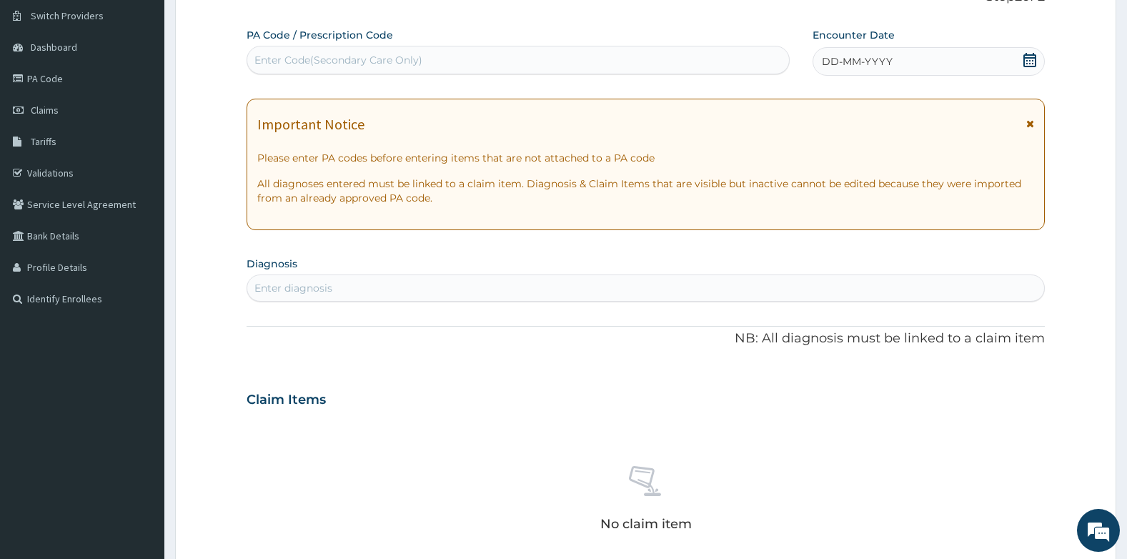
click at [292, 65] on div "Enter Code(Secondary Care Only)" at bounding box center [338, 60] width 168 height 14
type input "PA/828AA2"
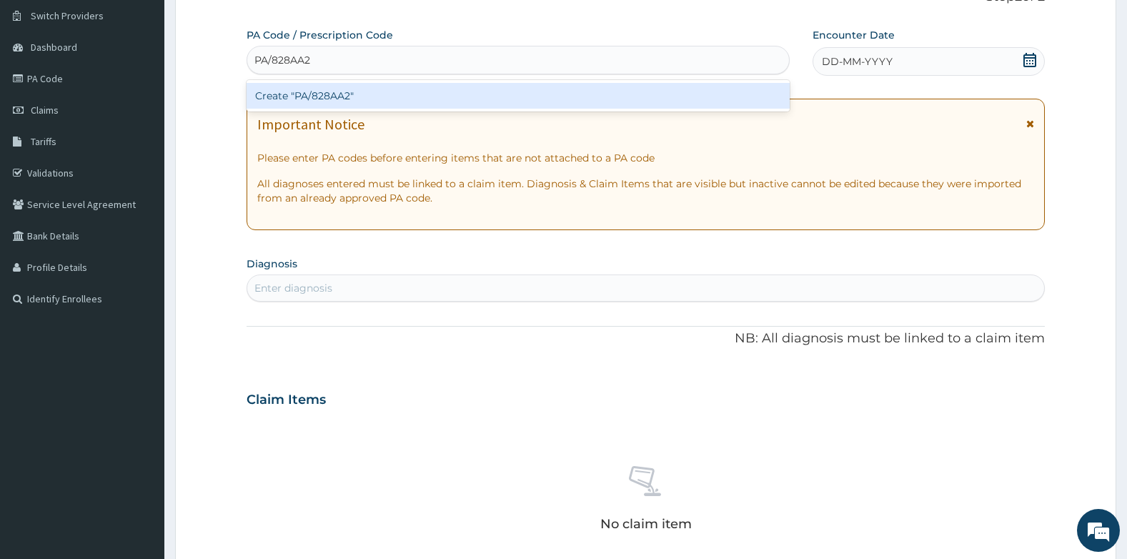
click at [340, 99] on div "Create "PA/828AA2"" at bounding box center [518, 96] width 543 height 26
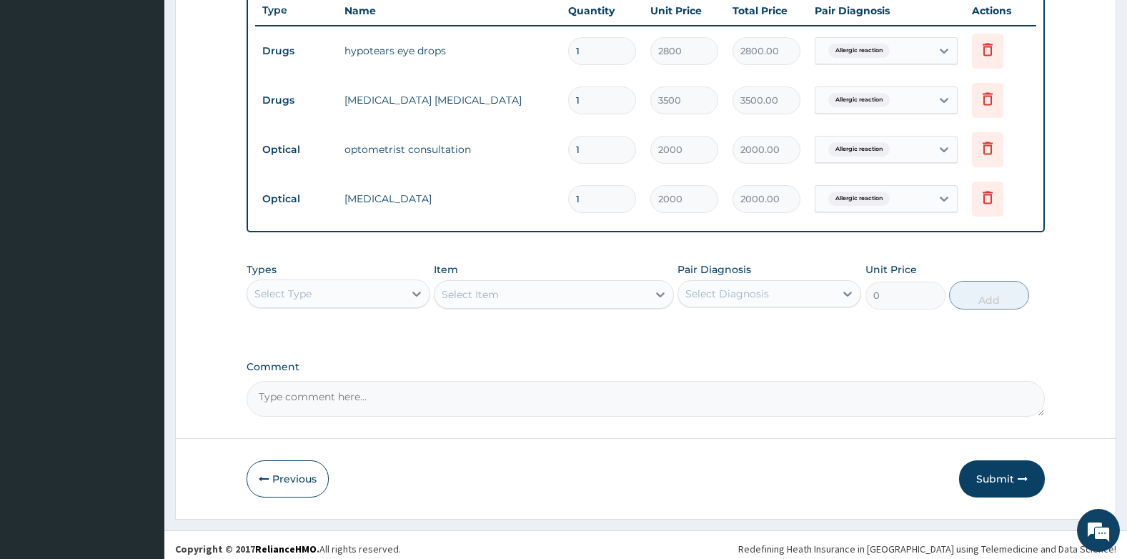
scroll to position [552, 0]
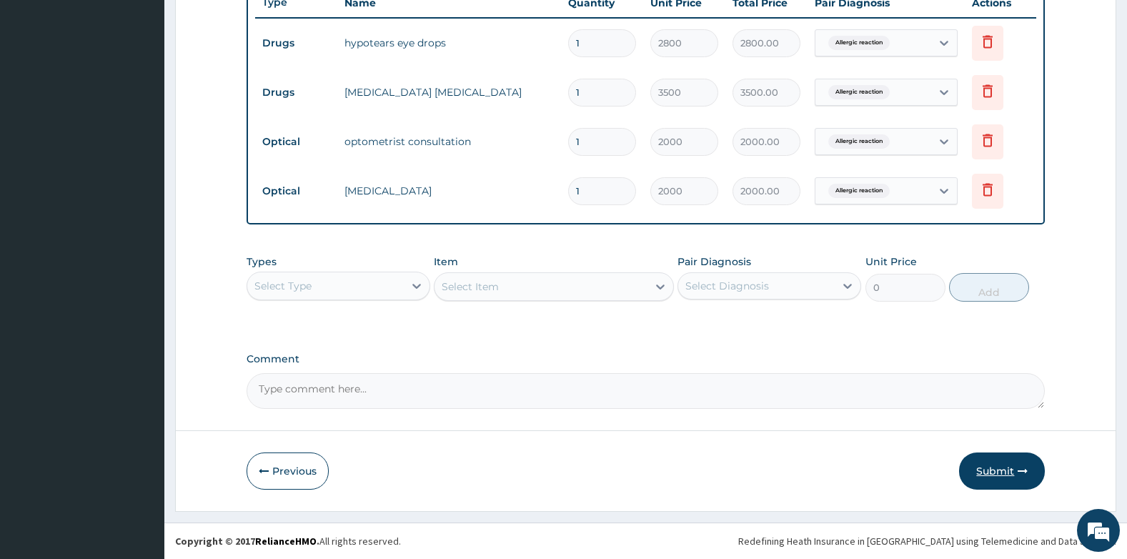
click at [994, 470] on button "Submit" at bounding box center [1002, 470] width 86 height 37
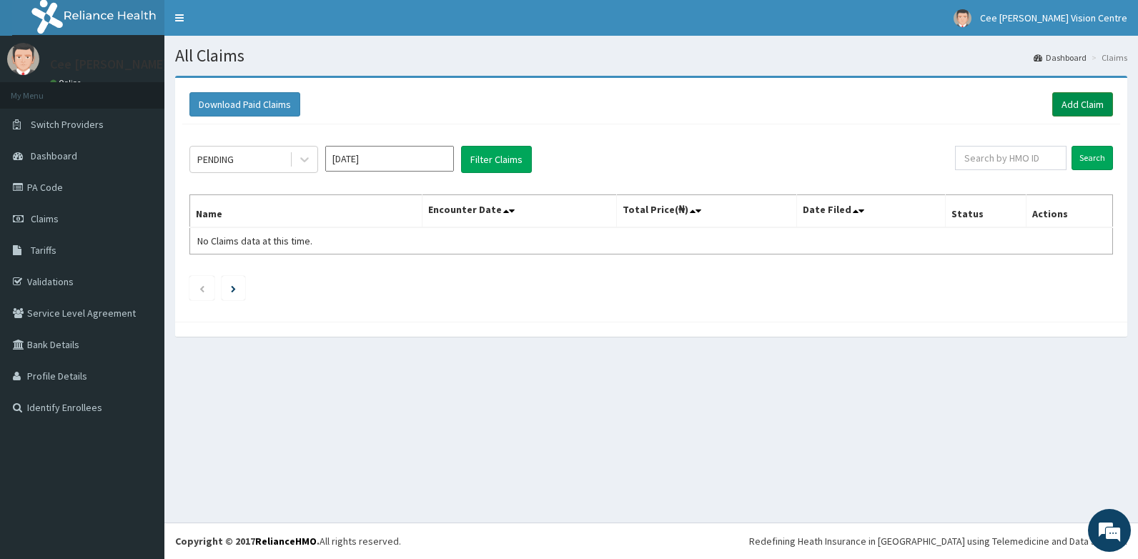
click at [1078, 102] on link "Add Claim" at bounding box center [1082, 104] width 61 height 24
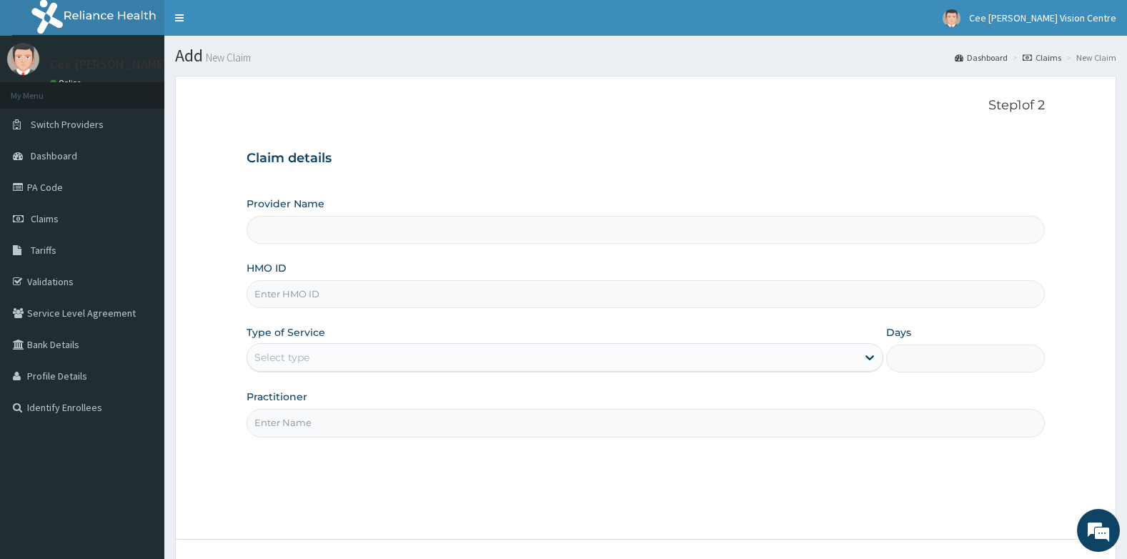
type input "Cee [PERSON_NAME] Vision Centre"
drag, startPoint x: 0, startPoint y: 0, endPoint x: 320, endPoint y: 299, distance: 438.4
click at [320, 299] on input "HMO ID" at bounding box center [646, 294] width 799 height 28
click at [304, 286] on input "EWT/10021/A" at bounding box center [646, 294] width 799 height 28
type input "EWT/10022/A"
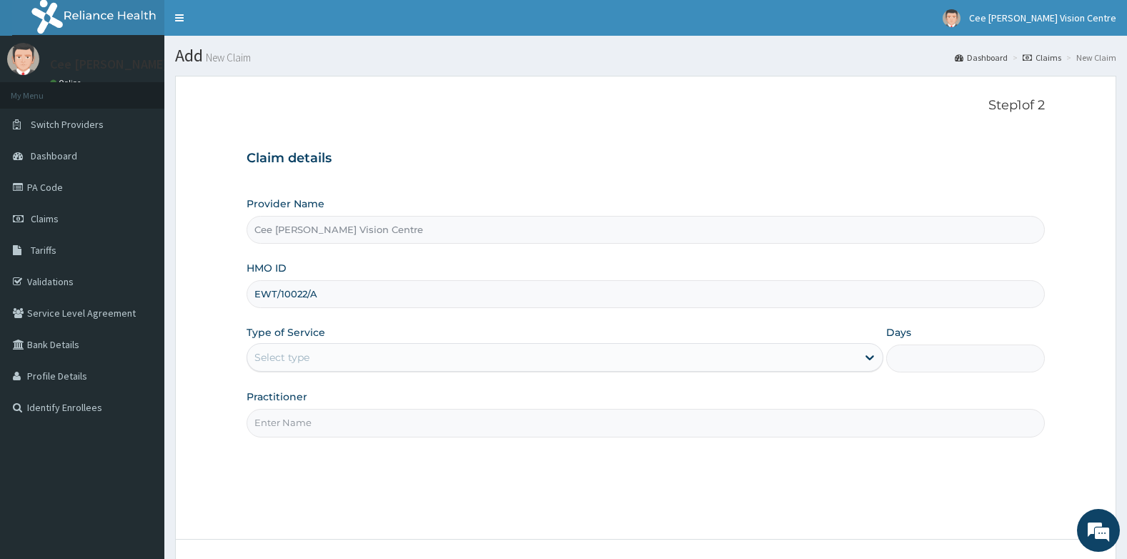
click at [310, 360] on div "Select type" at bounding box center [552, 357] width 610 height 23
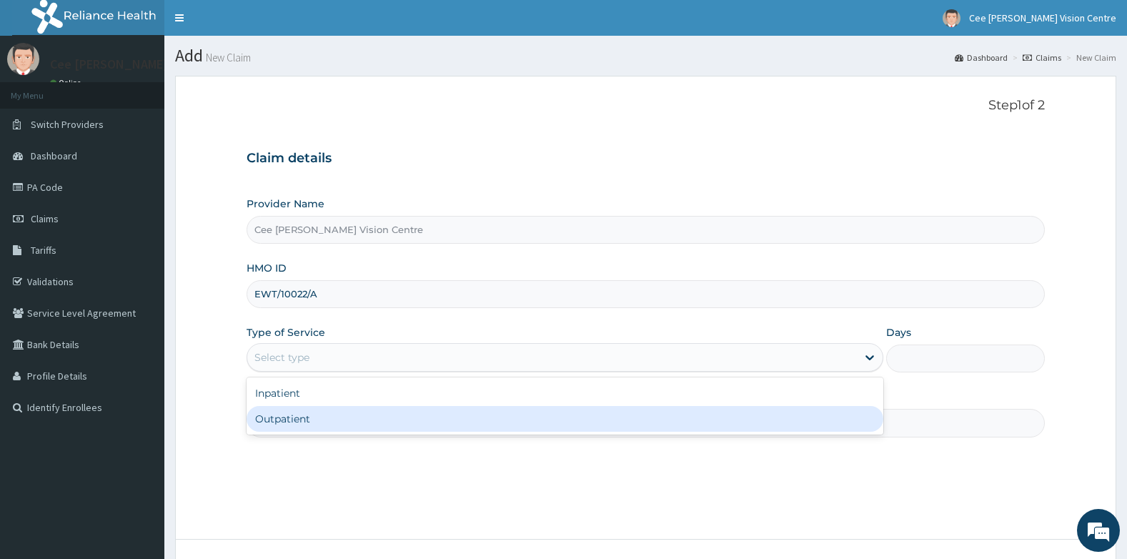
click at [327, 415] on div "Outpatient" at bounding box center [565, 419] width 637 height 26
type input "1"
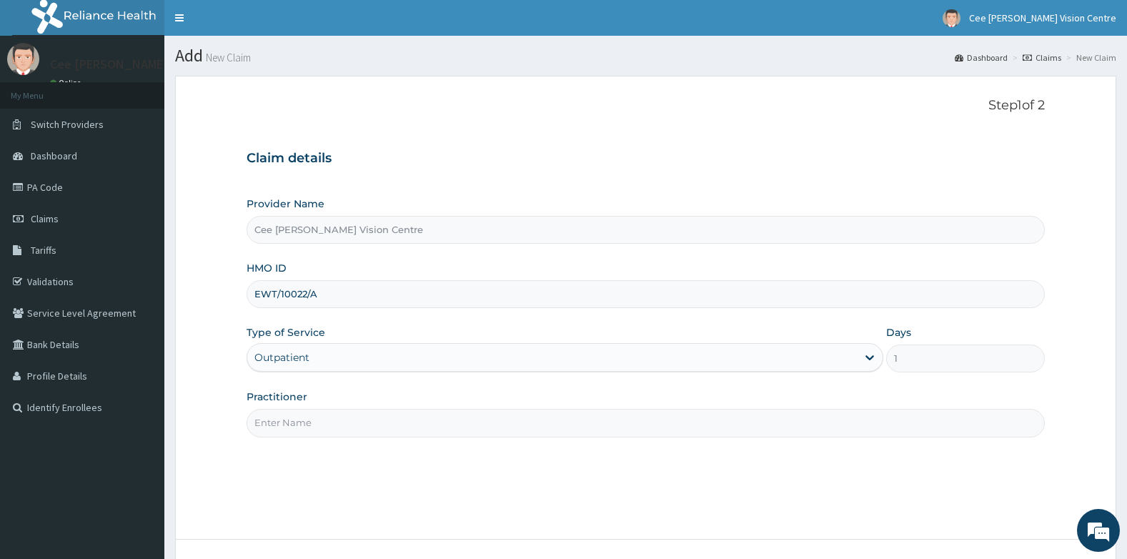
click at [326, 422] on input "Practitioner" at bounding box center [646, 423] width 799 height 28
type input "[PERSON_NAME]"
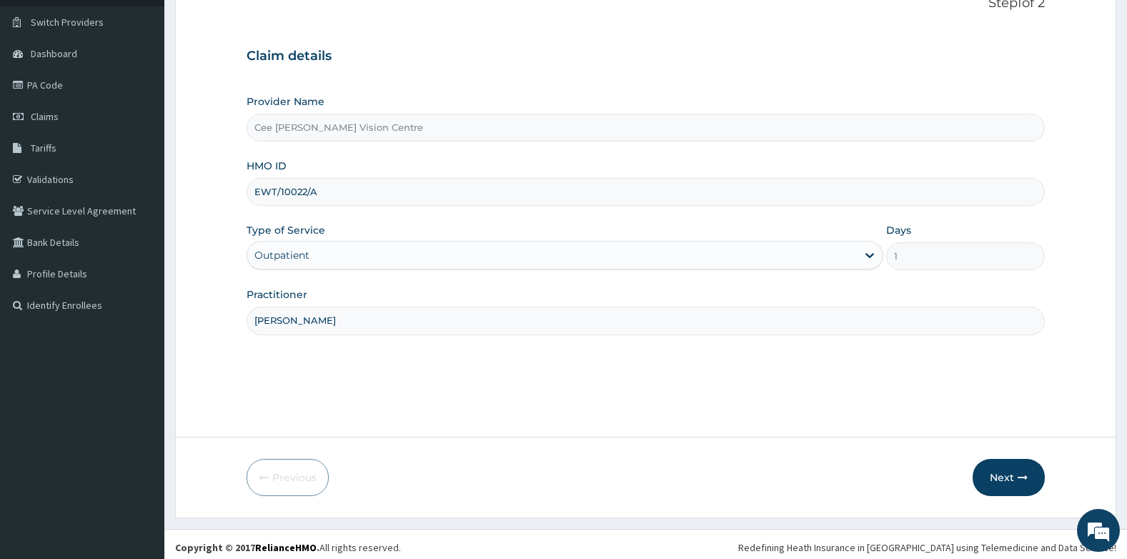
scroll to position [109, 0]
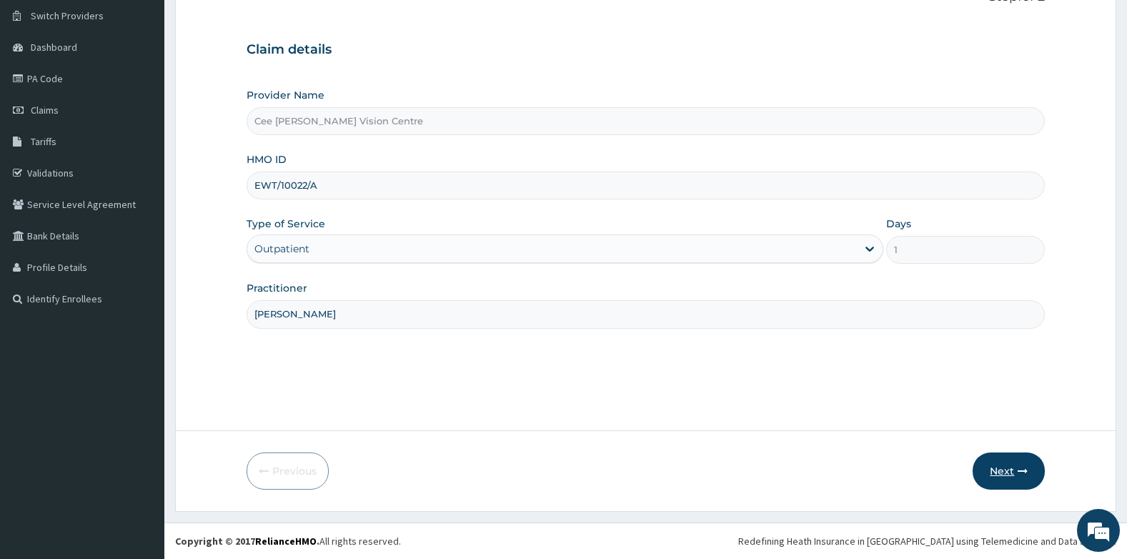
click at [982, 472] on button "Next" at bounding box center [1009, 470] width 72 height 37
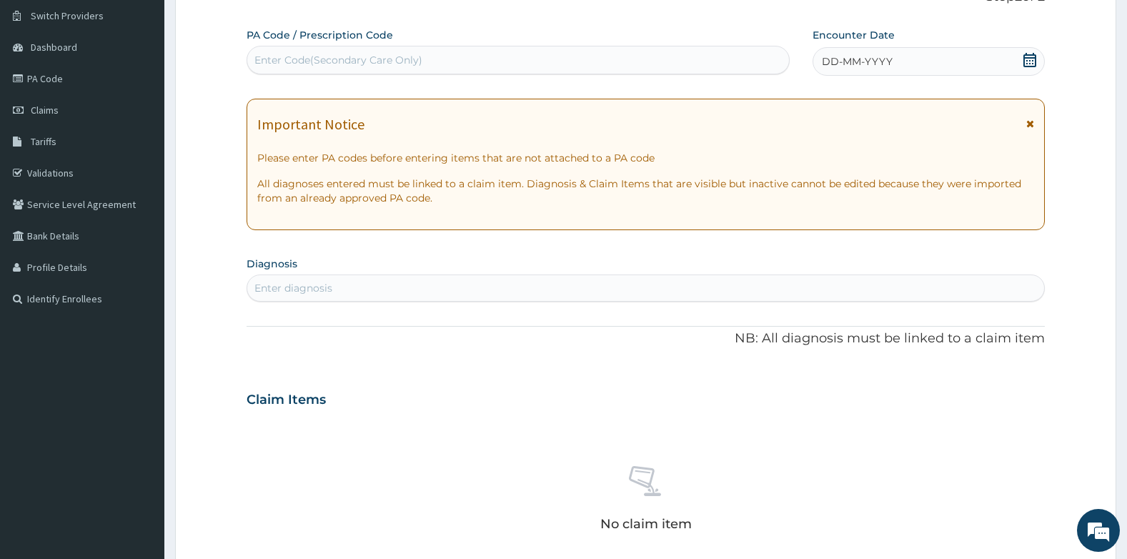
click at [287, 56] on div "Enter Code(Secondary Care Only)" at bounding box center [338, 60] width 168 height 14
type input "PA/8DB15D"
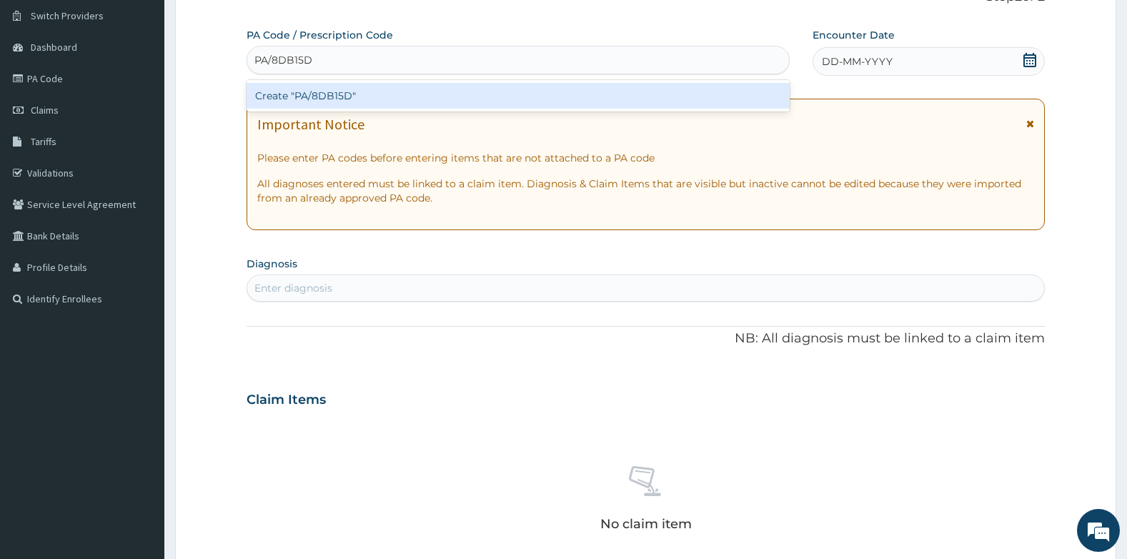
click at [304, 94] on div "Create "PA/8DB15D"" at bounding box center [518, 96] width 543 height 26
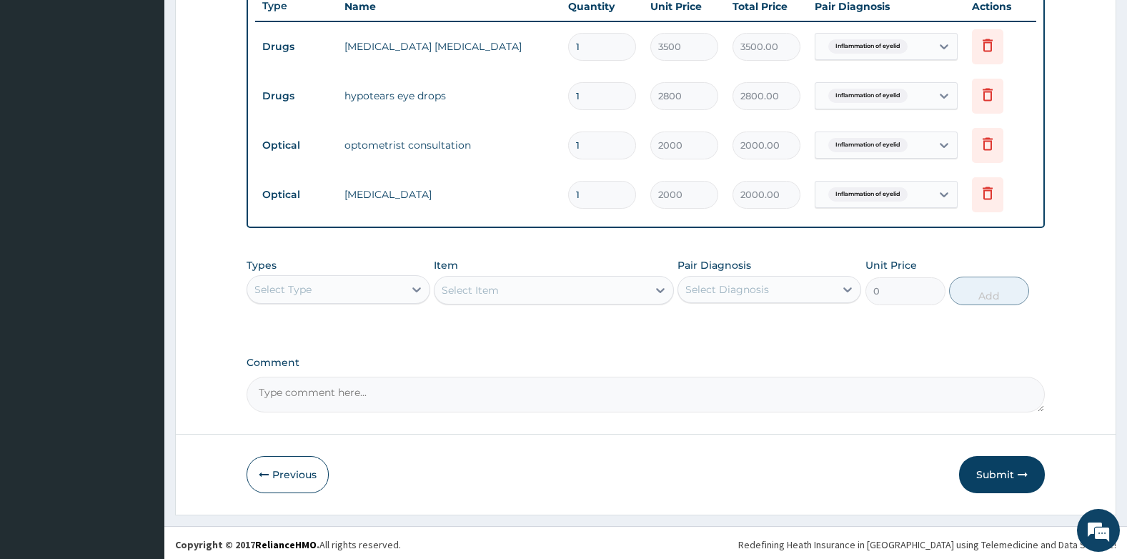
scroll to position [552, 0]
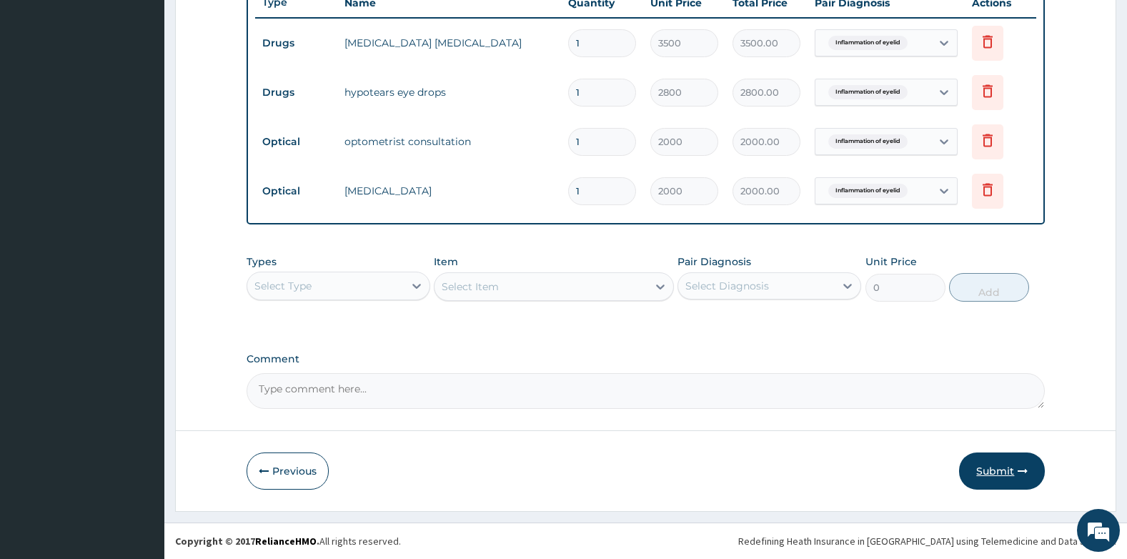
click at [978, 472] on button "Submit" at bounding box center [1002, 470] width 86 height 37
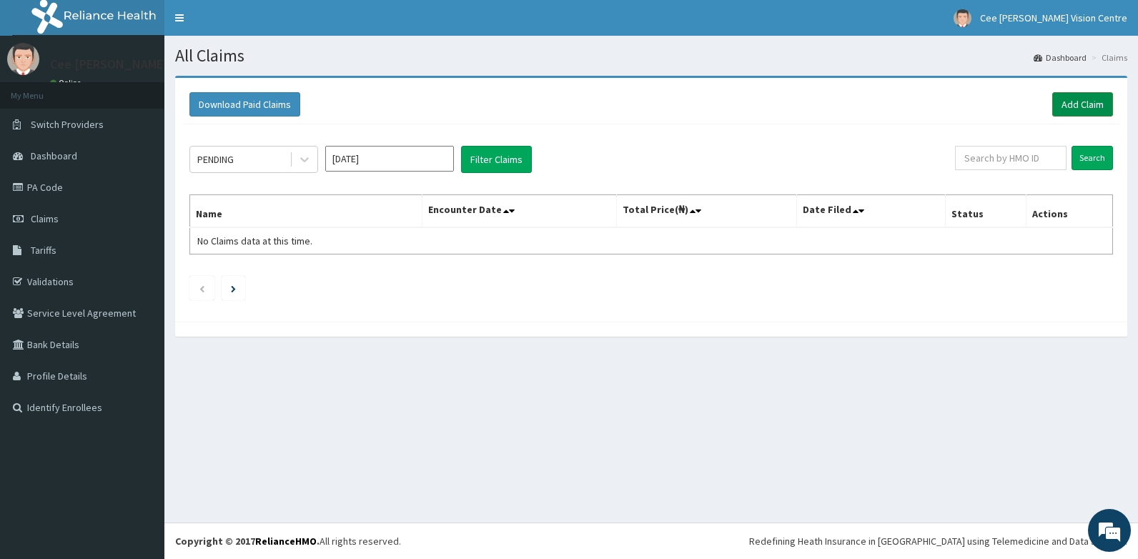
click at [1091, 100] on link "Add Claim" at bounding box center [1082, 104] width 61 height 24
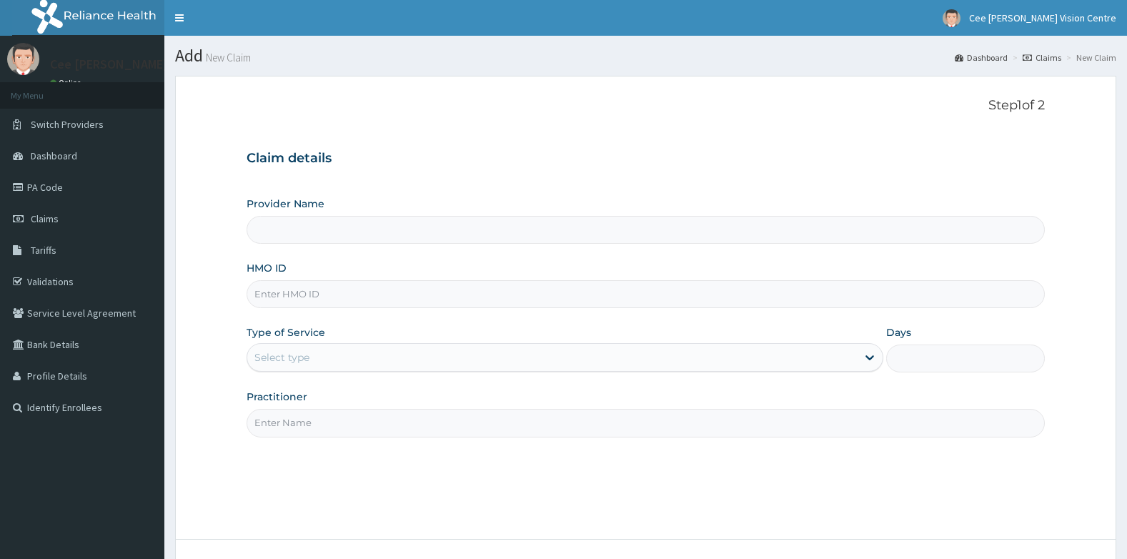
type input "Cee [PERSON_NAME] Vision Centre"
click at [335, 298] on input "HMO ID" at bounding box center [646, 294] width 799 height 28
type input "EWT/10019/A"
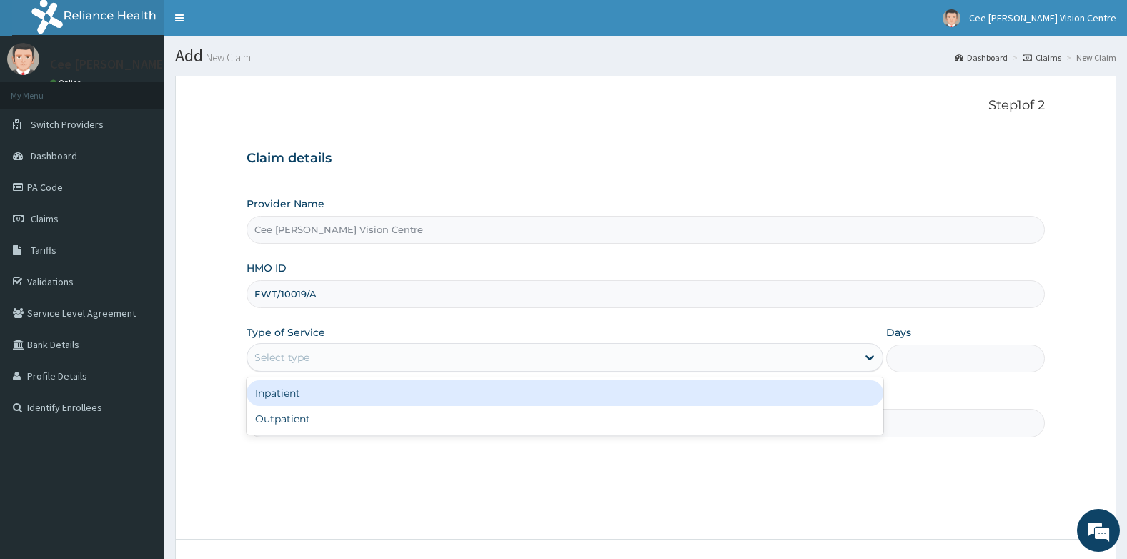
click at [323, 358] on div "Select type" at bounding box center [552, 357] width 610 height 23
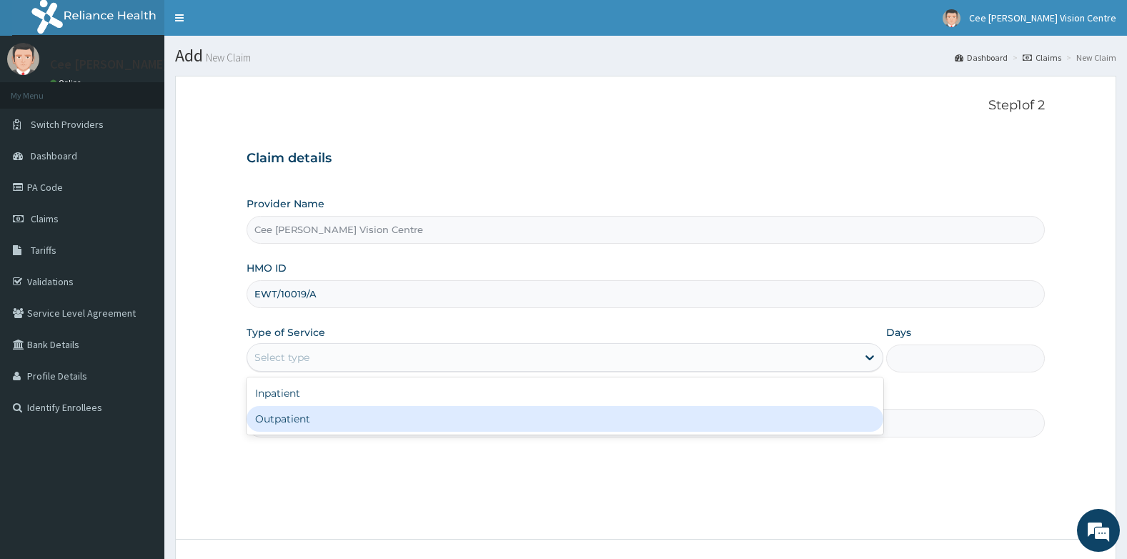
click at [319, 430] on div "Outpatient" at bounding box center [565, 419] width 637 height 26
type input "1"
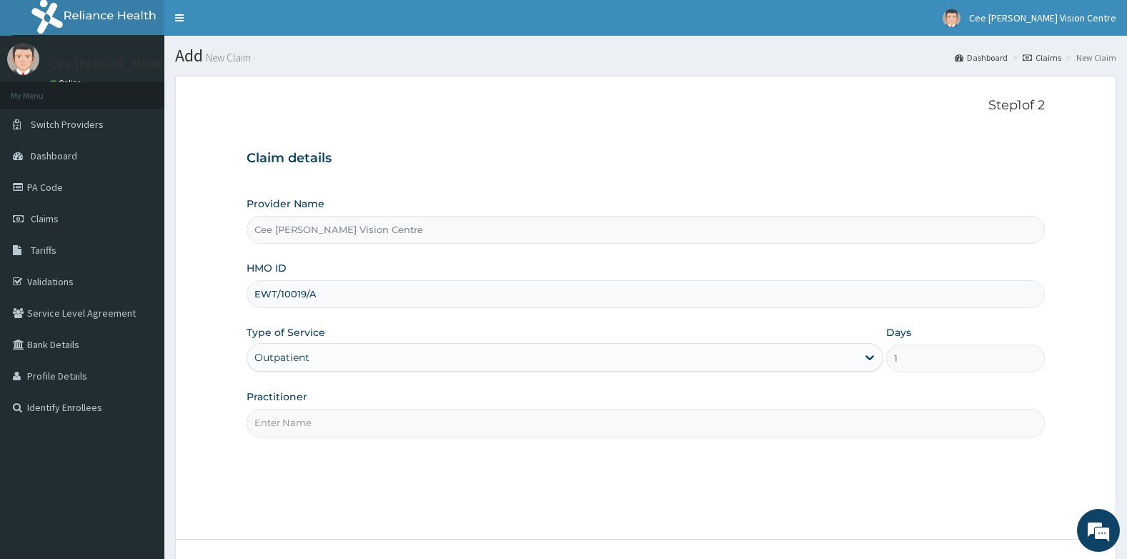
click at [319, 430] on input "Practitioner" at bounding box center [646, 423] width 799 height 28
type input "DR. SAMUEL"
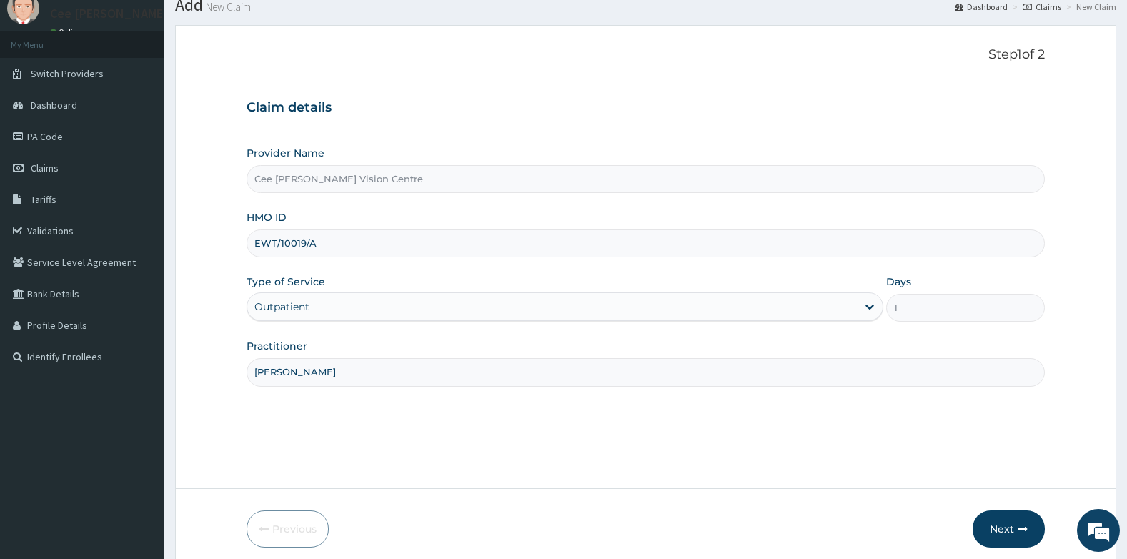
scroll to position [109, 0]
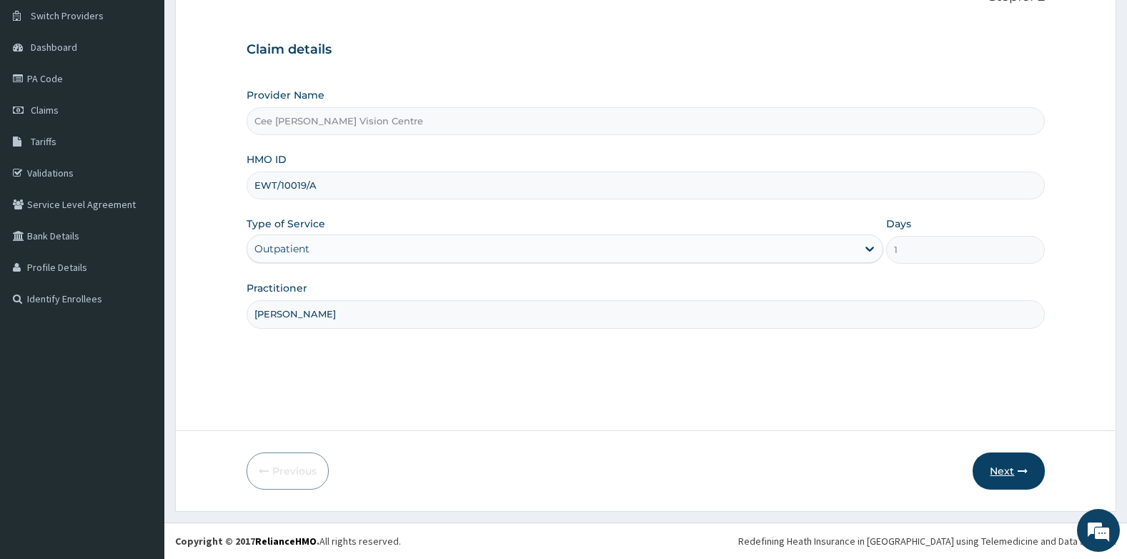
click at [993, 467] on button "Next" at bounding box center [1009, 470] width 72 height 37
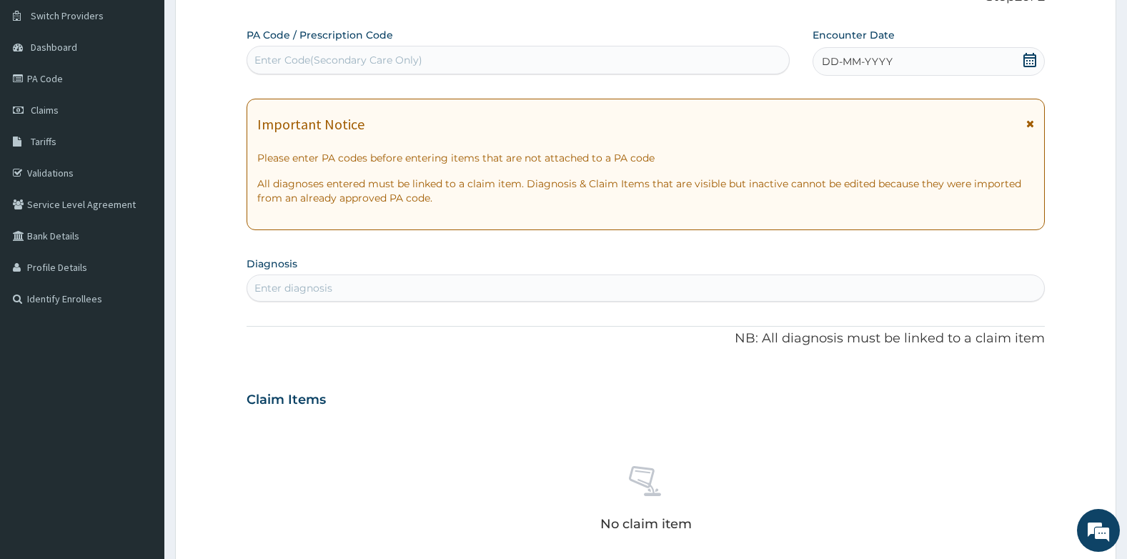
click at [310, 57] on div "Enter Code(Secondary Care Only)" at bounding box center [338, 60] width 168 height 14
type input "PA/D4E27D"
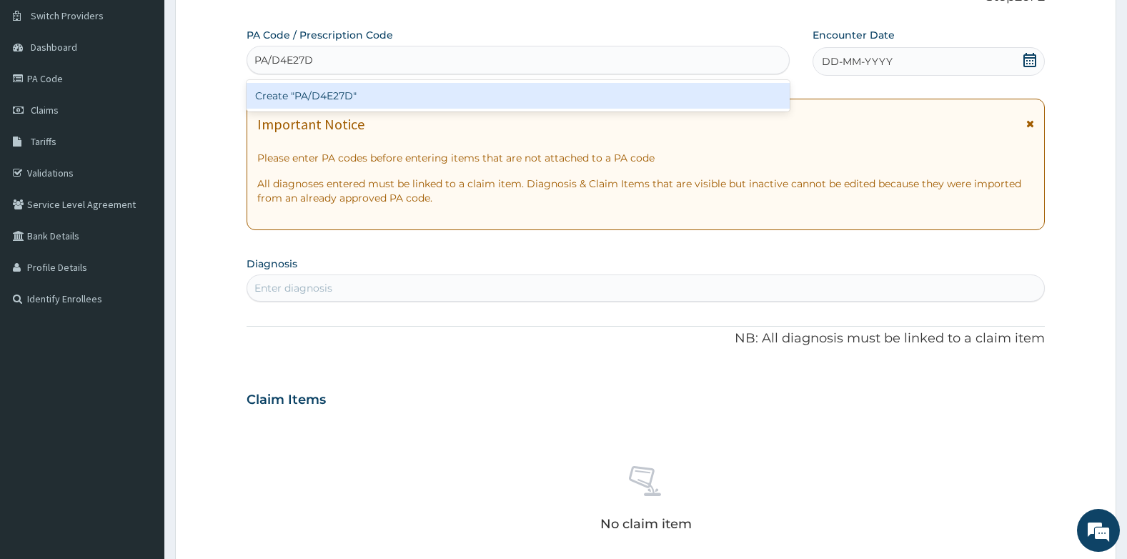
click at [303, 101] on div "Create "PA/D4E27D"" at bounding box center [518, 96] width 543 height 26
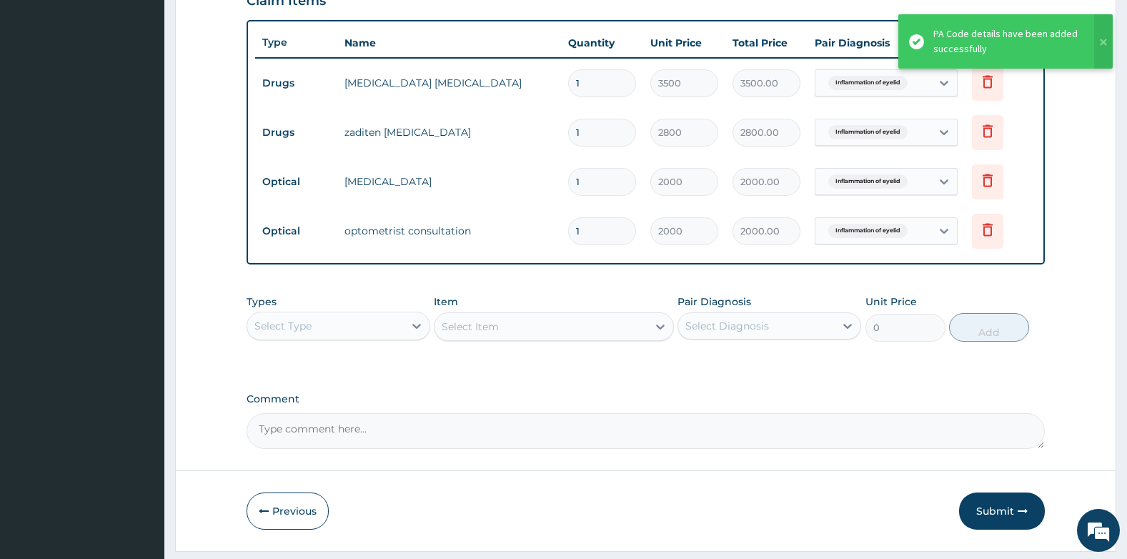
scroll to position [552, 0]
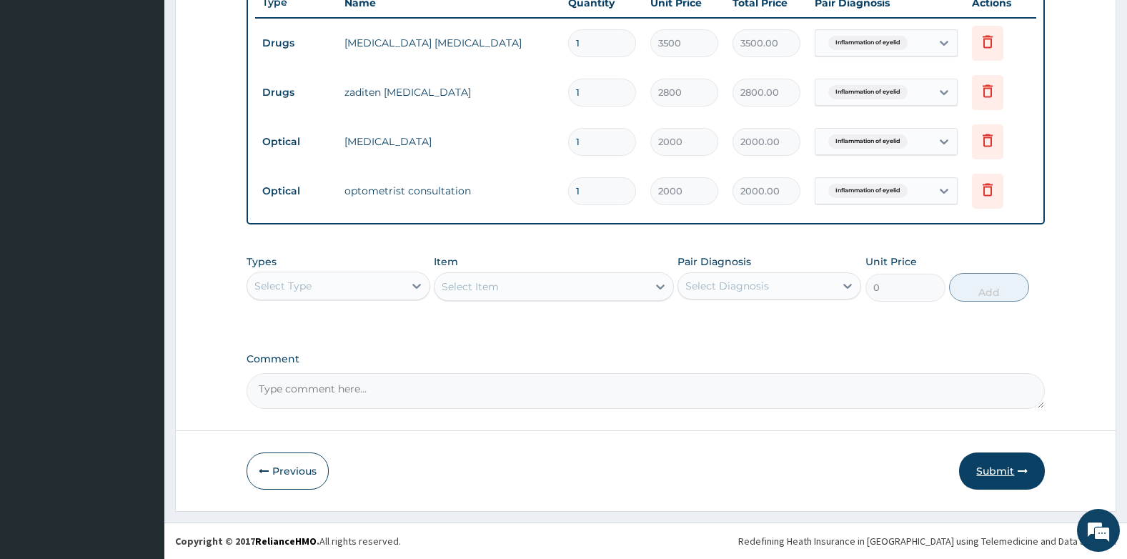
click at [1003, 469] on button "Submit" at bounding box center [1002, 470] width 86 height 37
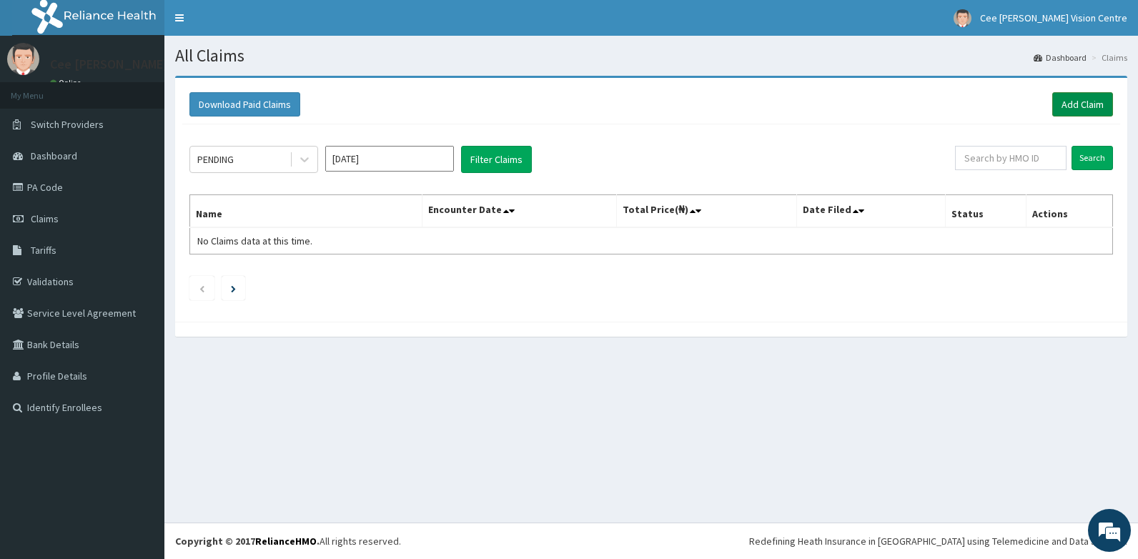
click at [1084, 104] on link "Add Claim" at bounding box center [1082, 104] width 61 height 24
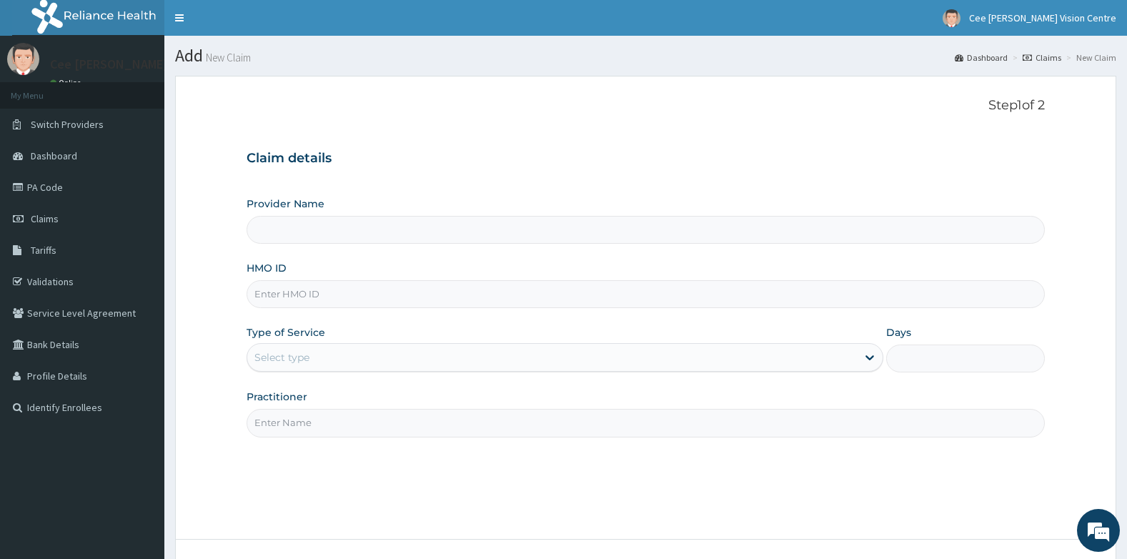
type input "Cee [PERSON_NAME] Vision Centre"
click at [329, 299] on input "HMO ID" at bounding box center [646, 294] width 799 height 28
click at [305, 297] on input "EWT/10019/A" at bounding box center [646, 294] width 799 height 28
type input "EWT/10018/A"
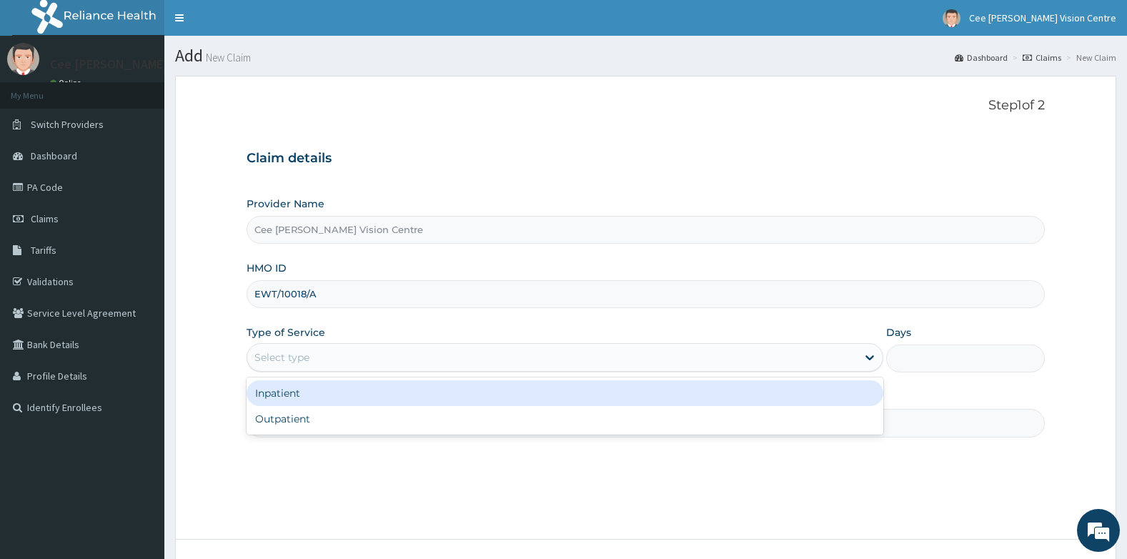
click at [301, 353] on div "Select type" at bounding box center [281, 357] width 55 height 14
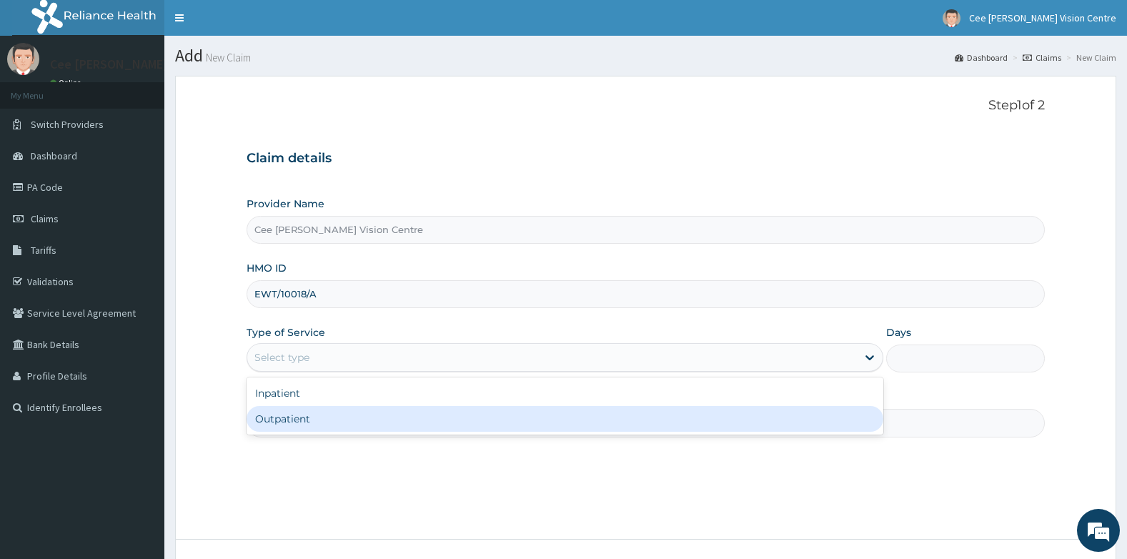
click at [314, 420] on div "Outpatient" at bounding box center [565, 419] width 637 height 26
type input "1"
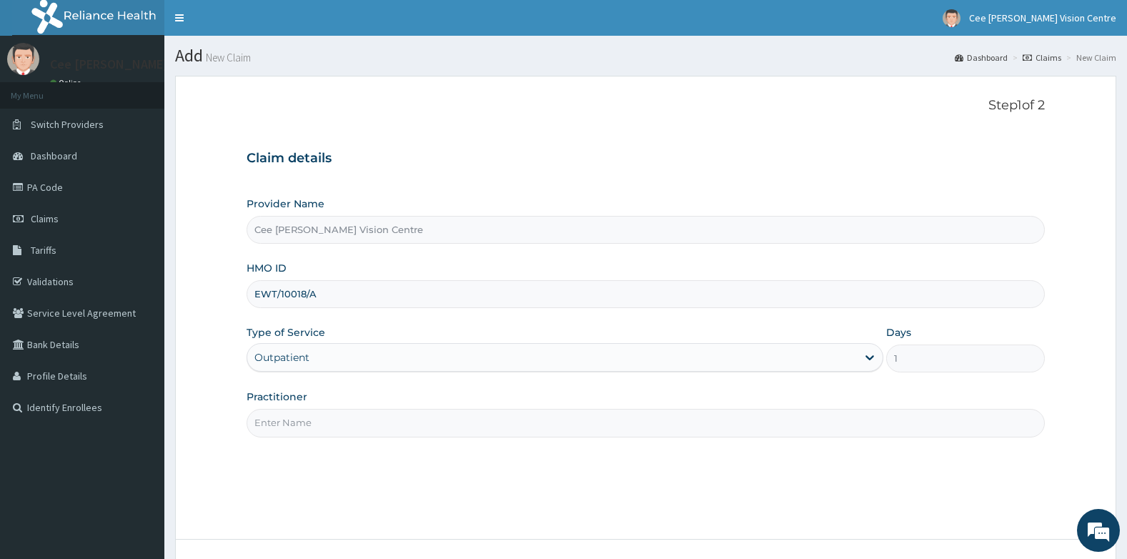
click at [314, 421] on input "Practitioner" at bounding box center [646, 423] width 799 height 28
type input "[PERSON_NAME]"
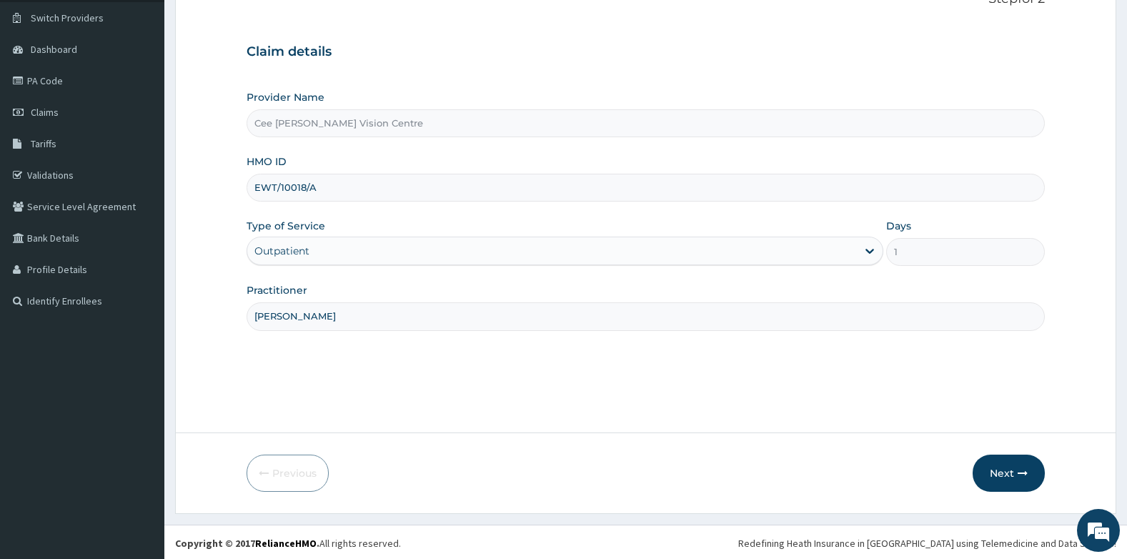
scroll to position [109, 0]
click at [984, 461] on button "Next" at bounding box center [1009, 470] width 72 height 37
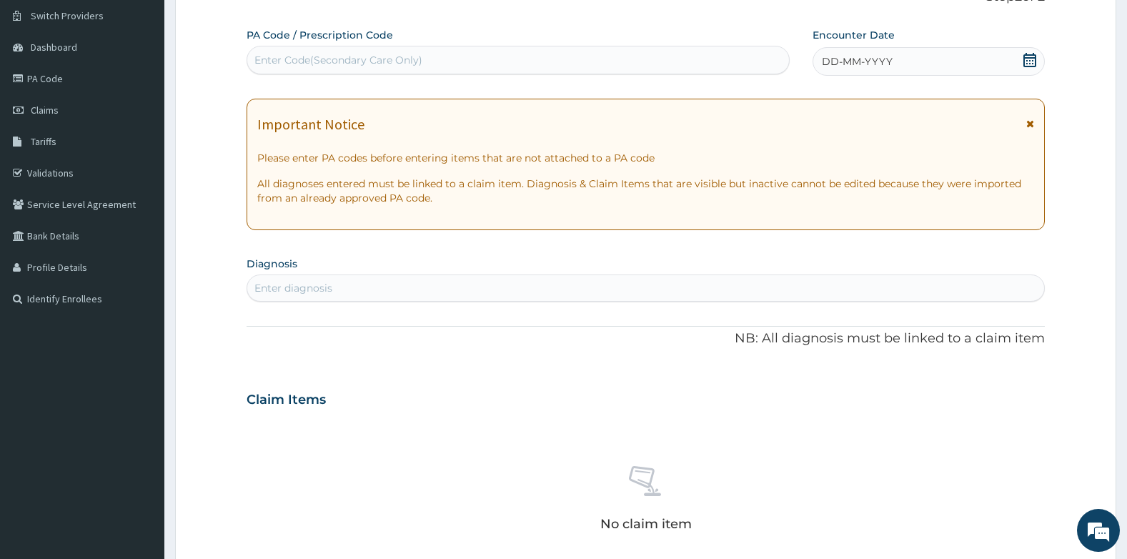
click at [289, 47] on div "Enter Code(Secondary Care Only)" at bounding box center [518, 60] width 543 height 29
type input "PA/7BB2A5"
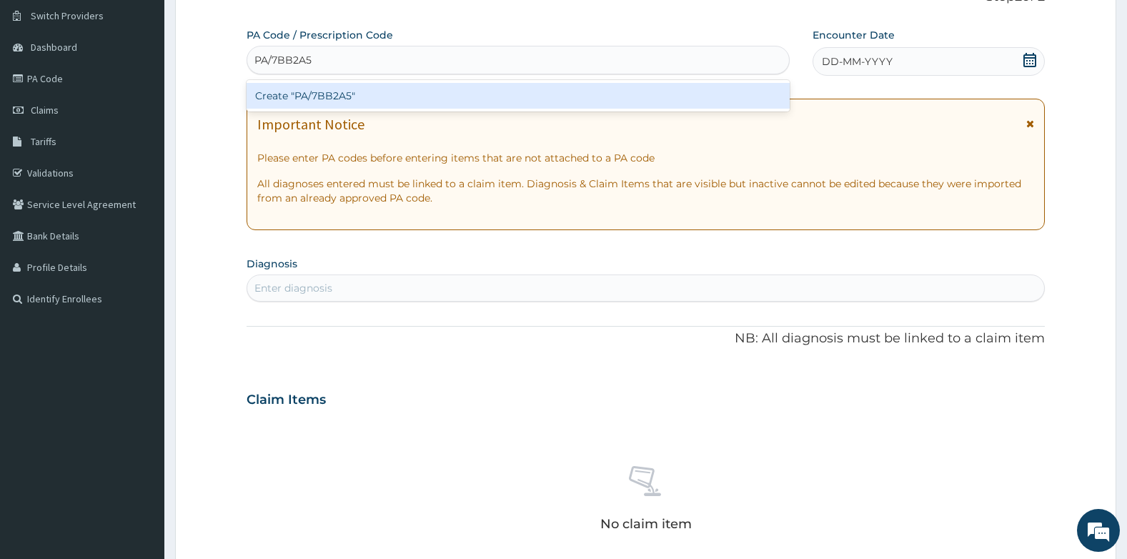
click at [367, 99] on div "Create "PA/7BB2A5"" at bounding box center [518, 96] width 543 height 26
